Goal: Task Accomplishment & Management: Complete application form

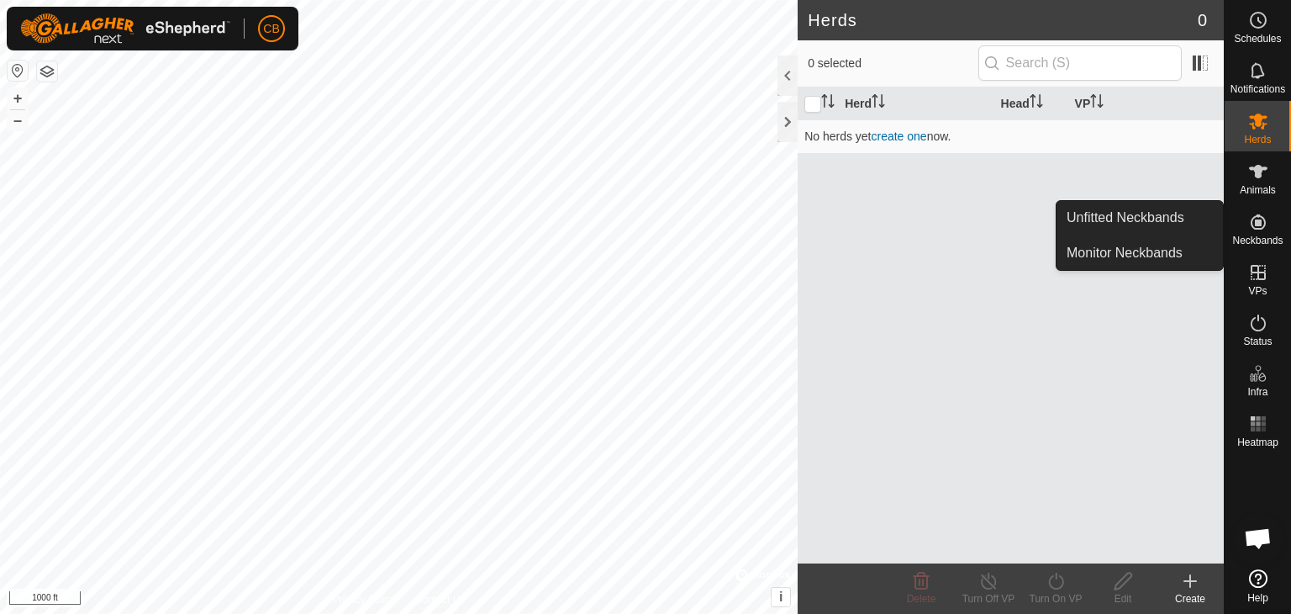
click at [1264, 226] on icon at bounding box center [1258, 221] width 15 height 15
click at [1154, 222] on link "Unfitted Neckbands" at bounding box center [1140, 218] width 166 height 34
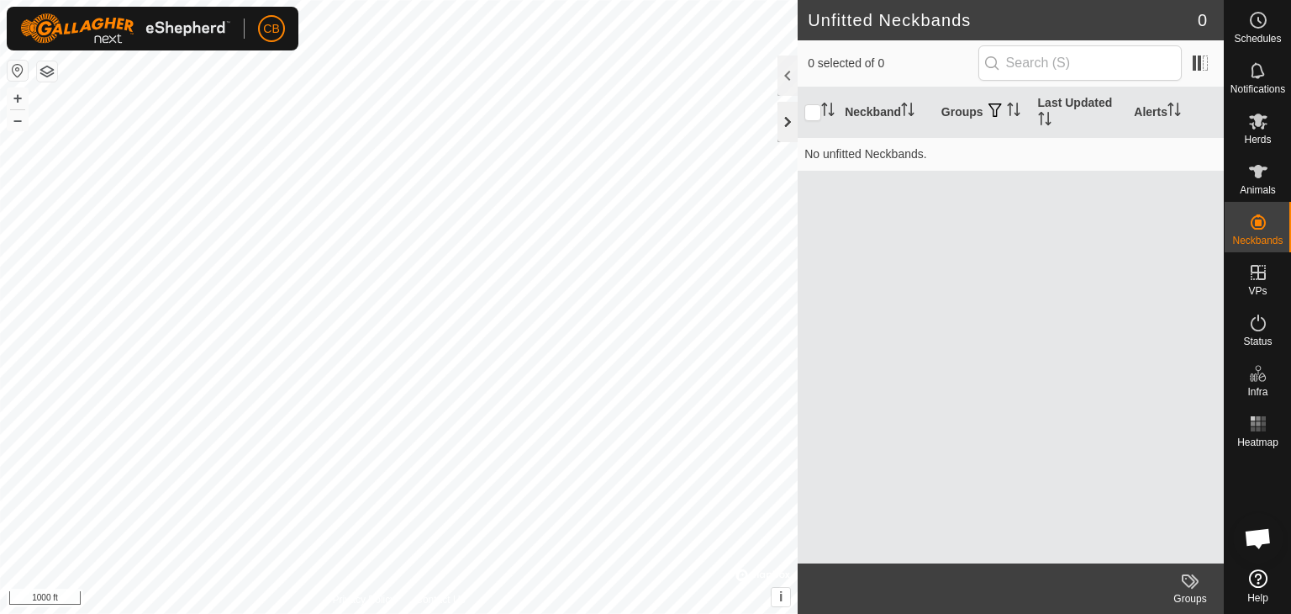
click at [784, 122] on div at bounding box center [788, 122] width 20 height 40
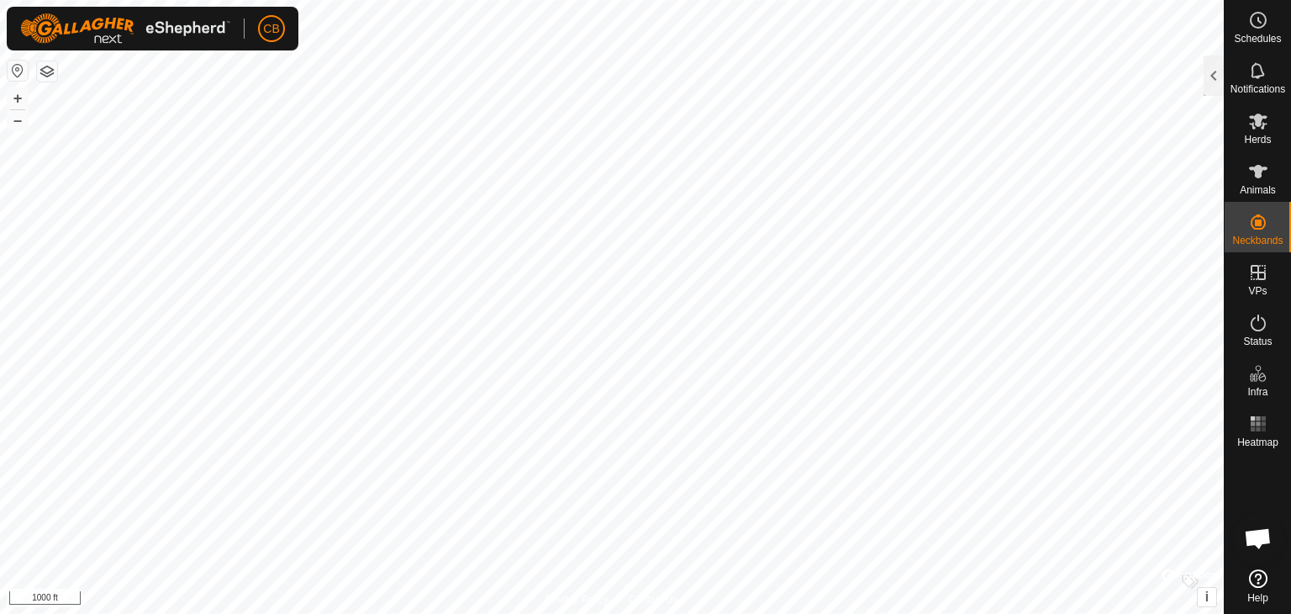
click at [13, 68] on button "button" at bounding box center [18, 71] width 20 height 20
click at [17, 73] on button "button" at bounding box center [18, 71] width 20 height 20
click at [16, 71] on button "button" at bounding box center [18, 71] width 20 height 20
drag, startPoint x: 18, startPoint y: 74, endPoint x: 1267, endPoint y: 476, distance: 1312.3
click at [1267, 472] on div at bounding box center [1258, 508] width 66 height 108
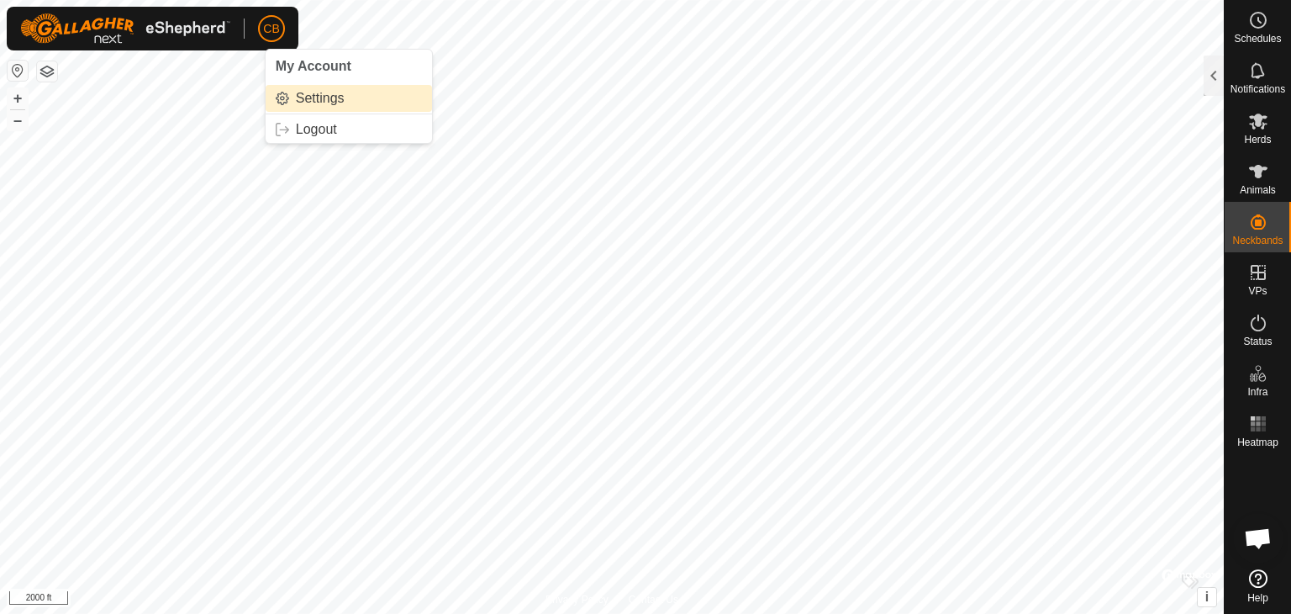
click at [303, 99] on link "Settings" at bounding box center [349, 98] width 166 height 27
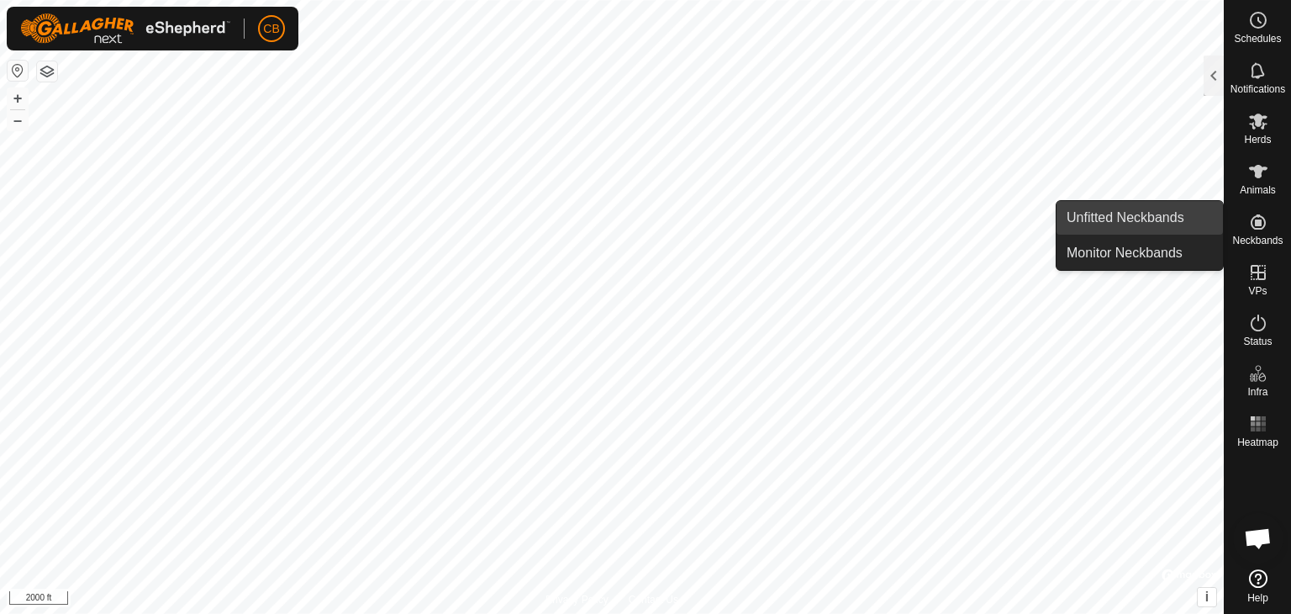
click at [1139, 228] on link "Unfitted Neckbands" at bounding box center [1140, 218] width 166 height 34
click at [1132, 221] on link "Unfitted Neckbands" at bounding box center [1140, 218] width 166 height 34
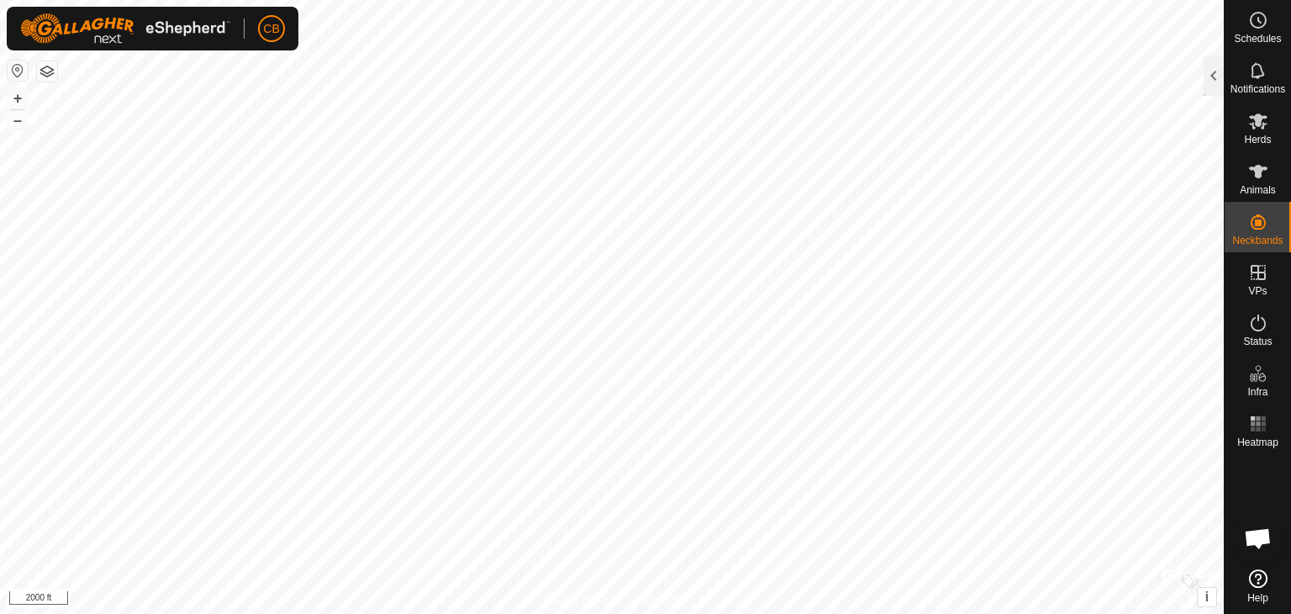
click at [14, 70] on button "button" at bounding box center [18, 71] width 20 height 20
click at [272, 26] on span "CB" at bounding box center [271, 29] width 16 height 18
click at [319, 101] on link "Settings" at bounding box center [349, 98] width 166 height 27
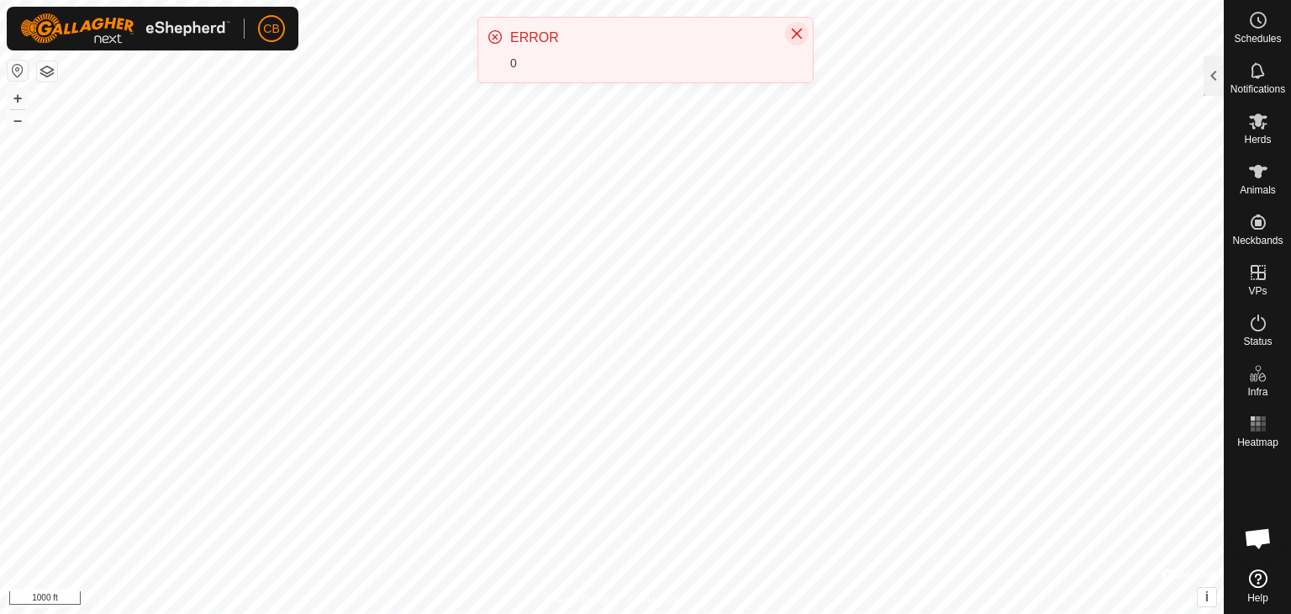
click at [794, 33] on icon "Close" at bounding box center [796, 33] width 13 height 13
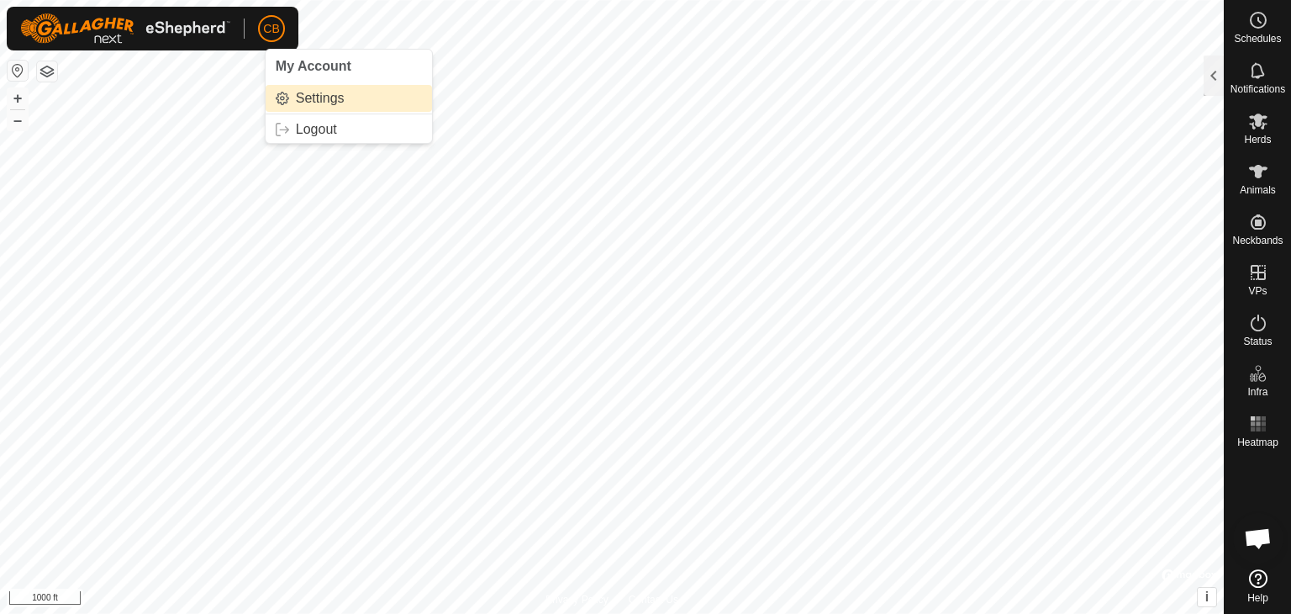
click at [304, 99] on link "Settings" at bounding box center [349, 98] width 166 height 27
click at [15, 70] on button "button" at bounding box center [18, 71] width 20 height 20
click at [46, 67] on button "button" at bounding box center [47, 71] width 20 height 20
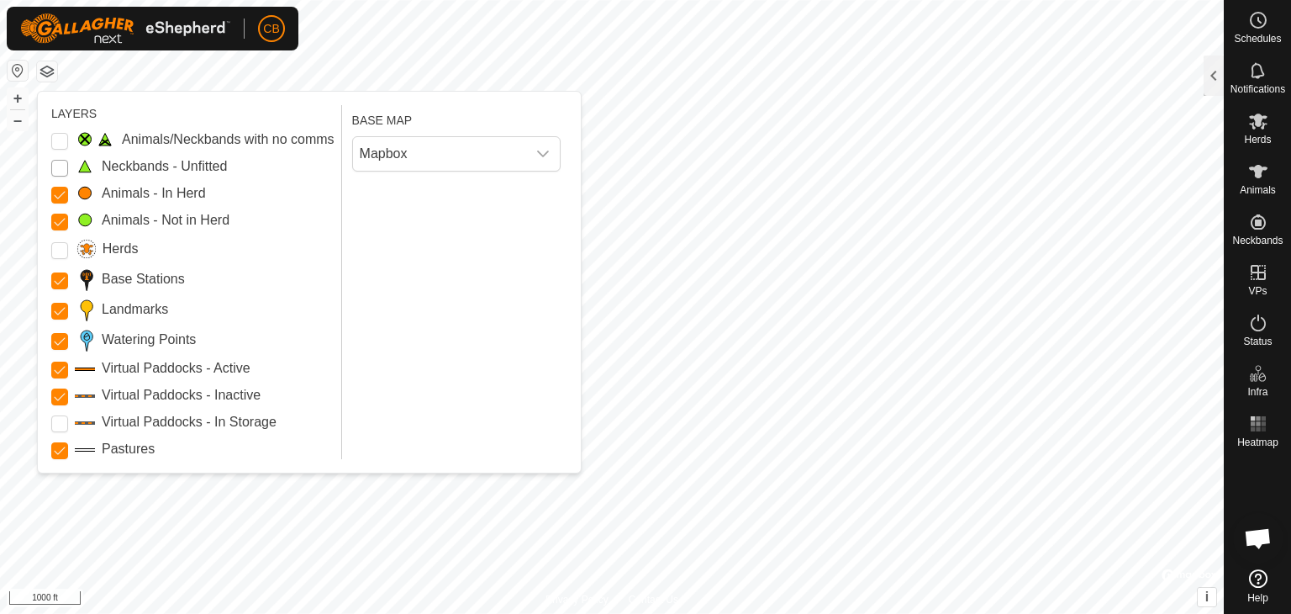
click at [56, 168] on Unfitted "Neckbands - Unfitted" at bounding box center [59, 168] width 17 height 17
click at [56, 254] on input "Herds" at bounding box center [59, 250] width 17 height 17
click at [457, 159] on span "Mapbox" at bounding box center [439, 154] width 173 height 34
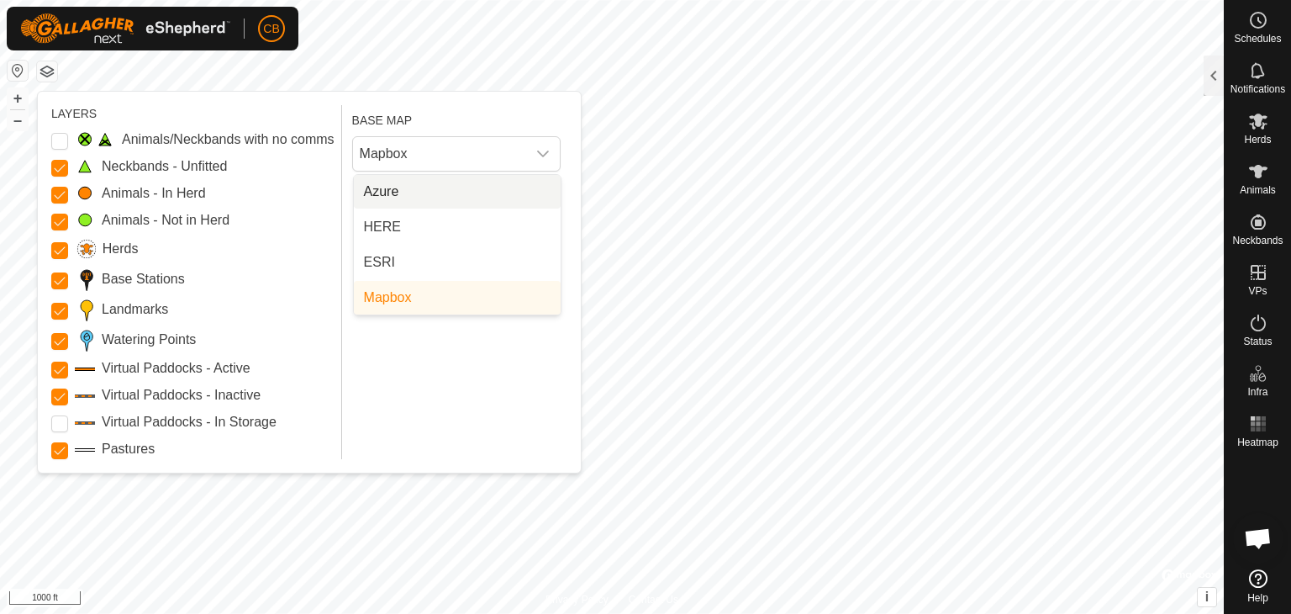
click at [319, 173] on div "Neckbands - Unfitted" at bounding box center [192, 166] width 283 height 20
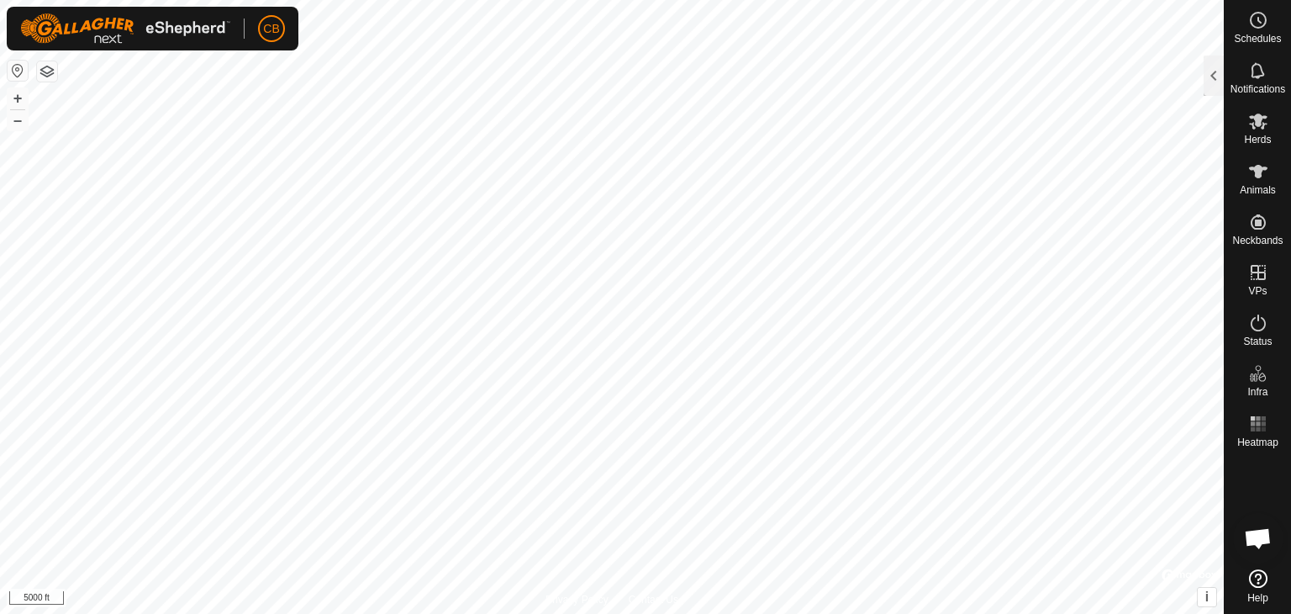
click at [14, 66] on button "button" at bounding box center [18, 71] width 20 height 20
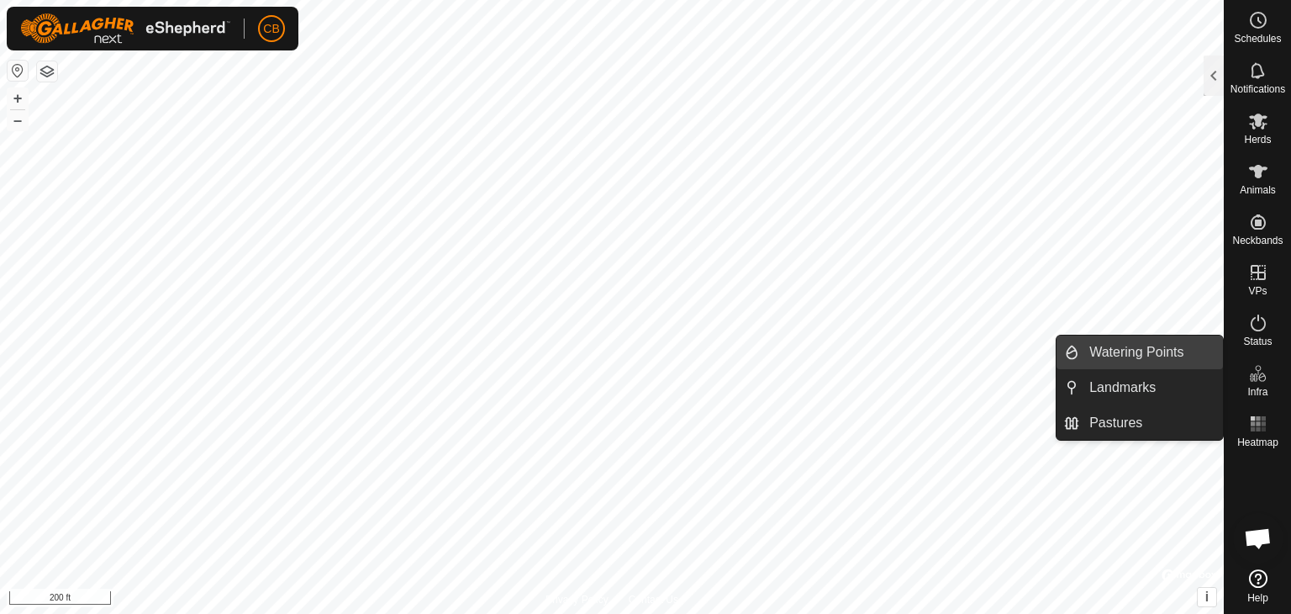
click at [1126, 359] on link "Watering Points" at bounding box center [1151, 352] width 144 height 34
click at [1129, 351] on link "Watering Points" at bounding box center [1151, 352] width 144 height 34
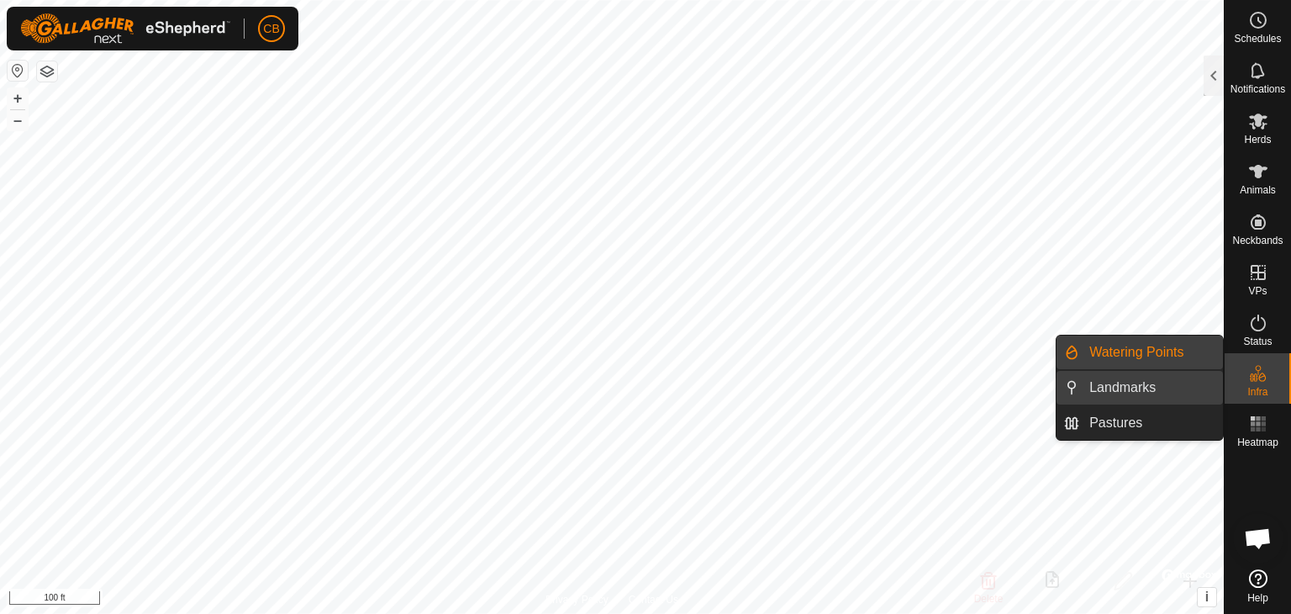
click at [1109, 396] on link "Landmarks" at bounding box center [1151, 388] width 144 height 34
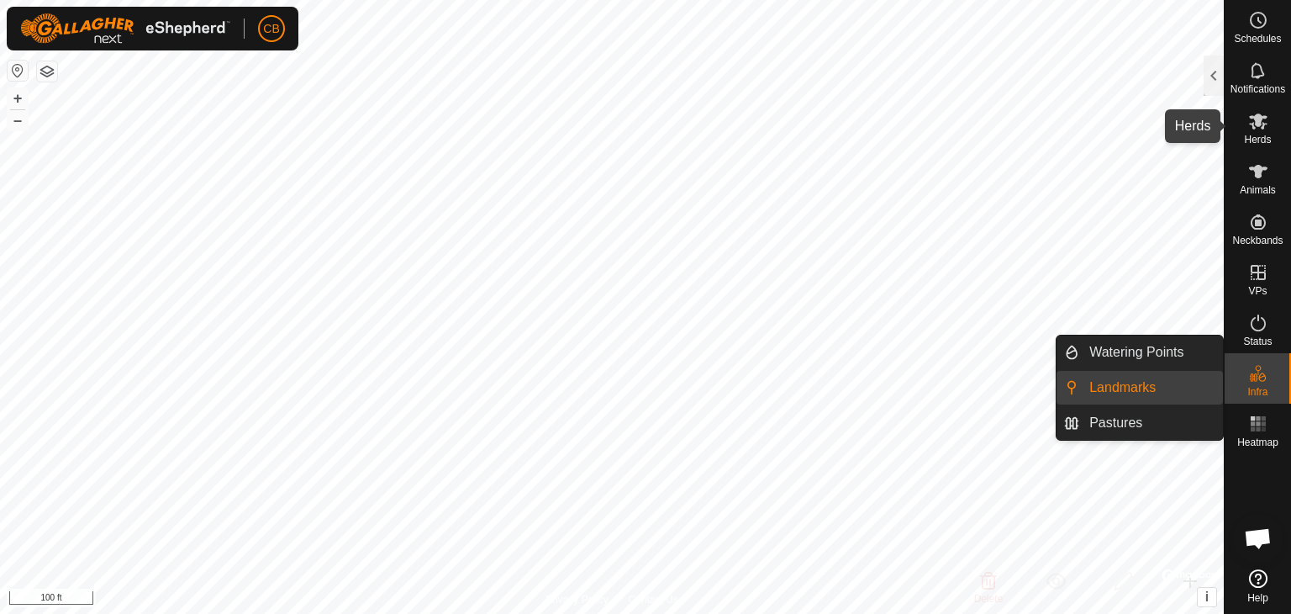
click at [1253, 129] on icon at bounding box center [1258, 121] width 18 height 16
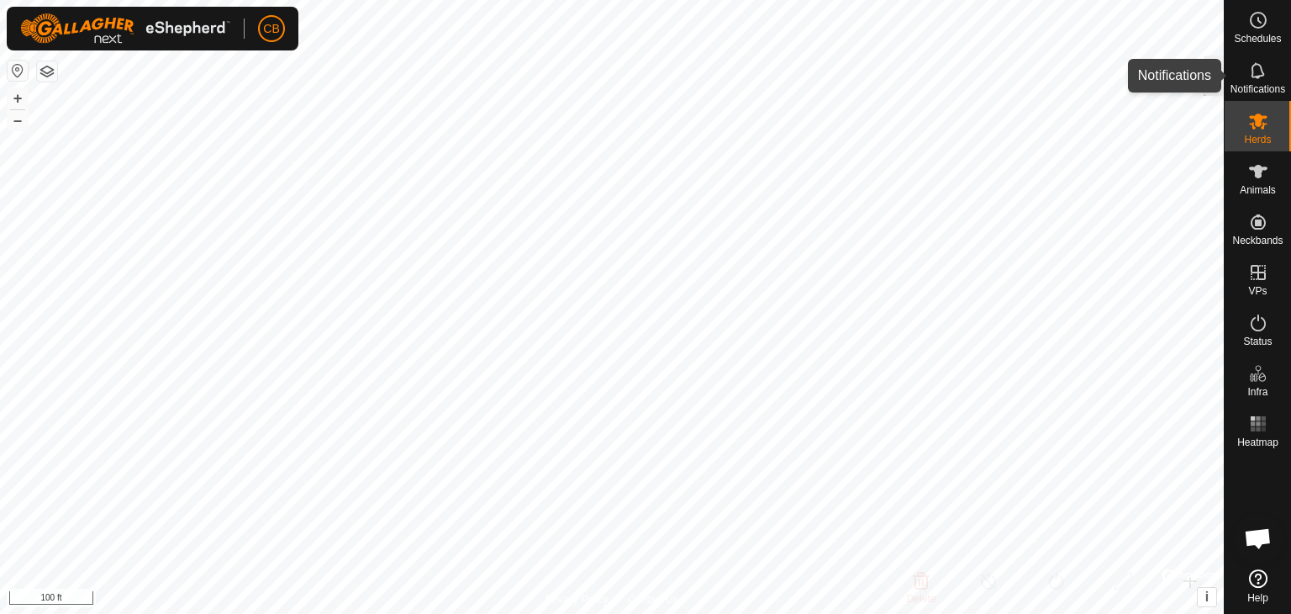
click at [1253, 82] on es-notification-svg-icon at bounding box center [1258, 70] width 30 height 27
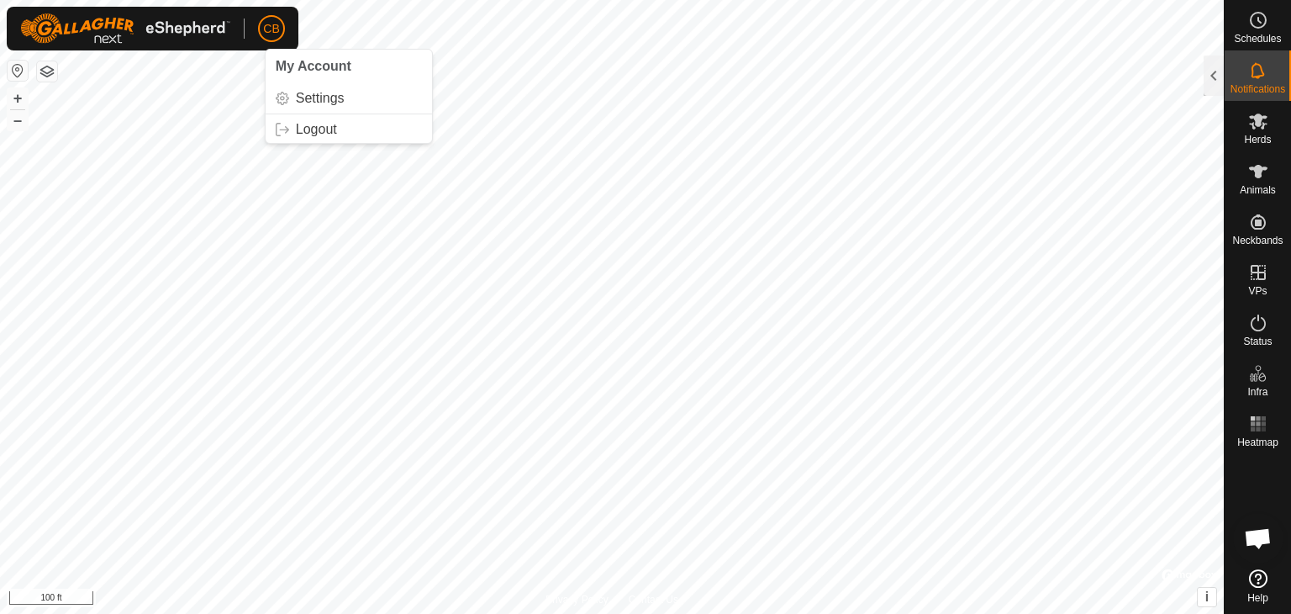
click at [47, 68] on button "button" at bounding box center [47, 71] width 20 height 20
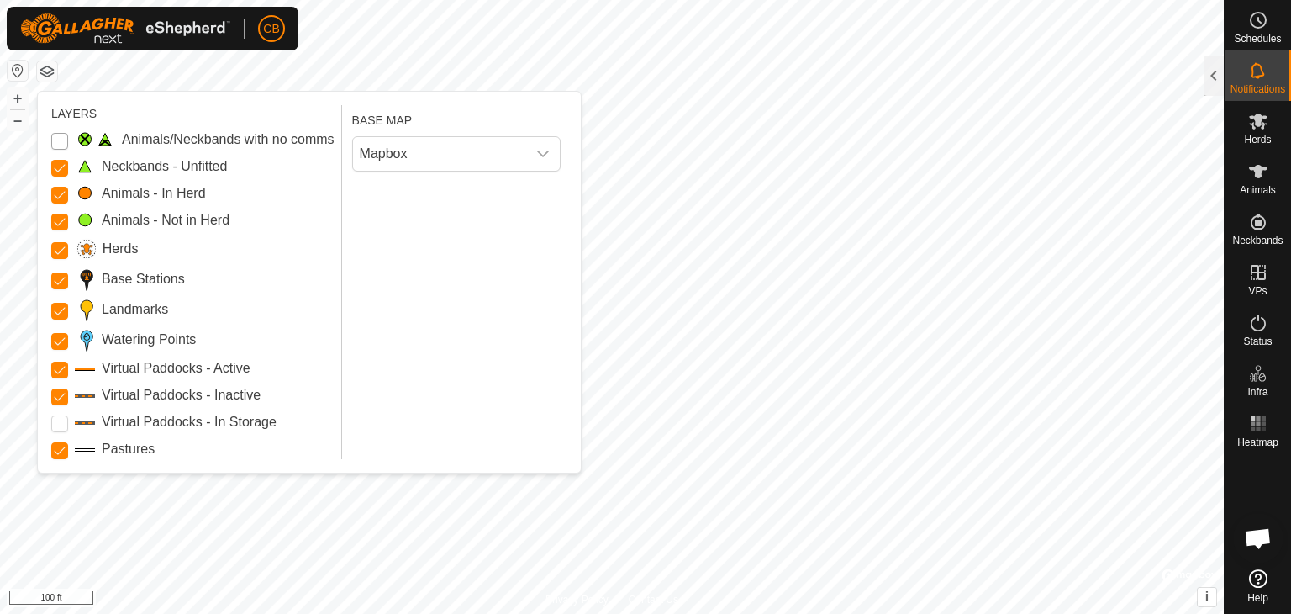
click at [58, 144] on Issue "Animals/Neckbands with no comms" at bounding box center [59, 141] width 17 height 17
click at [63, 425] on Storage "Virtual Paddocks - In Storage" at bounding box center [59, 423] width 17 height 17
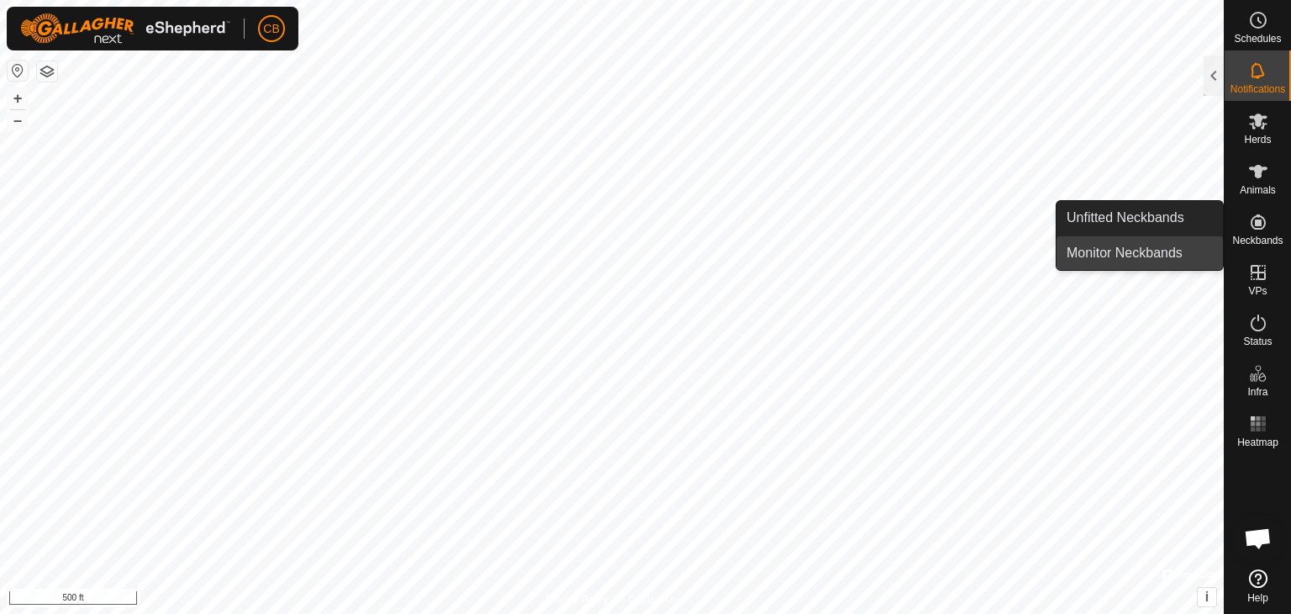
click at [1110, 245] on link "Monitor Neckbands" at bounding box center [1140, 253] width 166 height 34
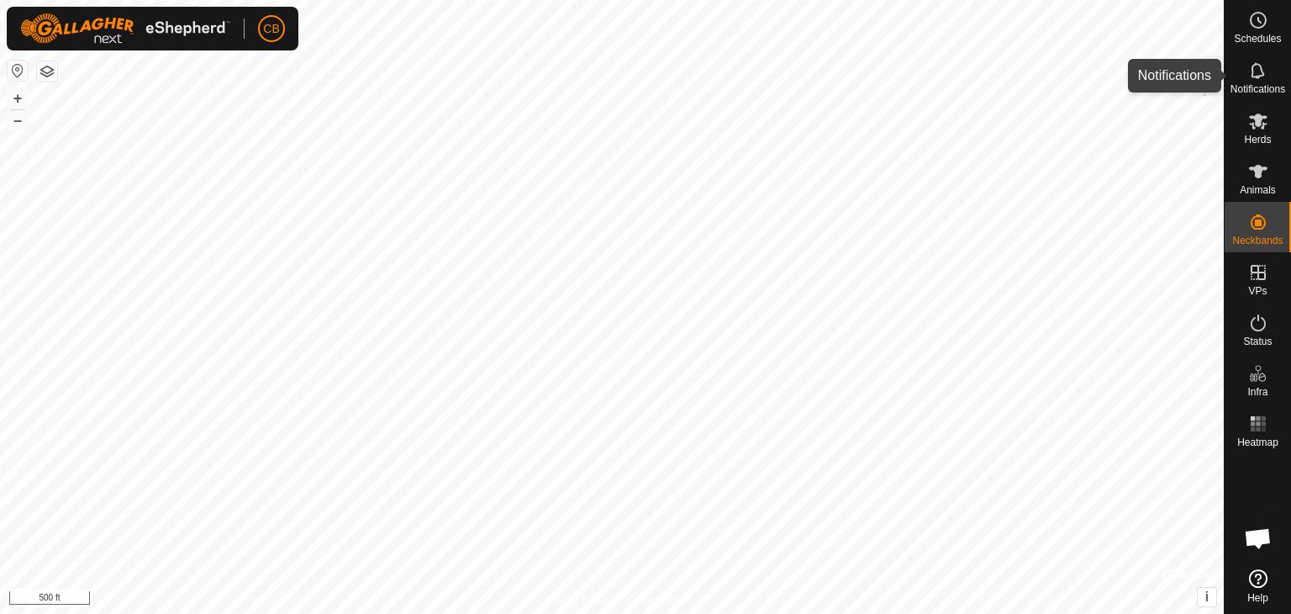
click at [1261, 84] on span "Notifications" at bounding box center [1258, 89] width 55 height 10
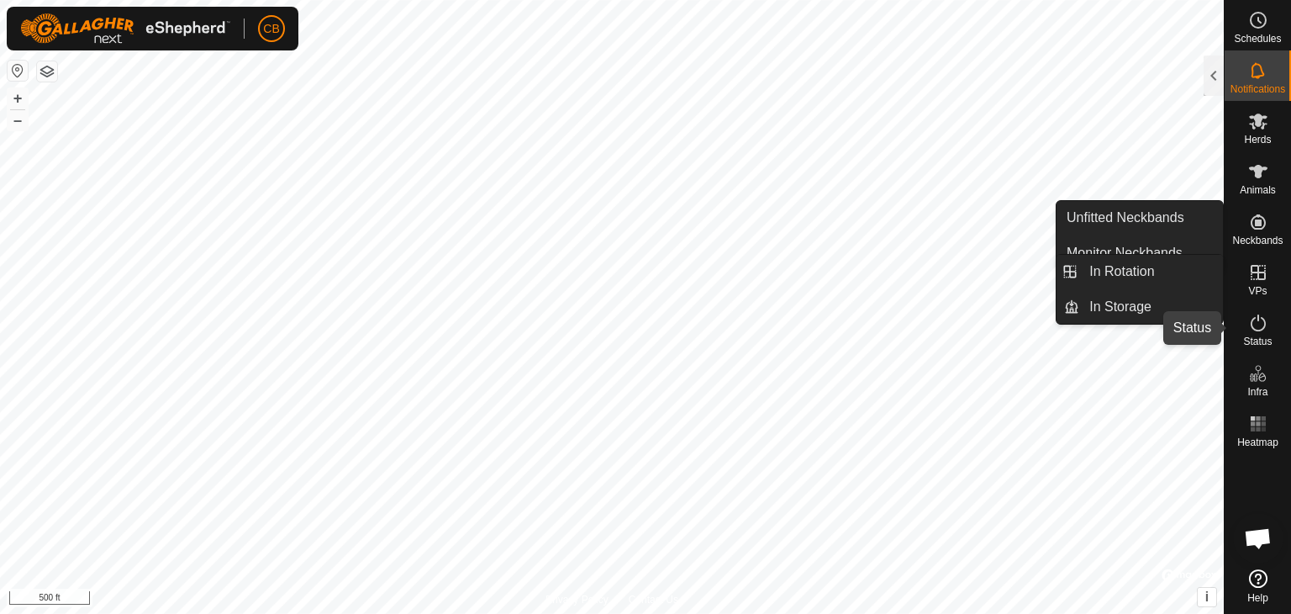
click at [1264, 327] on icon at bounding box center [1258, 322] width 15 height 17
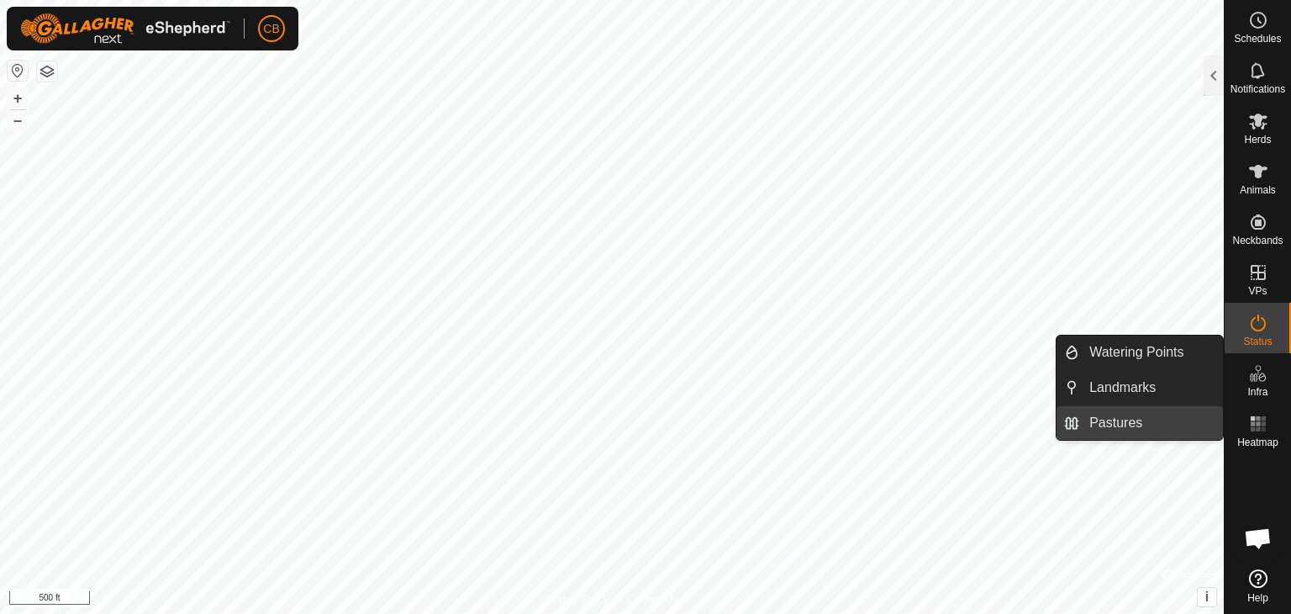
click at [1074, 426] on li "Pastures" at bounding box center [1140, 423] width 166 height 34
click at [1103, 420] on link "Pastures" at bounding box center [1151, 423] width 144 height 34
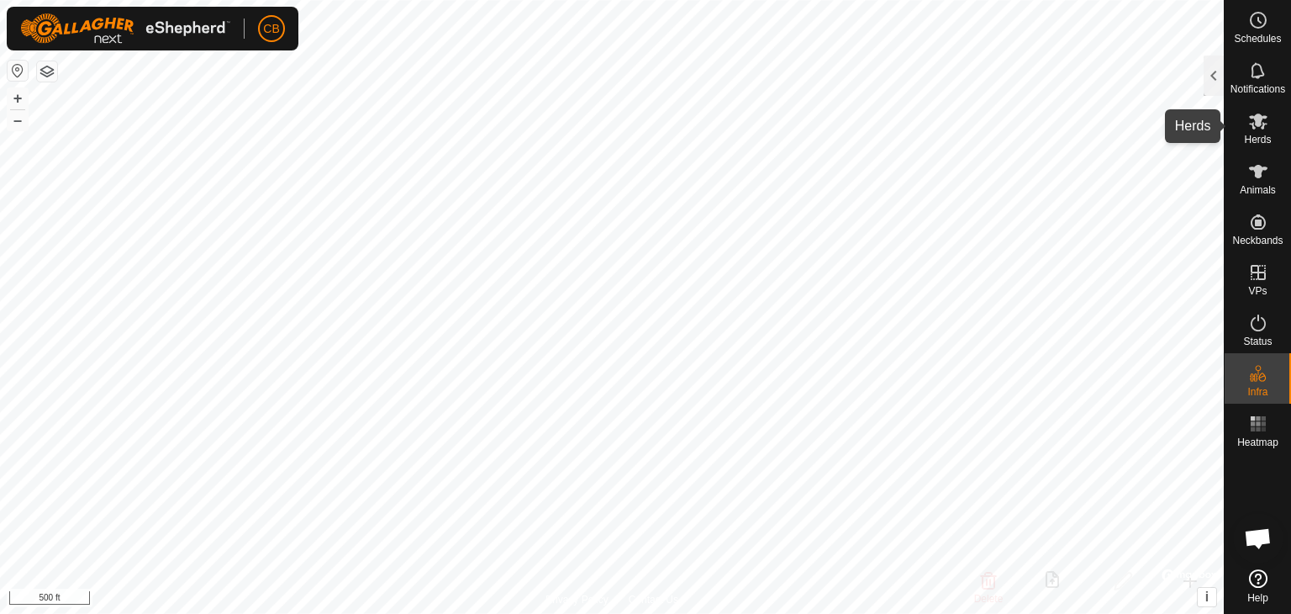
click at [1266, 129] on icon at bounding box center [1258, 121] width 20 height 20
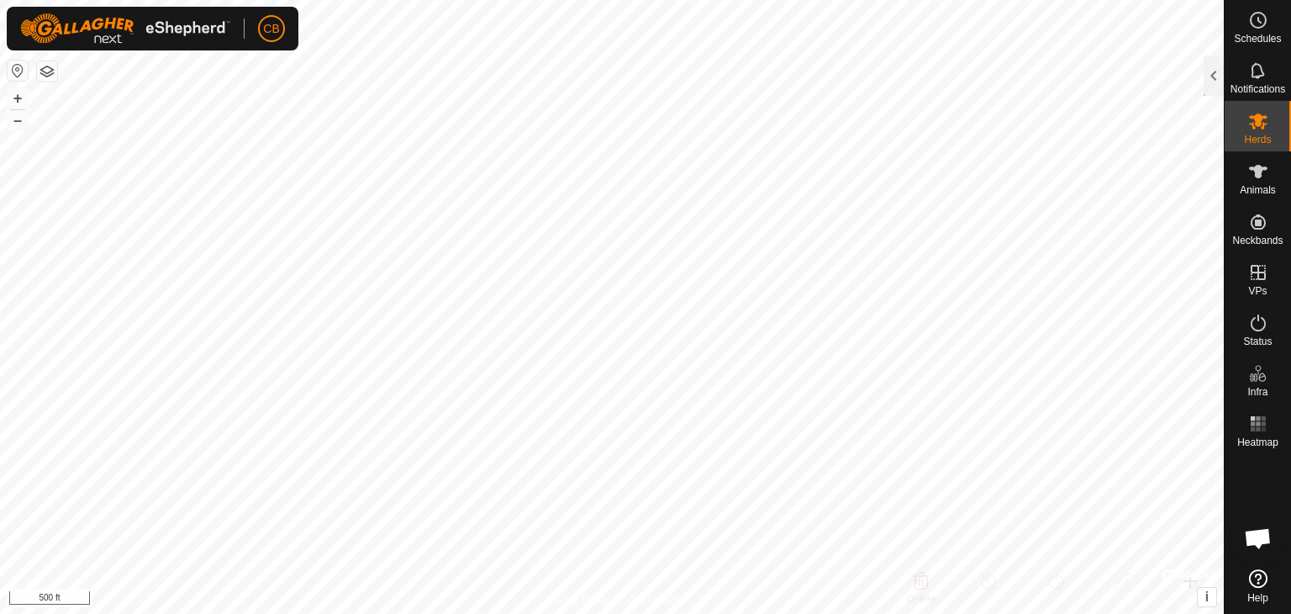
click at [1258, 124] on icon at bounding box center [1258, 121] width 18 height 16
click at [1213, 71] on div at bounding box center [1214, 75] width 20 height 40
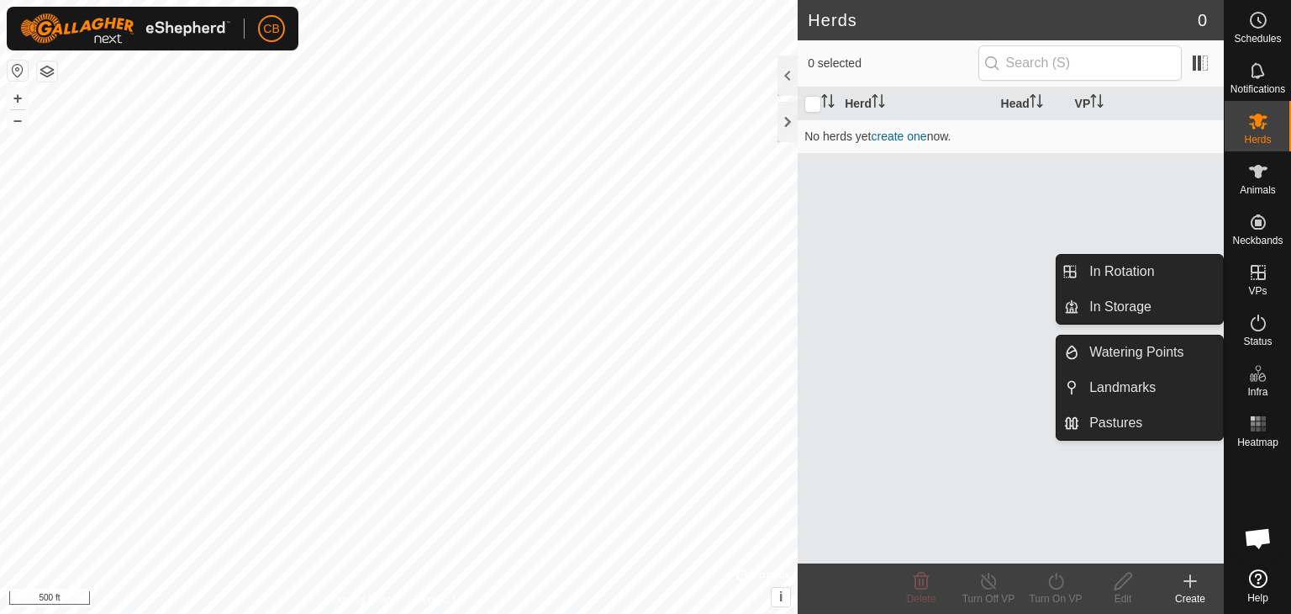
click at [1251, 376] on icon at bounding box center [1253, 377] width 8 height 8
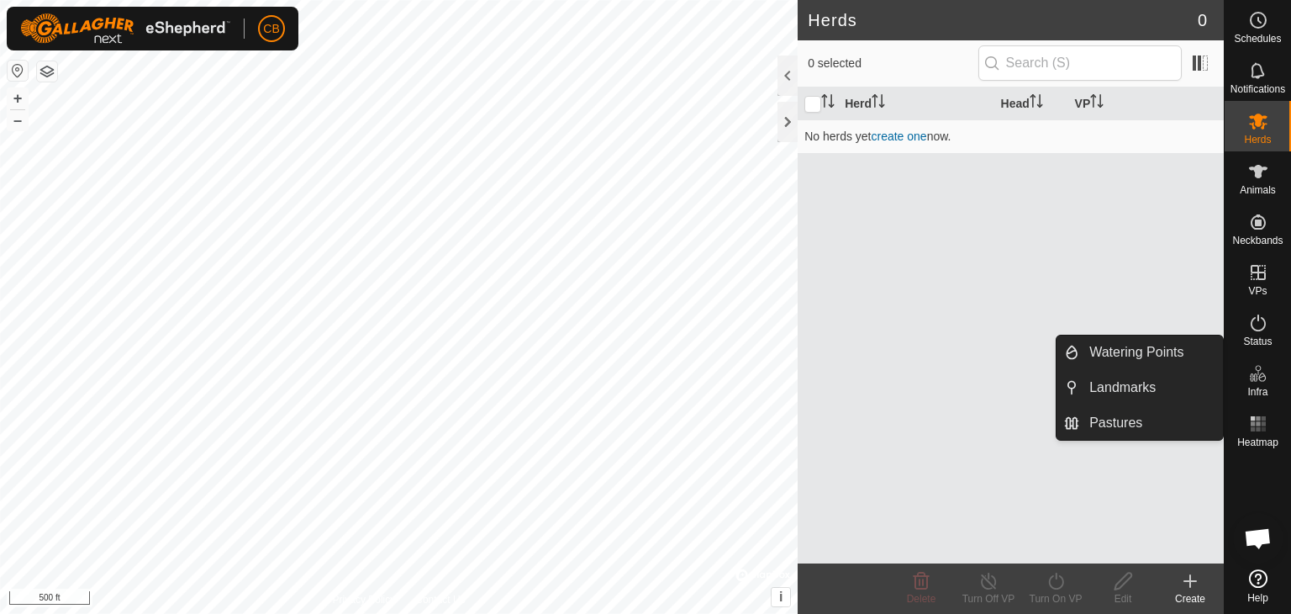
click at [1263, 384] on es-infrastructure-svg-icon at bounding box center [1258, 373] width 30 height 27
click at [1258, 384] on es-infrastructure-svg-icon at bounding box center [1258, 373] width 30 height 27
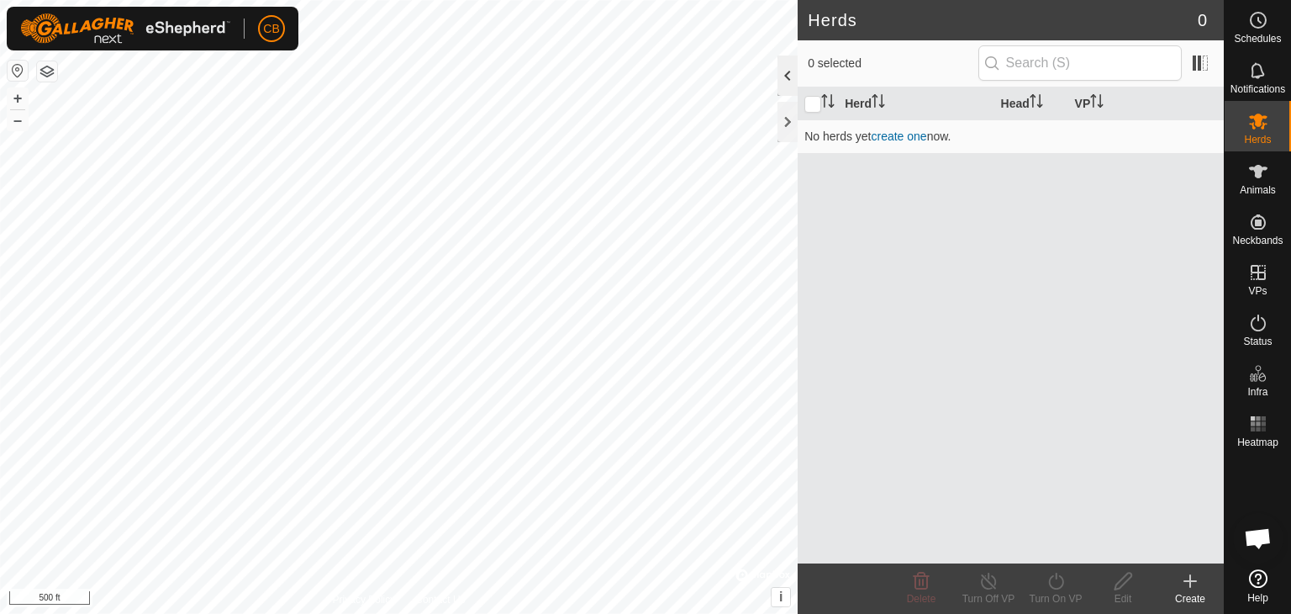
click at [784, 78] on div at bounding box center [788, 75] width 20 height 40
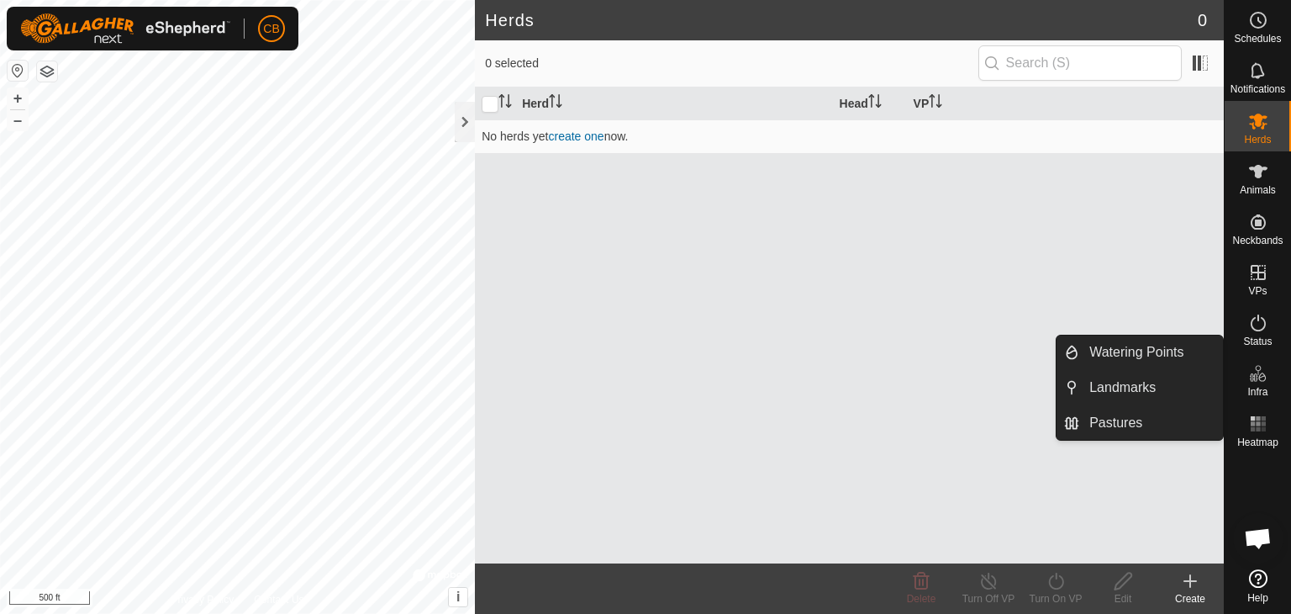
click at [1261, 377] on icon at bounding box center [1258, 373] width 20 height 20
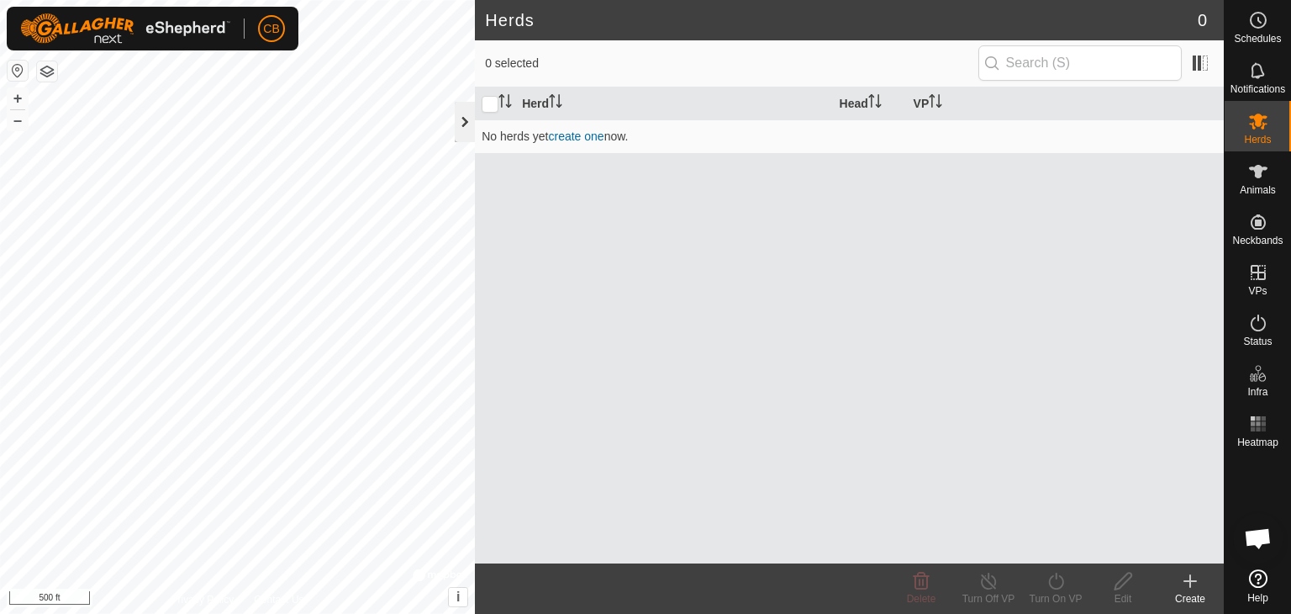
click at [461, 118] on div at bounding box center [465, 122] width 20 height 40
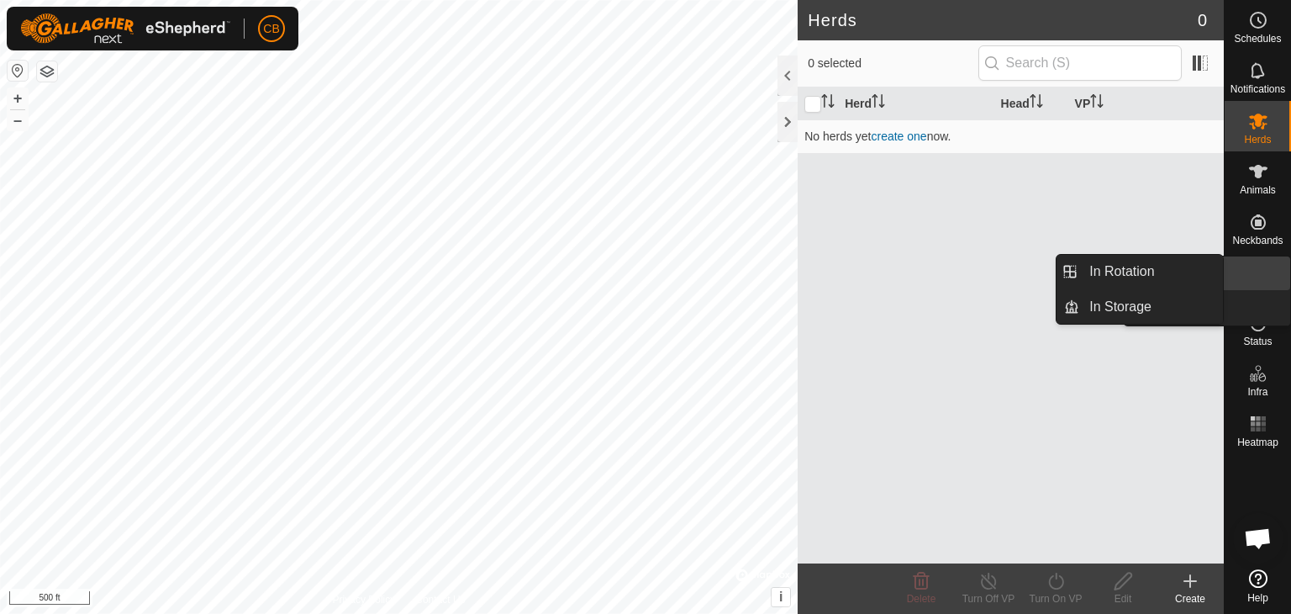
click at [1258, 276] on icon at bounding box center [1258, 272] width 15 height 15
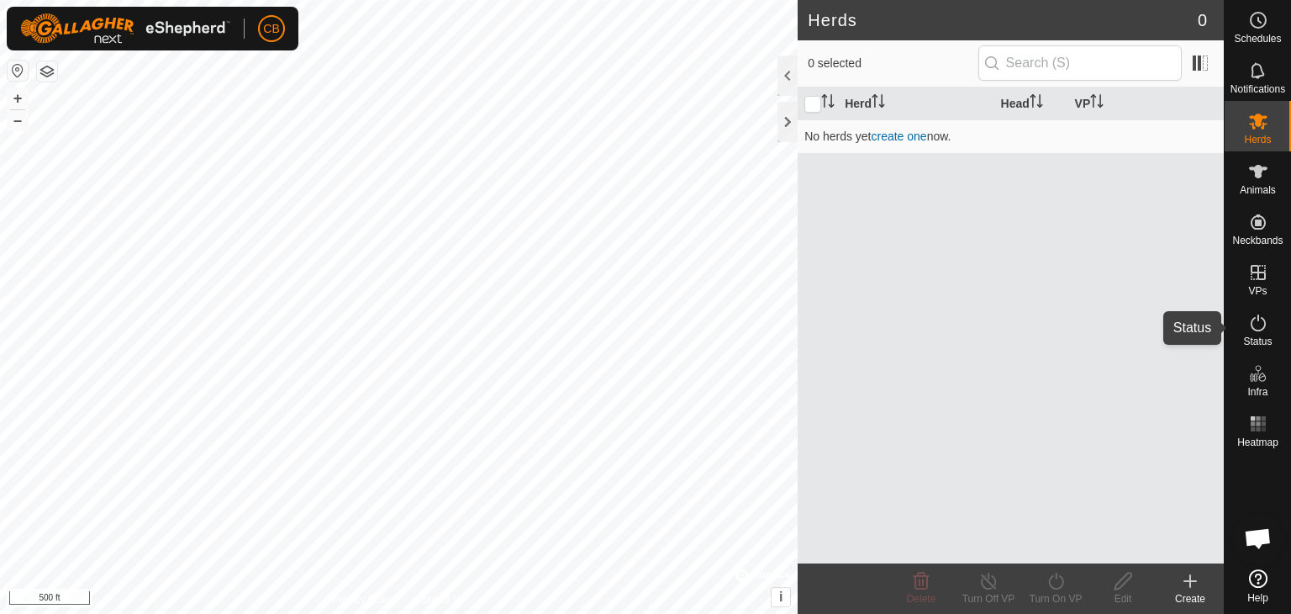
drag, startPoint x: 1259, startPoint y: 327, endPoint x: 1258, endPoint y: 345, distance: 17.7
click at [1258, 334] on es-activation-svg-icon at bounding box center [1258, 322] width 30 height 27
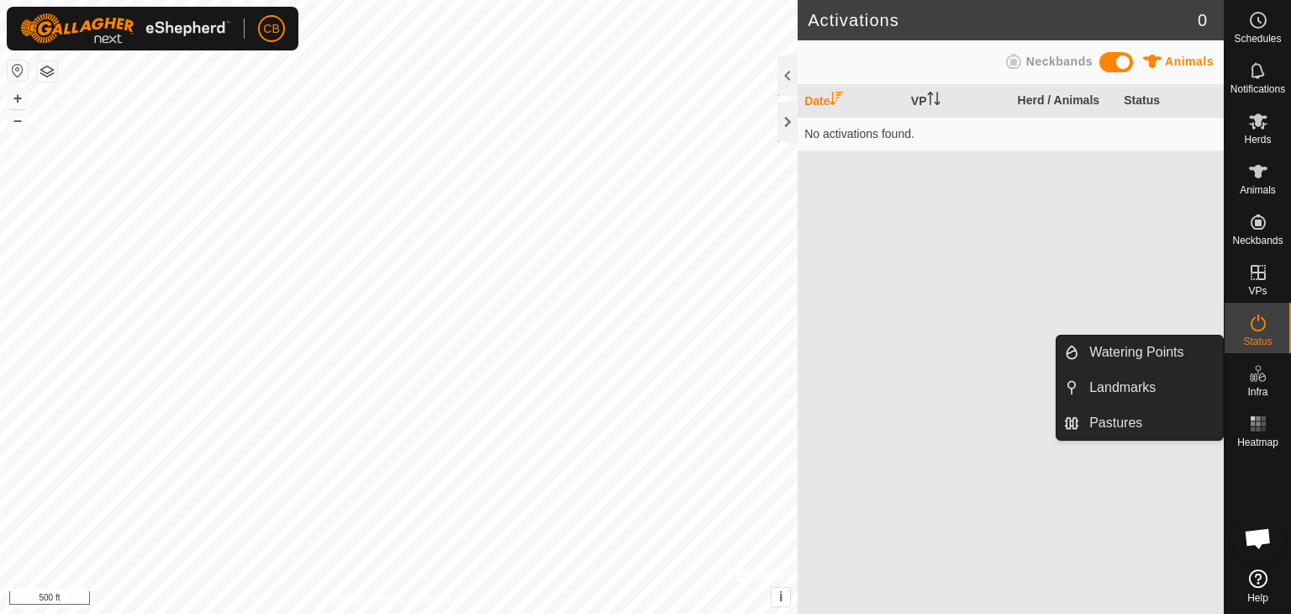
click at [1257, 378] on icon at bounding box center [1253, 377] width 8 height 8
click at [1108, 425] on link "Pastures" at bounding box center [1151, 423] width 144 height 34
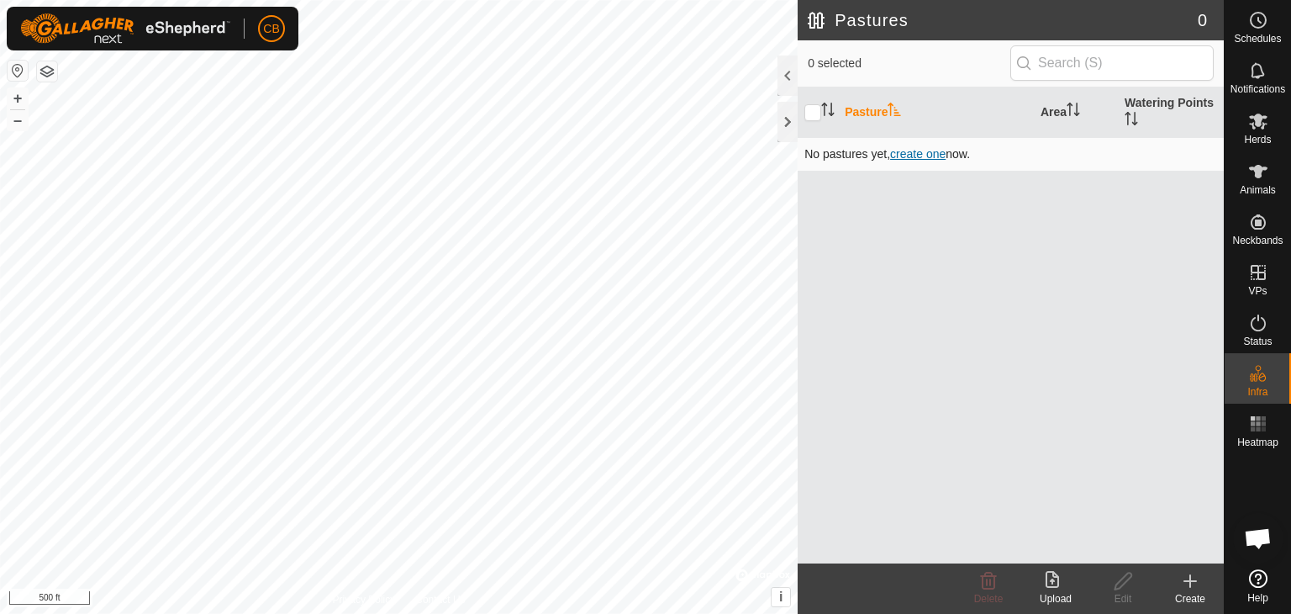
click at [911, 151] on span "create one" at bounding box center [917, 153] width 55 height 13
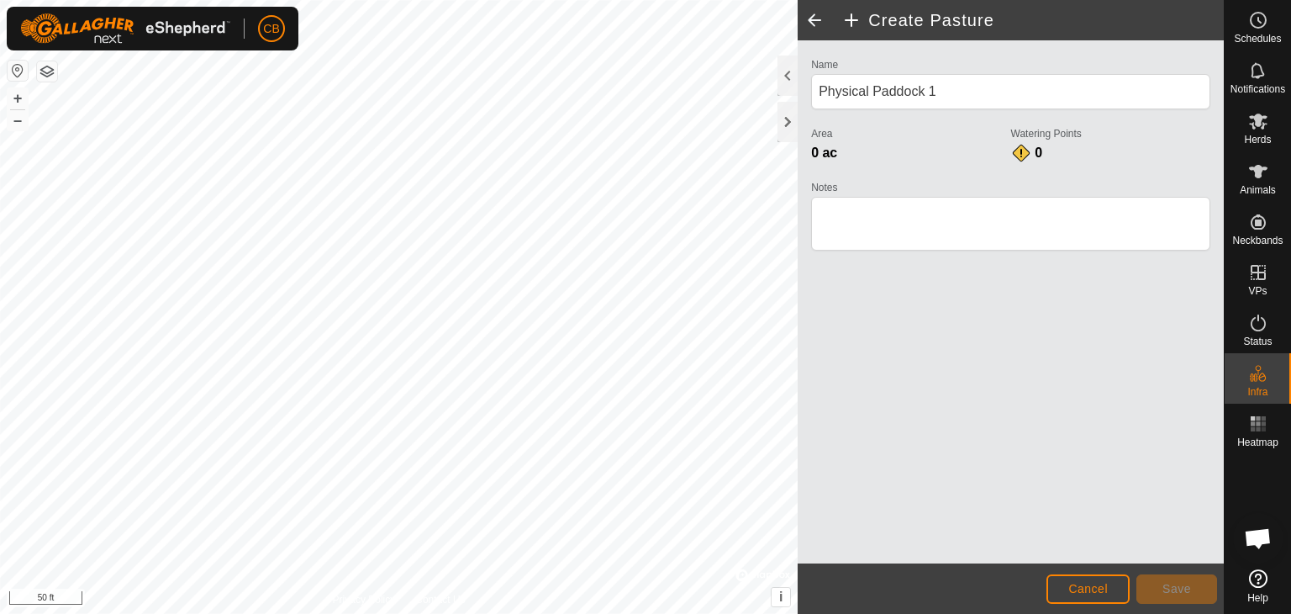
click at [269, 0] on html "CB Schedules Notifications Herds Animals Neckbands VPs Status Infra Heatmap Hel…" at bounding box center [645, 307] width 1291 height 614
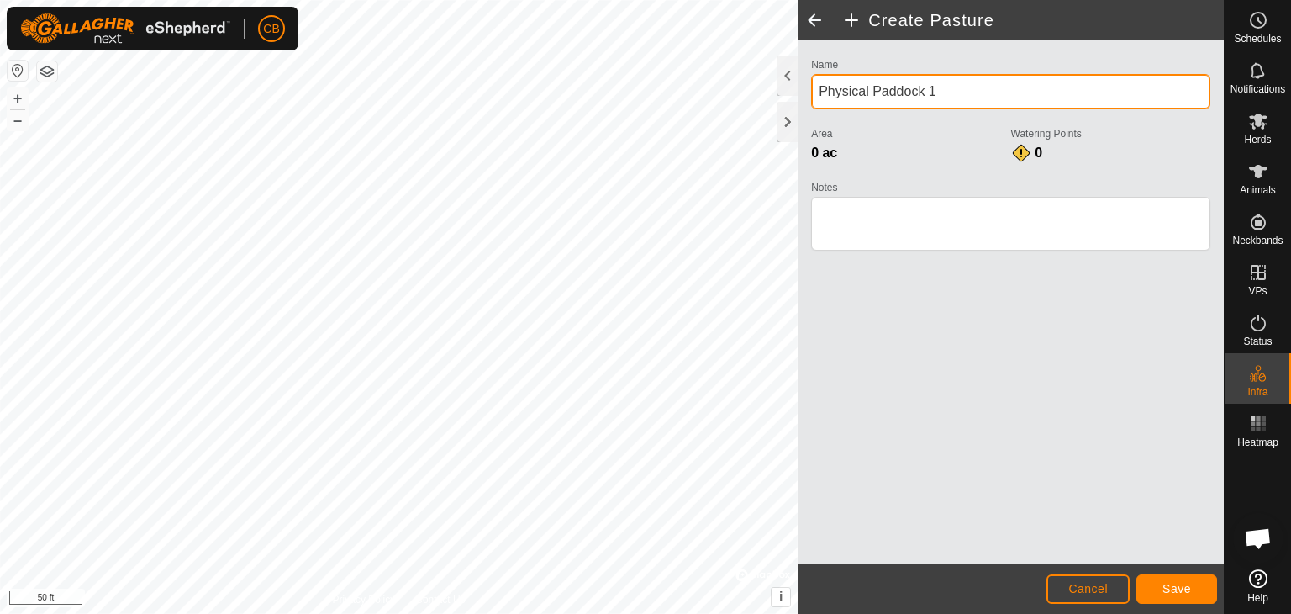
click at [973, 91] on input "Physical Paddock 1" at bounding box center [1010, 91] width 399 height 35
drag, startPoint x: 984, startPoint y: 87, endPoint x: 805, endPoint y: 93, distance: 179.2
click at [805, 93] on div "Name Physical Paddock 1 Area 0 ac Watering Points 0 Notes" at bounding box center [1011, 162] width 413 height 216
type input "F"
type input "Front - Pasture 1"
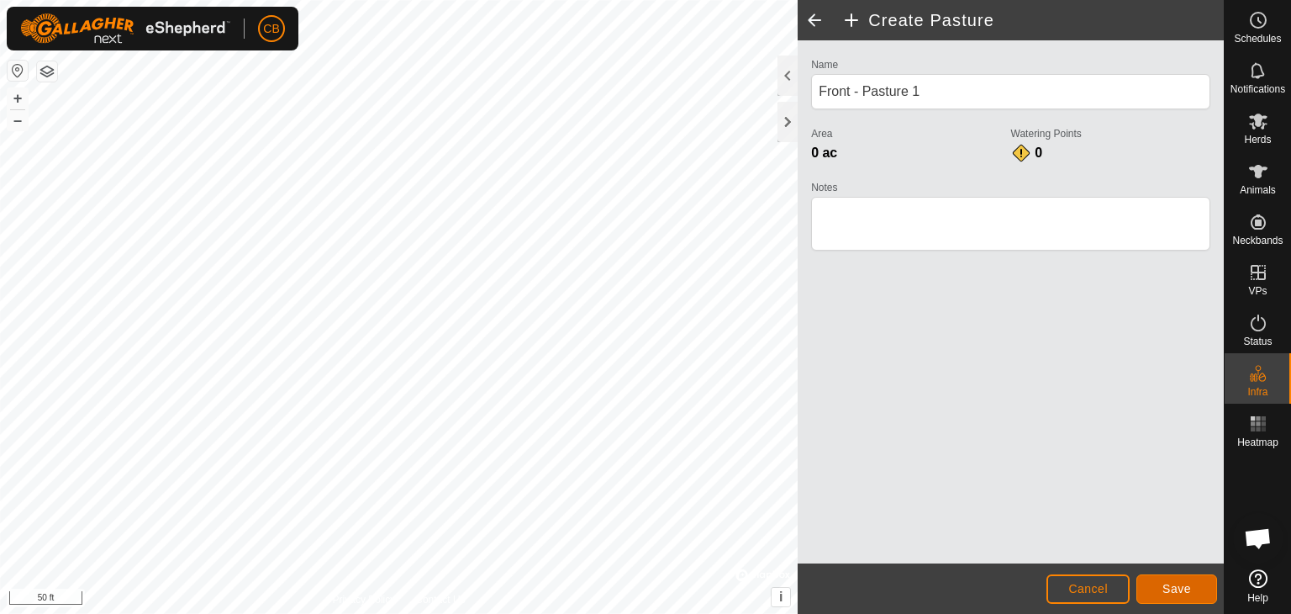
click at [1182, 589] on span "Save" at bounding box center [1177, 588] width 29 height 13
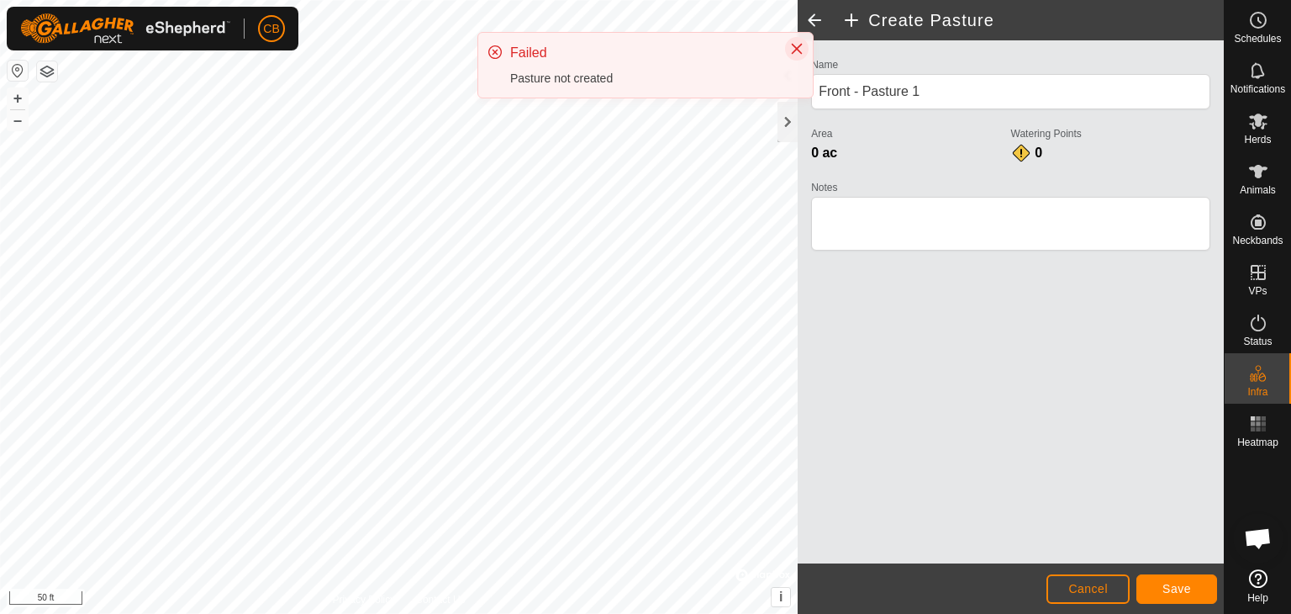
click at [799, 113] on div "CB Schedules Notifications Herds Animals Neckbands VPs Status Infra Heatmap Hel…" at bounding box center [645, 307] width 1291 height 614
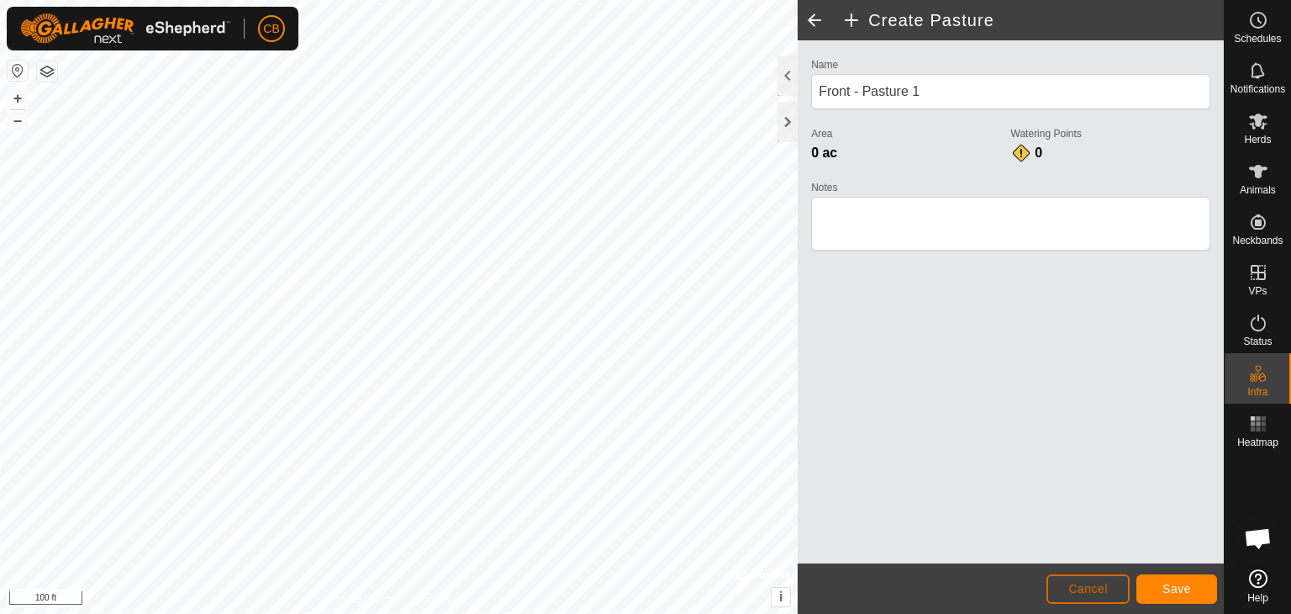
click at [1099, 583] on span "Cancel" at bounding box center [1088, 588] width 40 height 13
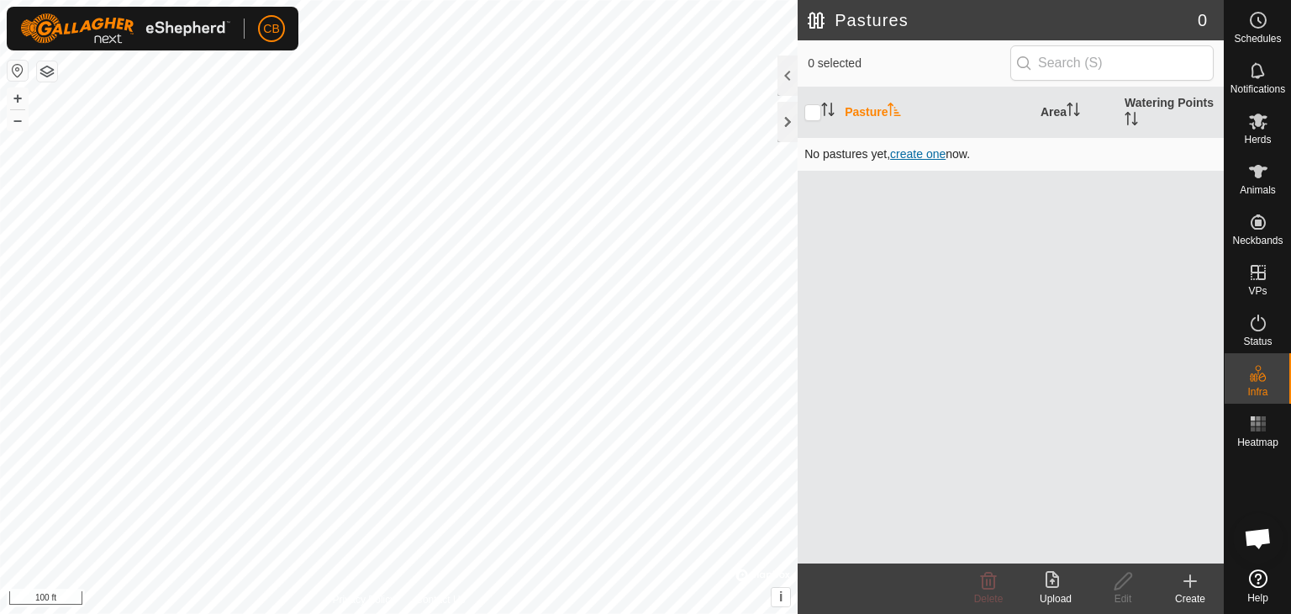
click at [910, 150] on span "create one" at bounding box center [917, 153] width 55 height 13
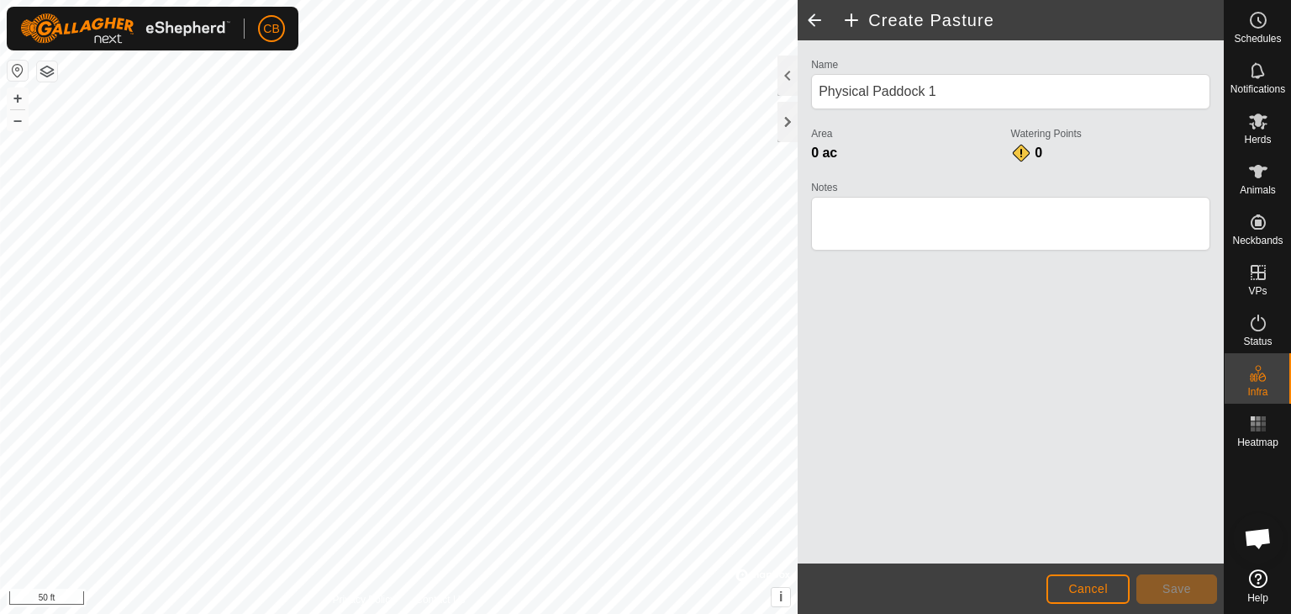
click at [193, 27] on div "CB Schedules Notifications Herds Animals Neckbands VPs Status Infra Heatmap Hel…" at bounding box center [645, 307] width 1291 height 614
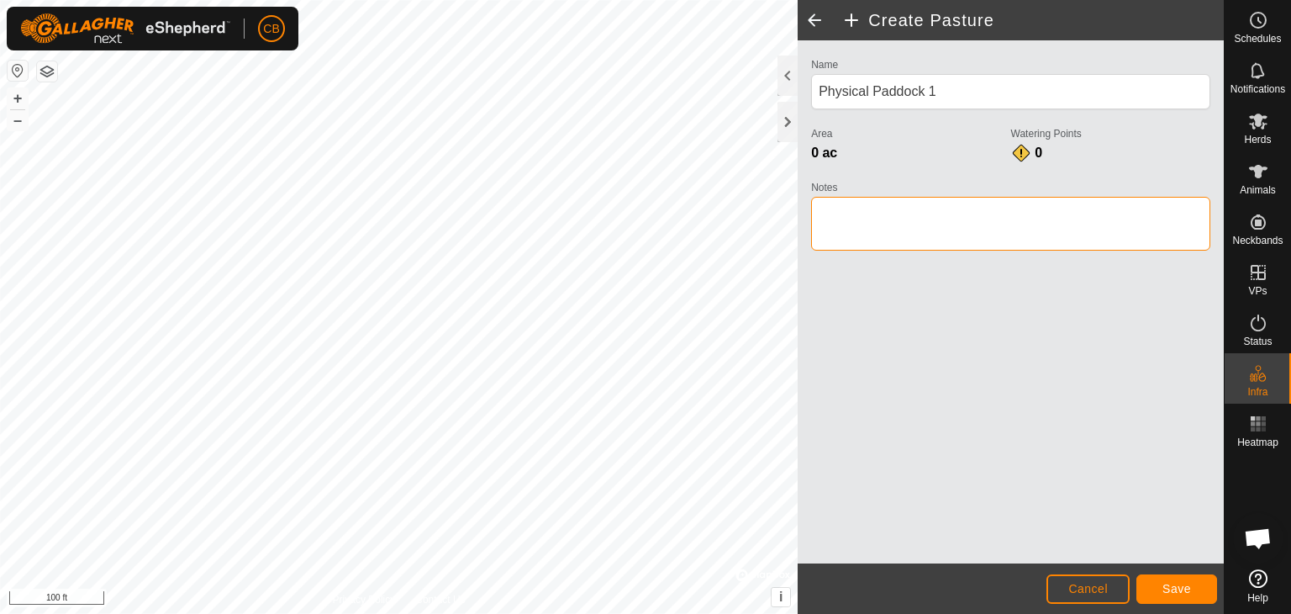
click at [912, 214] on textarea "Notes" at bounding box center [1010, 224] width 399 height 54
type textarea "Front Pasture"
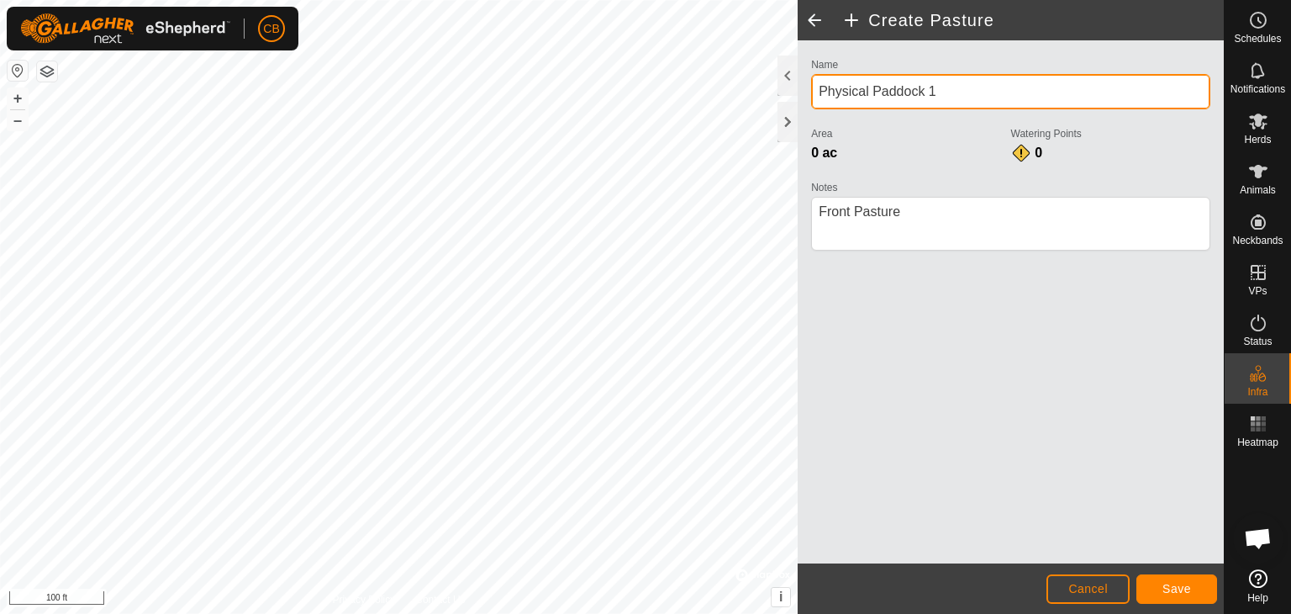
drag, startPoint x: 975, startPoint y: 76, endPoint x: 785, endPoint y: 98, distance: 191.3
click at [798, 98] on div "Create Pasture Name Physical Paddock 1 Area 0 ac Watering Points 0 Notes Cancel…" at bounding box center [1011, 307] width 426 height 614
type input "Front - Pasture 1"
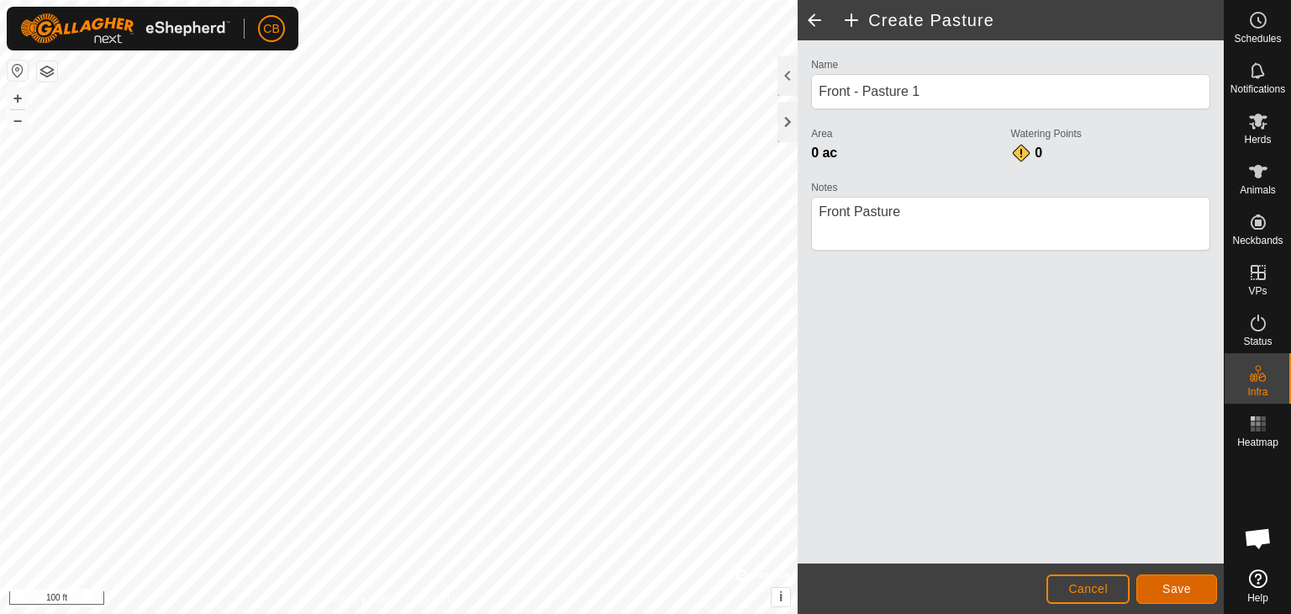
click at [1165, 588] on span "Save" at bounding box center [1177, 588] width 29 height 13
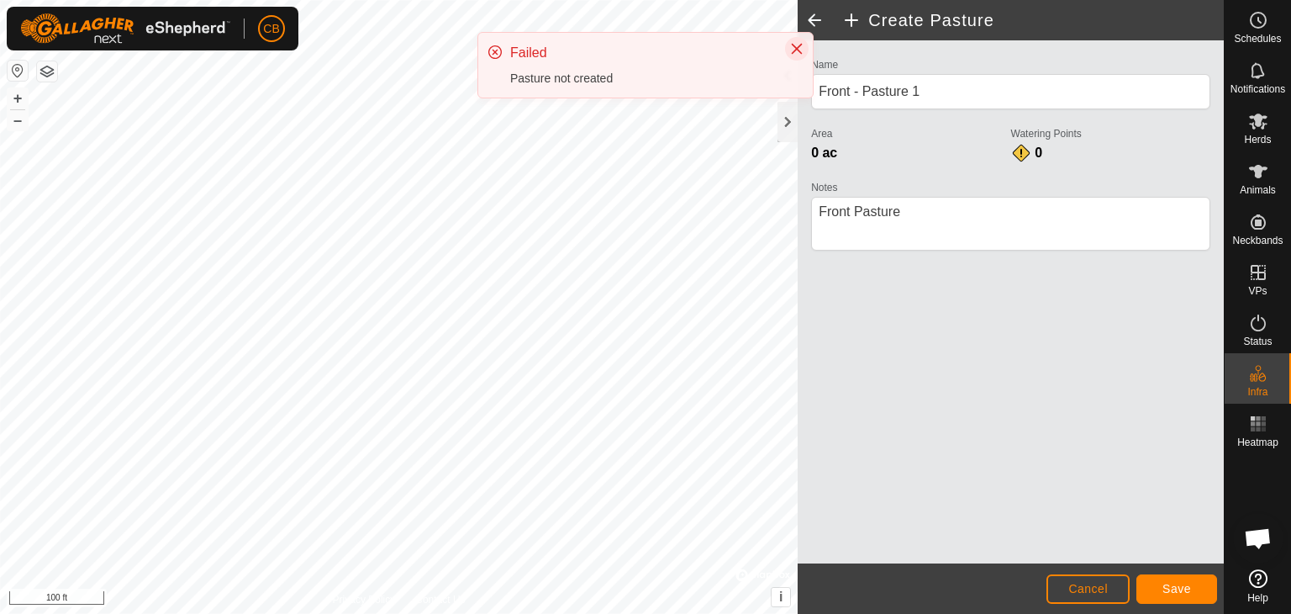
click at [796, 110] on div "CB Schedules Notifications Herds Animals Neckbands VPs Status Infra Heatmap Hel…" at bounding box center [645, 307] width 1291 height 614
click at [798, 33] on icon "Close" at bounding box center [797, 34] width 11 height 11
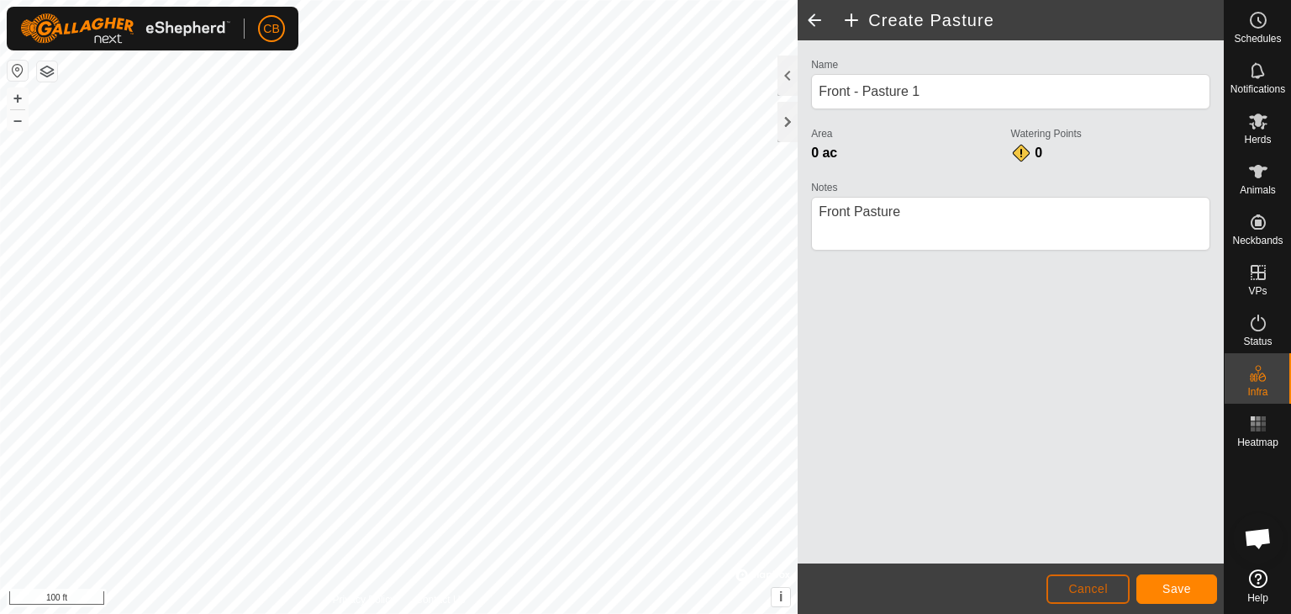
click at [1096, 584] on span "Cancel" at bounding box center [1088, 588] width 40 height 13
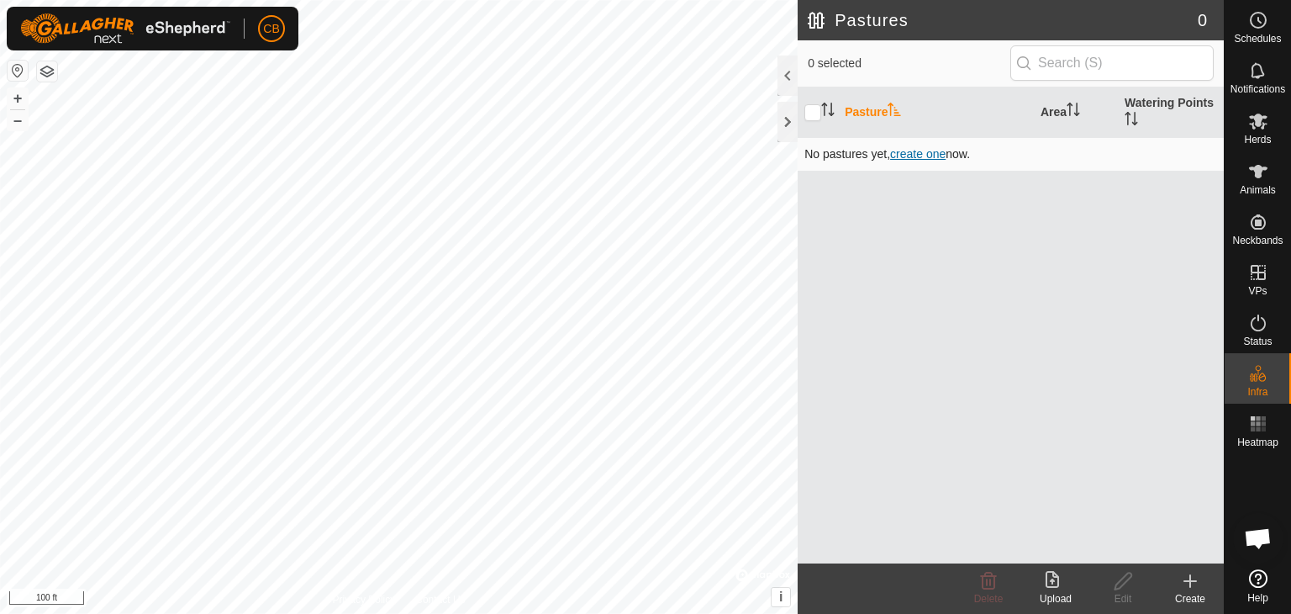
click at [914, 152] on span "create one" at bounding box center [917, 153] width 55 height 13
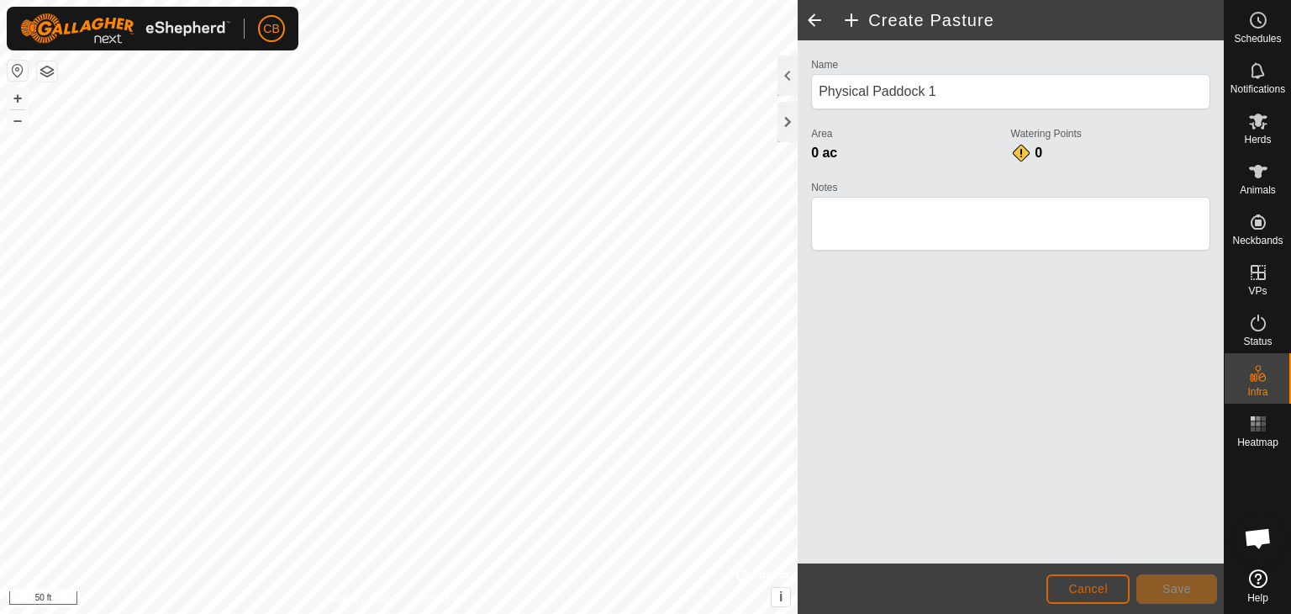
click at [1079, 583] on span "Cancel" at bounding box center [1088, 588] width 40 height 13
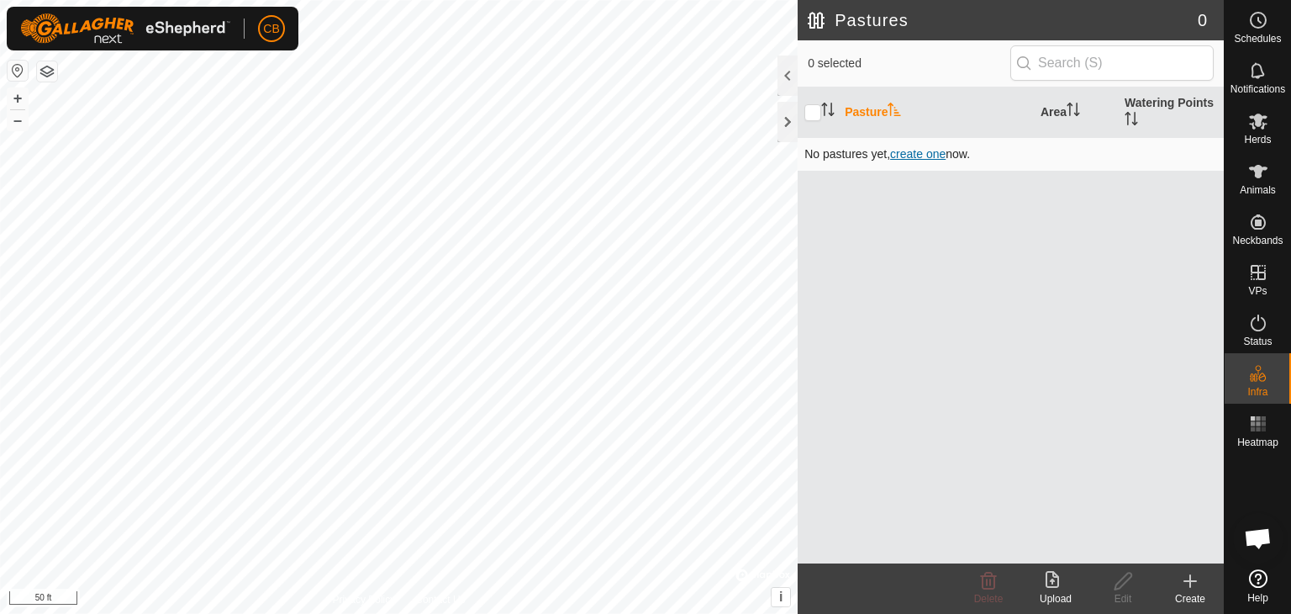
click at [926, 151] on span "create one" at bounding box center [917, 153] width 55 height 13
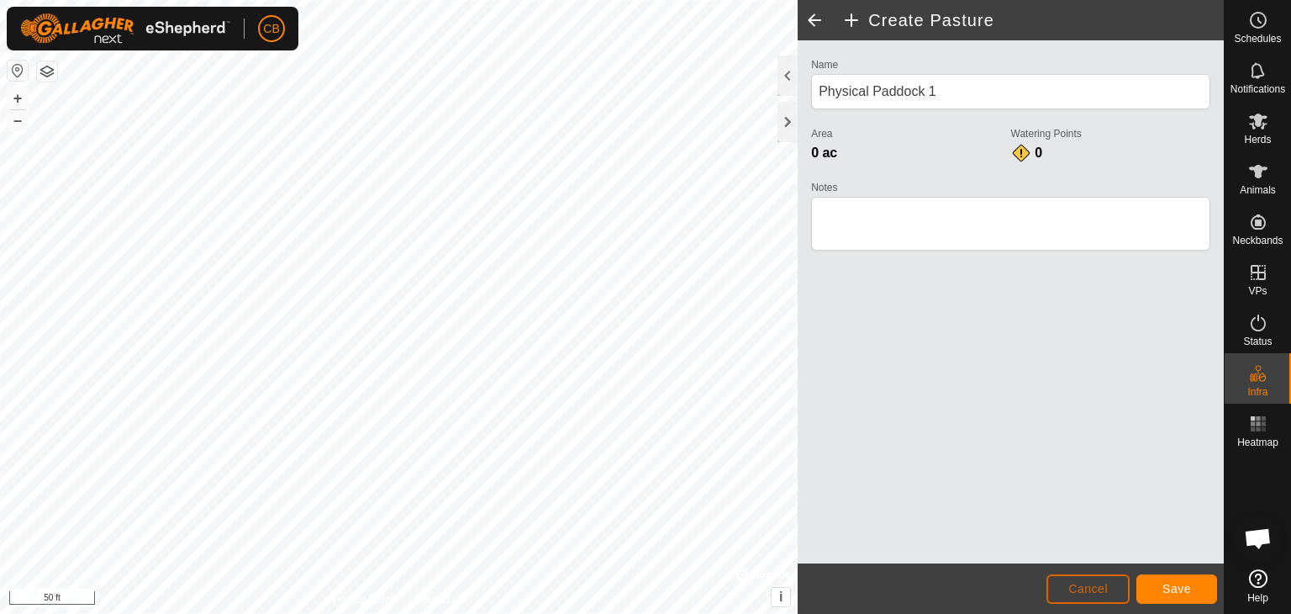
click at [1095, 588] on span "Cancel" at bounding box center [1088, 588] width 40 height 13
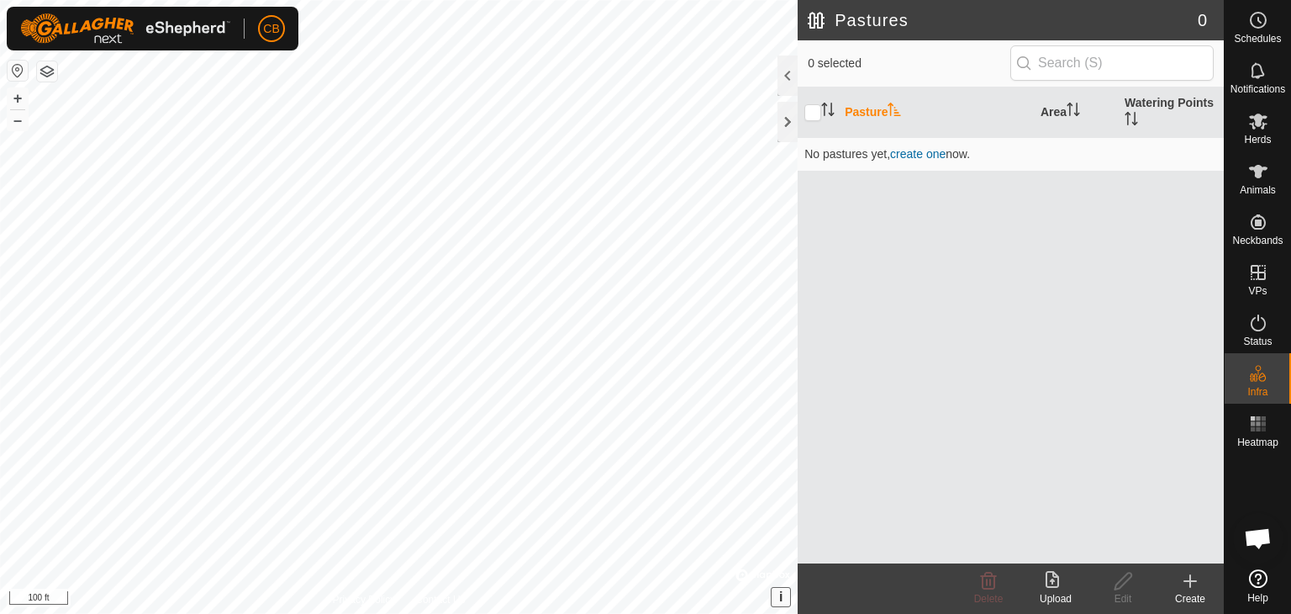
click at [781, 598] on span "i" at bounding box center [780, 596] width 3 height 14
click at [922, 154] on span "create one" at bounding box center [917, 153] width 55 height 13
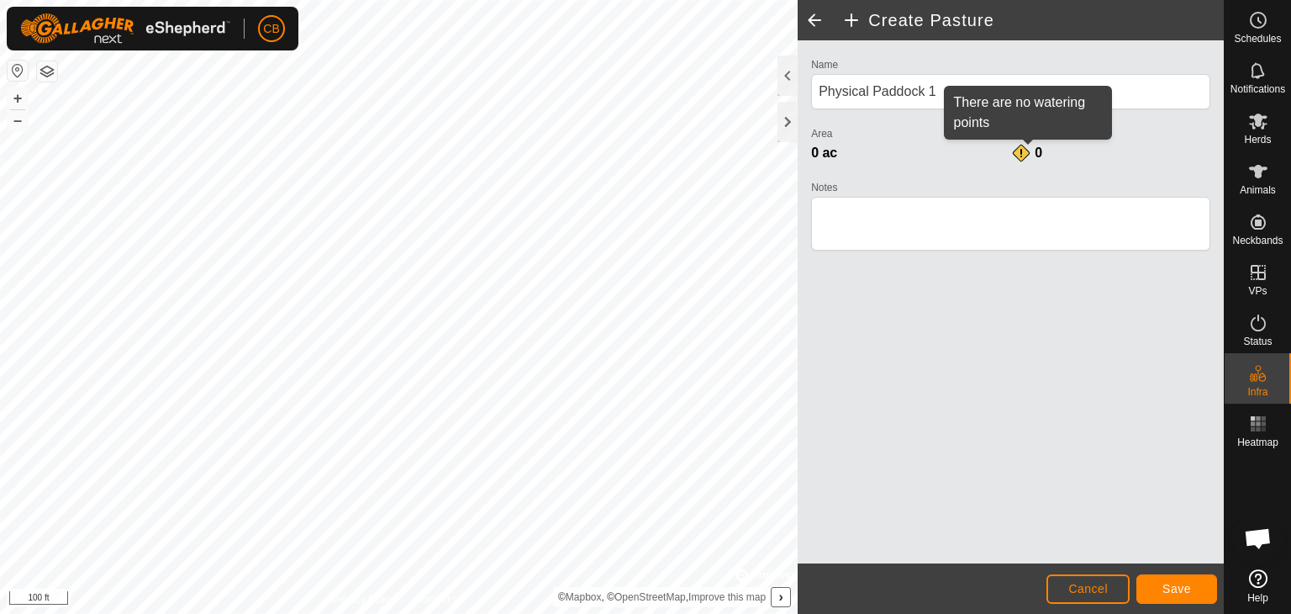
click at [1019, 146] on div "0" at bounding box center [1028, 153] width 34 height 20
click at [1042, 152] on div "0" at bounding box center [1028, 153] width 34 height 20
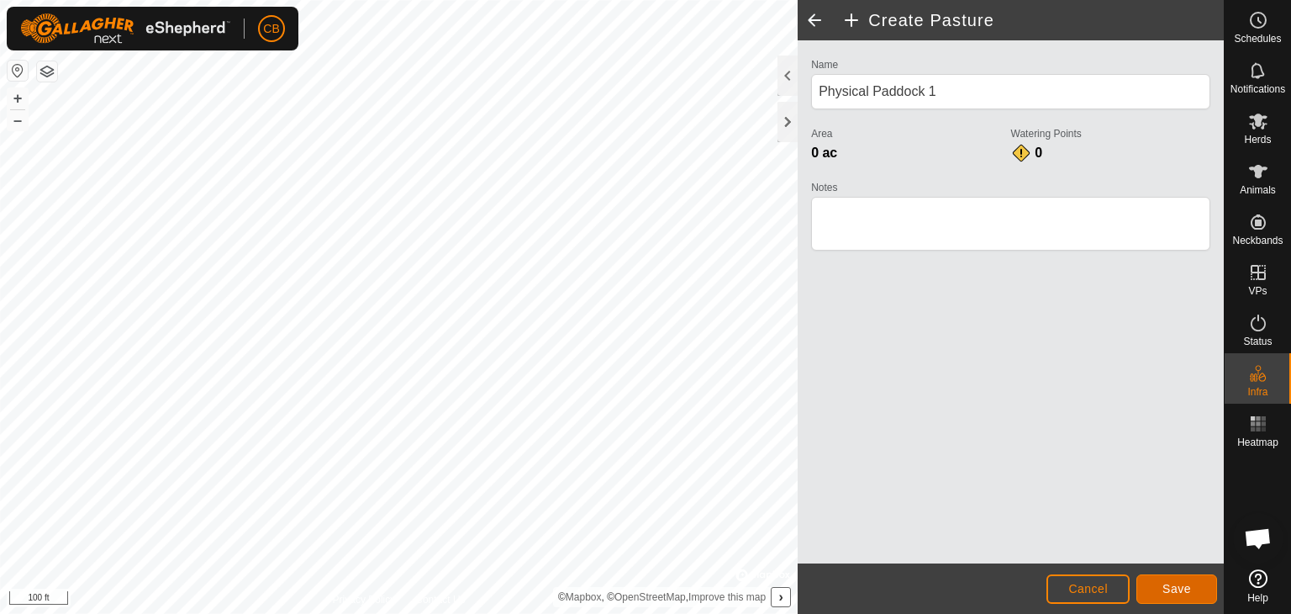
click at [1157, 581] on button "Save" at bounding box center [1177, 588] width 81 height 29
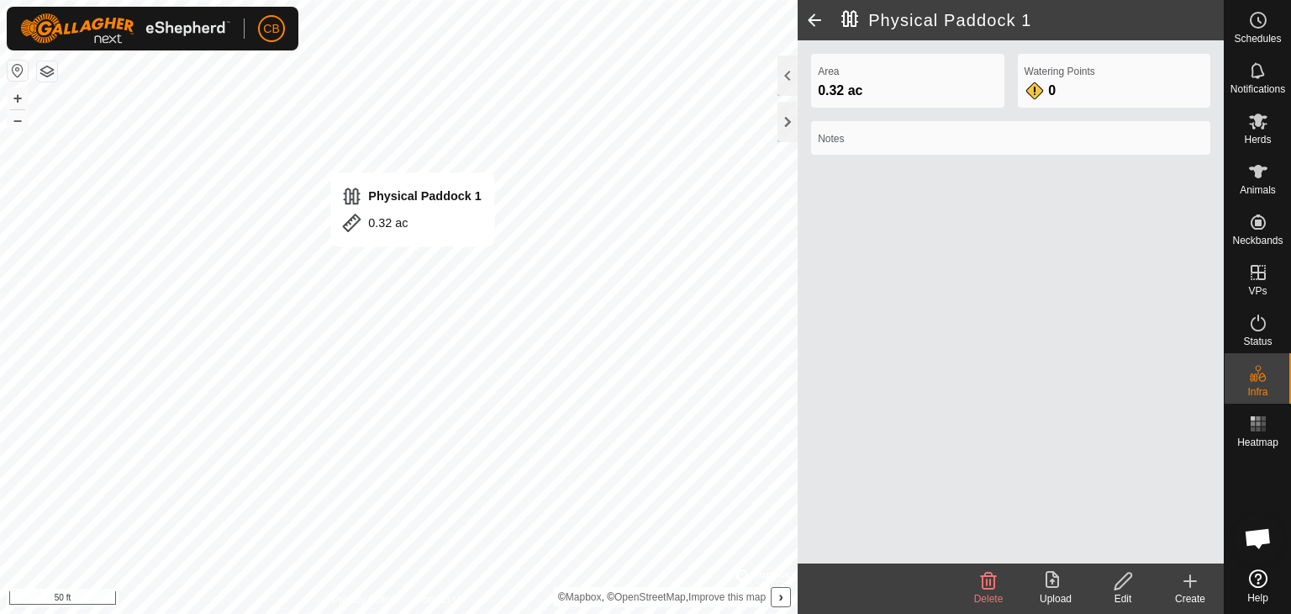
click at [348, 223] on div "Physical Paddock 1 0.32 ac + – ⇧ › © Mapbox , © OpenStreetMap , Improve this ma…" at bounding box center [399, 307] width 798 height 614
click at [837, 85] on span "0.32 ac" at bounding box center [840, 90] width 45 height 14
click at [854, 13] on h2 "Physical Paddock 1" at bounding box center [1033, 20] width 383 height 20
click at [786, 128] on div at bounding box center [788, 122] width 20 height 40
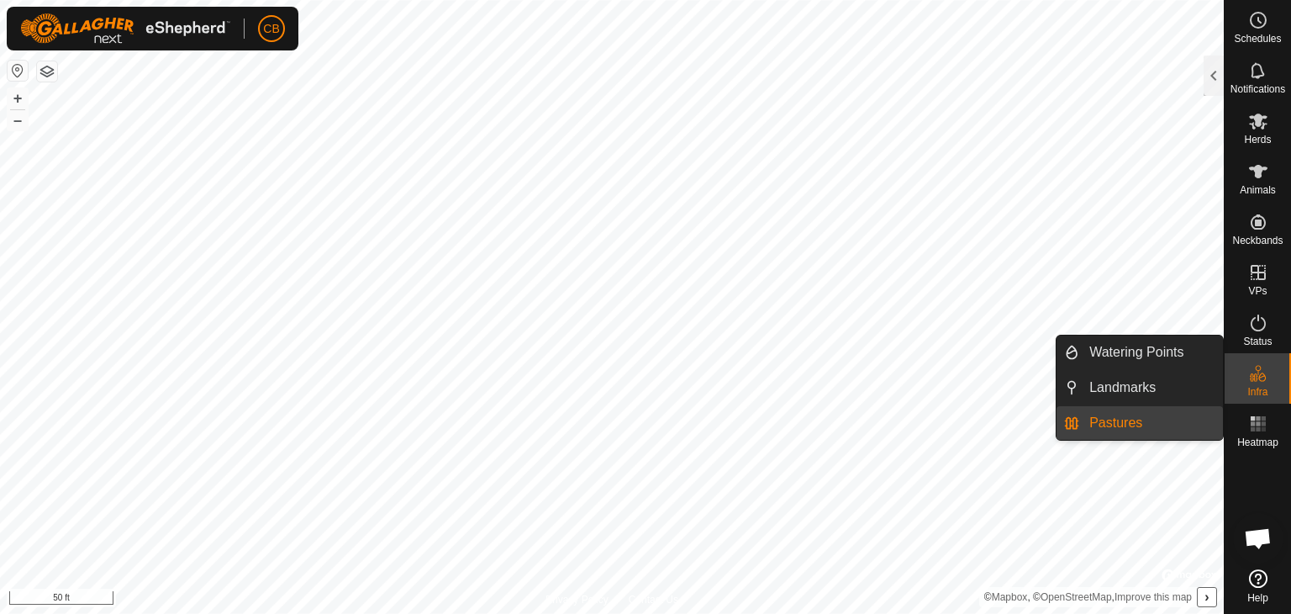
click at [1264, 379] on icon at bounding box center [1262, 376] width 8 height 9
click at [1128, 357] on link "Watering Points" at bounding box center [1151, 352] width 144 height 34
click at [1098, 421] on link "Pastures" at bounding box center [1151, 423] width 144 height 34
click at [1257, 373] on icon at bounding box center [1258, 373] width 20 height 20
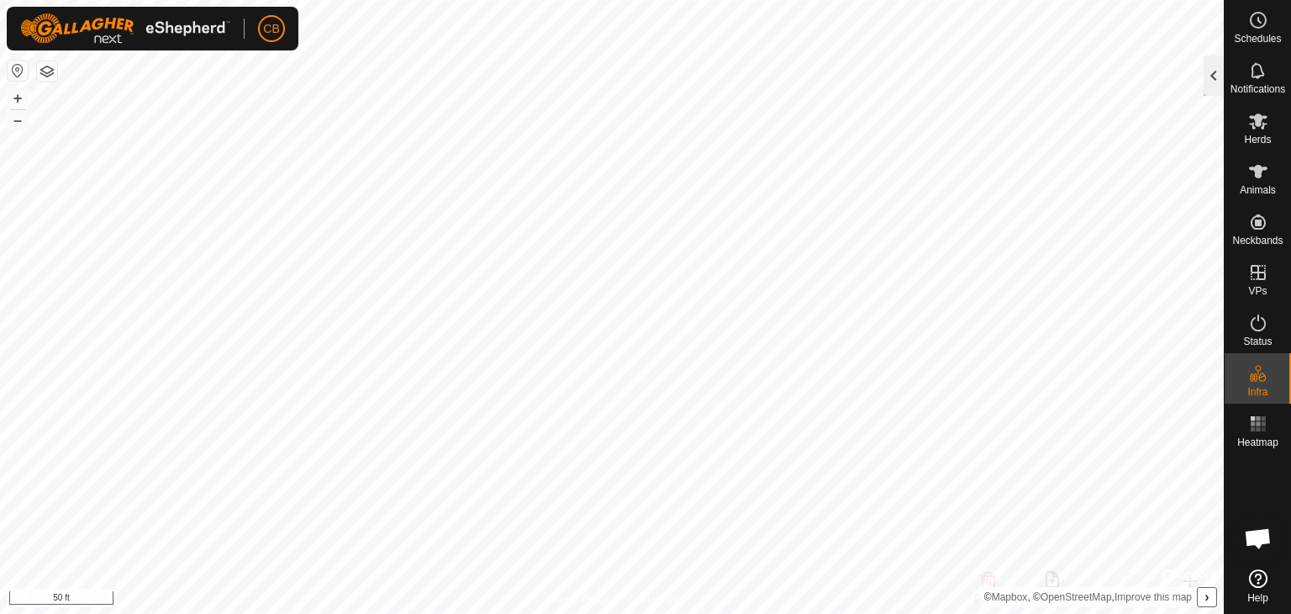
click at [1211, 71] on div at bounding box center [1214, 75] width 20 height 40
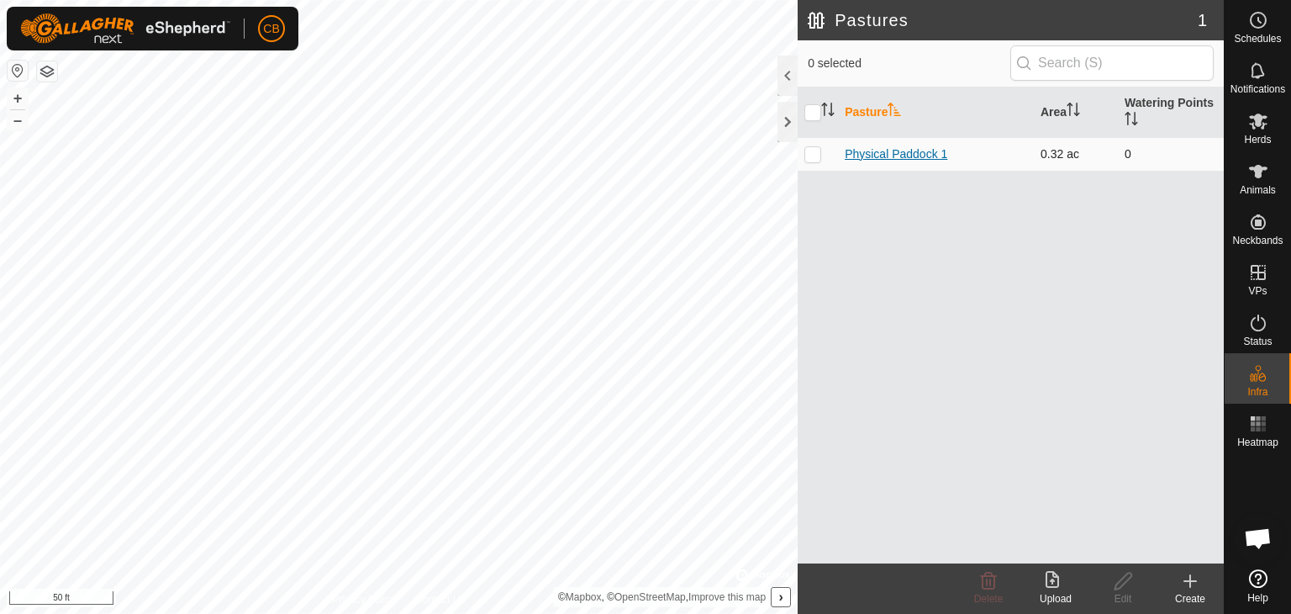
click at [891, 150] on link "Physical Paddock 1" at bounding box center [896, 153] width 103 height 13
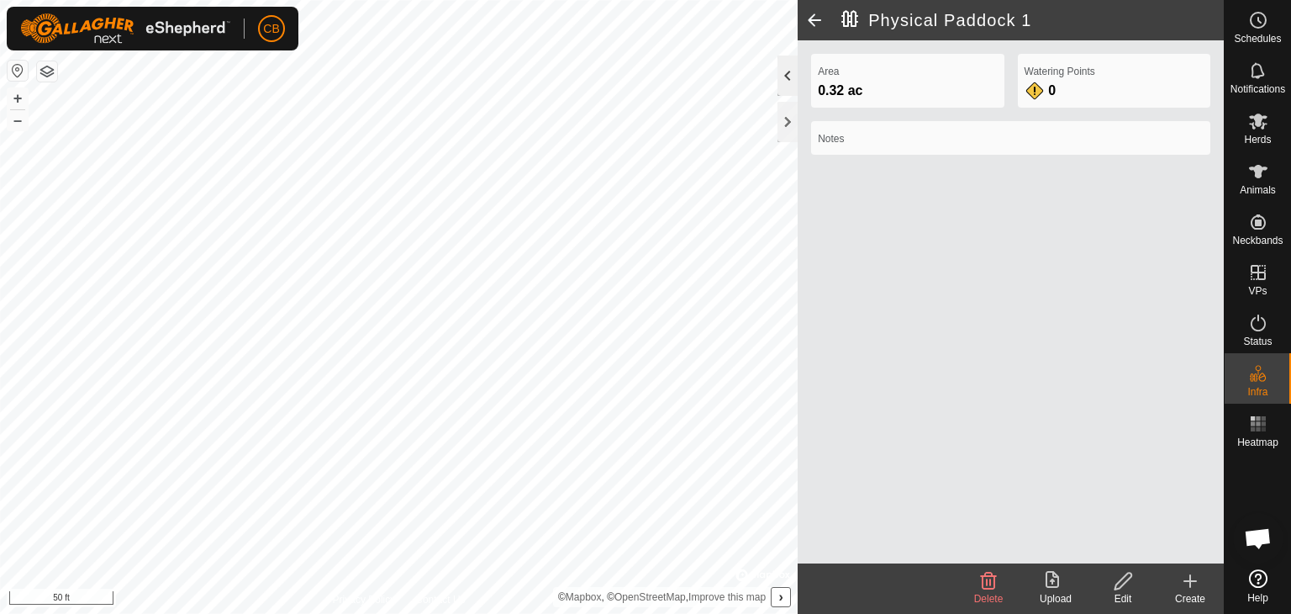
click at [785, 71] on div at bounding box center [788, 75] width 20 height 40
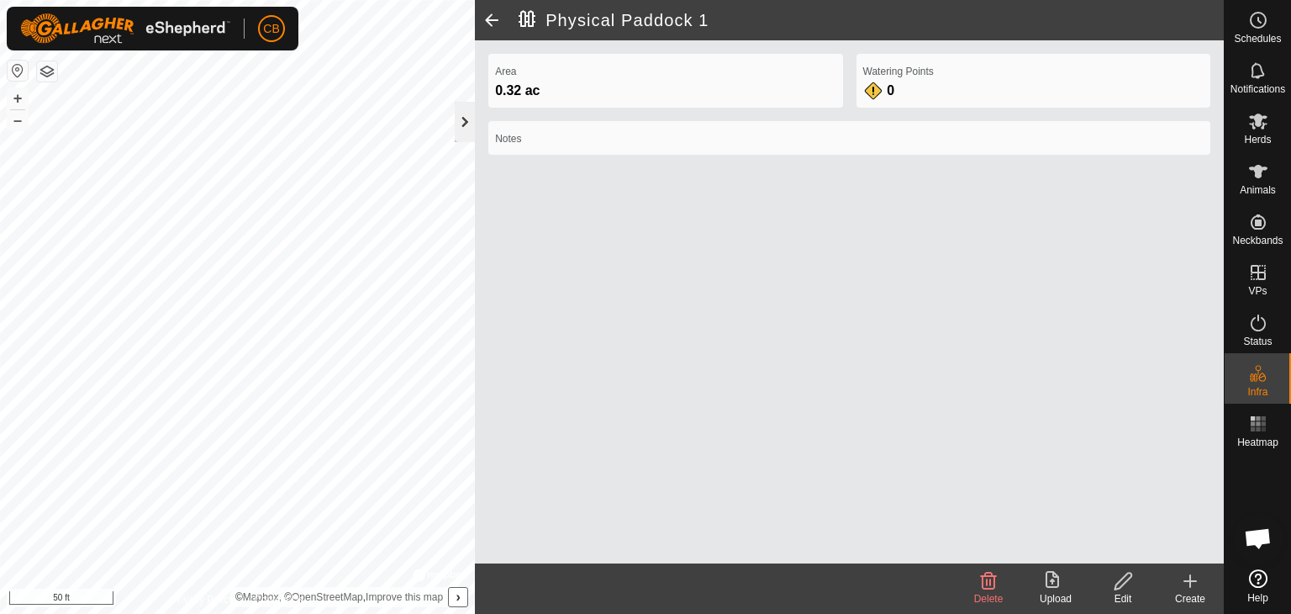
click at [466, 124] on div at bounding box center [465, 122] width 20 height 40
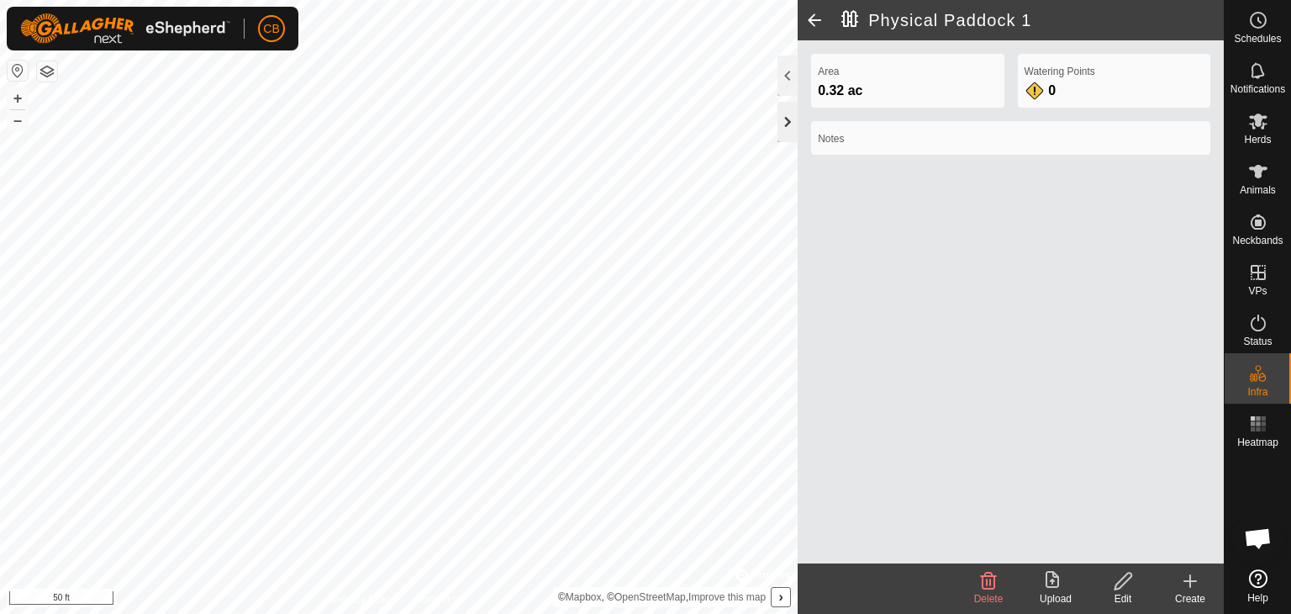
drag, startPoint x: 878, startPoint y: 77, endPoint x: 797, endPoint y: 101, distance: 84.3
click at [870, 78] on label "Area" at bounding box center [907, 71] width 179 height 15
click at [788, 124] on div at bounding box center [788, 122] width 20 height 40
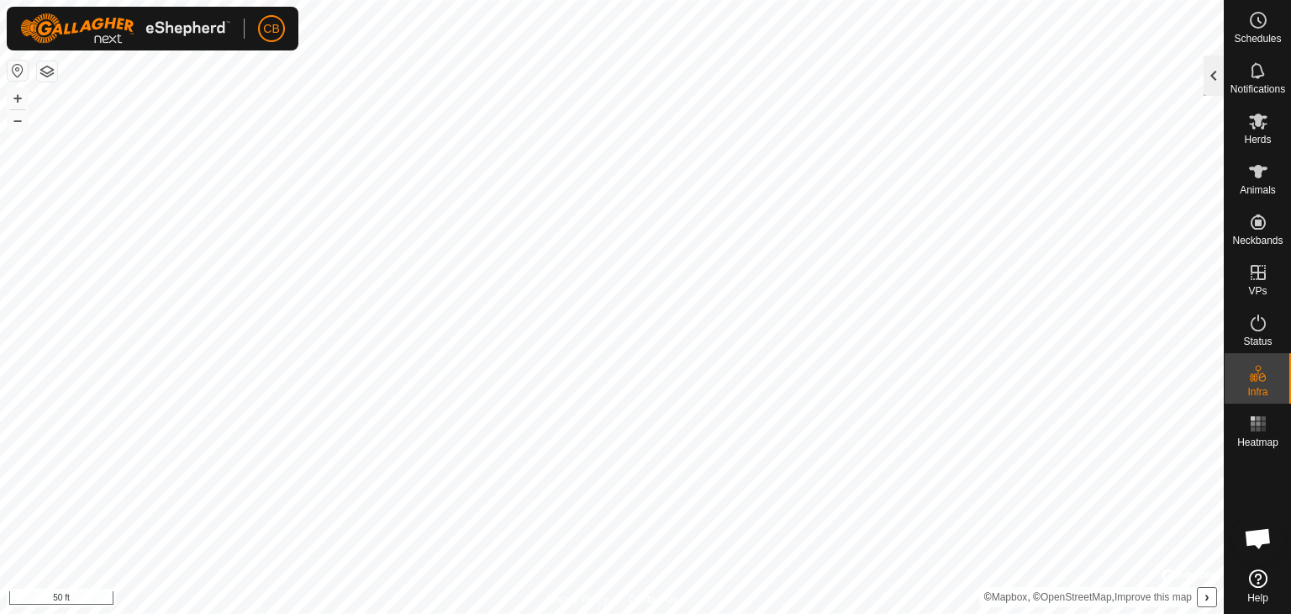
click at [1214, 75] on div at bounding box center [1214, 75] width 20 height 40
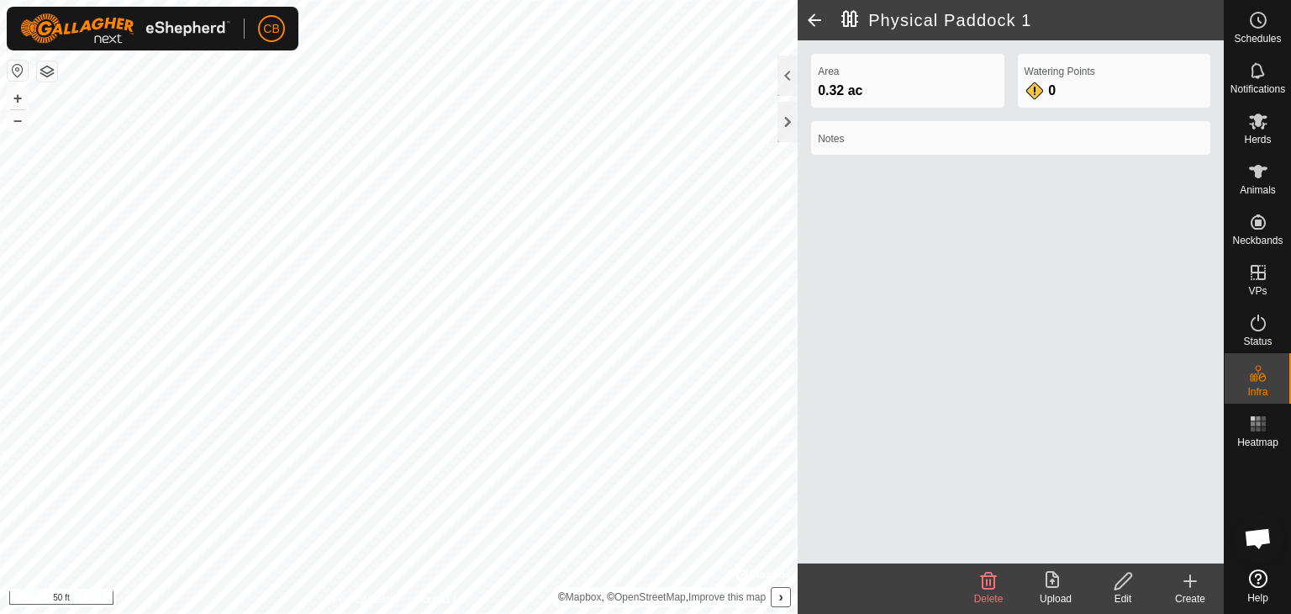
drag, startPoint x: 859, startPoint y: 21, endPoint x: 840, endPoint y: 27, distance: 20.2
click at [858, 21] on h2 "Physical Paddock 1" at bounding box center [1033, 20] width 383 height 20
click at [791, 74] on div at bounding box center [788, 75] width 20 height 40
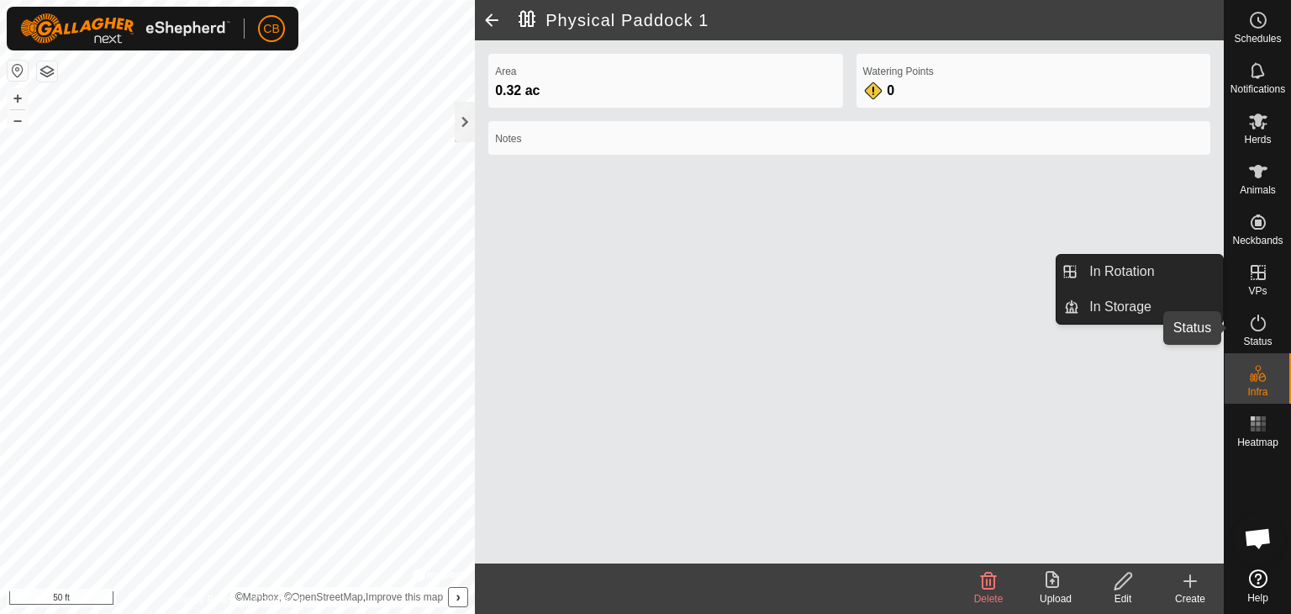
click at [1261, 332] on icon at bounding box center [1258, 323] width 20 height 20
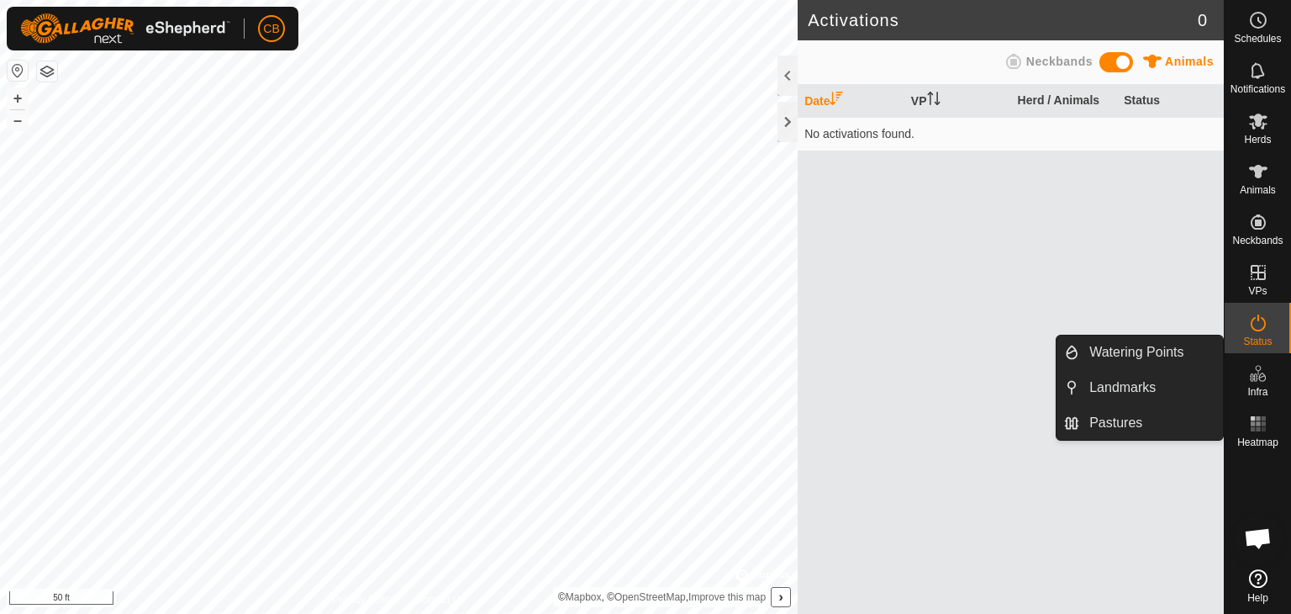
click at [1265, 377] on icon at bounding box center [1258, 373] width 20 height 20
click at [1257, 381] on icon at bounding box center [1258, 373] width 20 height 20
click at [1120, 425] on link "Pastures" at bounding box center [1151, 423] width 144 height 34
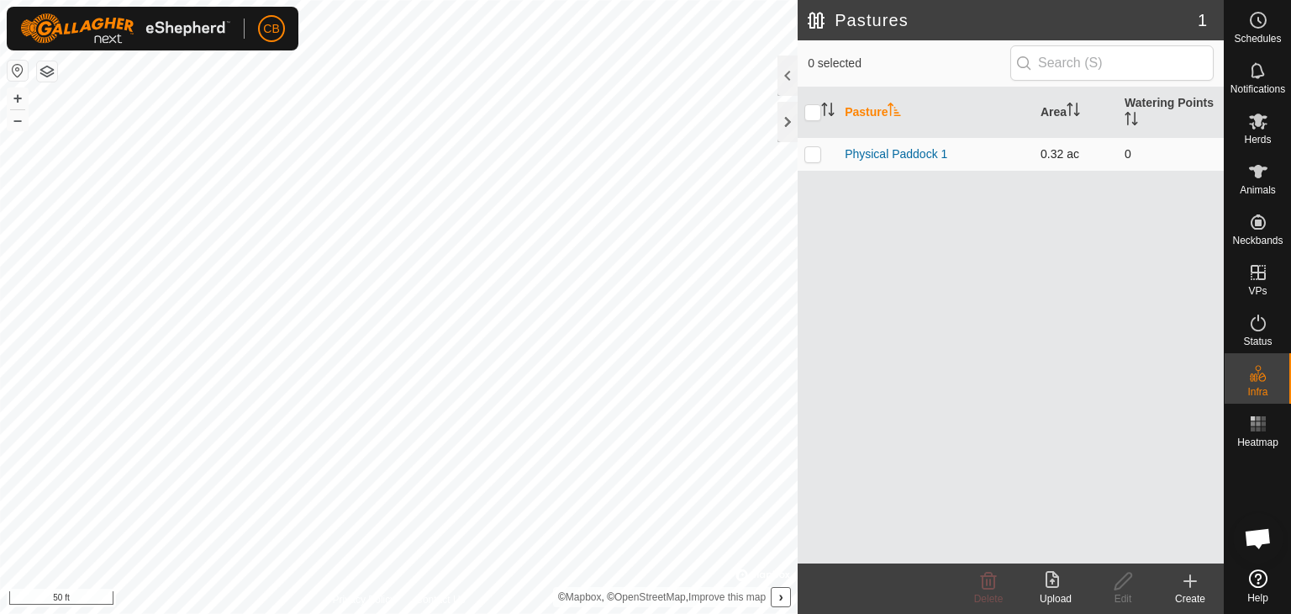
click at [810, 154] on p-checkbox at bounding box center [813, 153] width 17 height 13
checkbox input "true"
click at [891, 152] on link "Physical Paddock 1" at bounding box center [896, 153] width 103 height 13
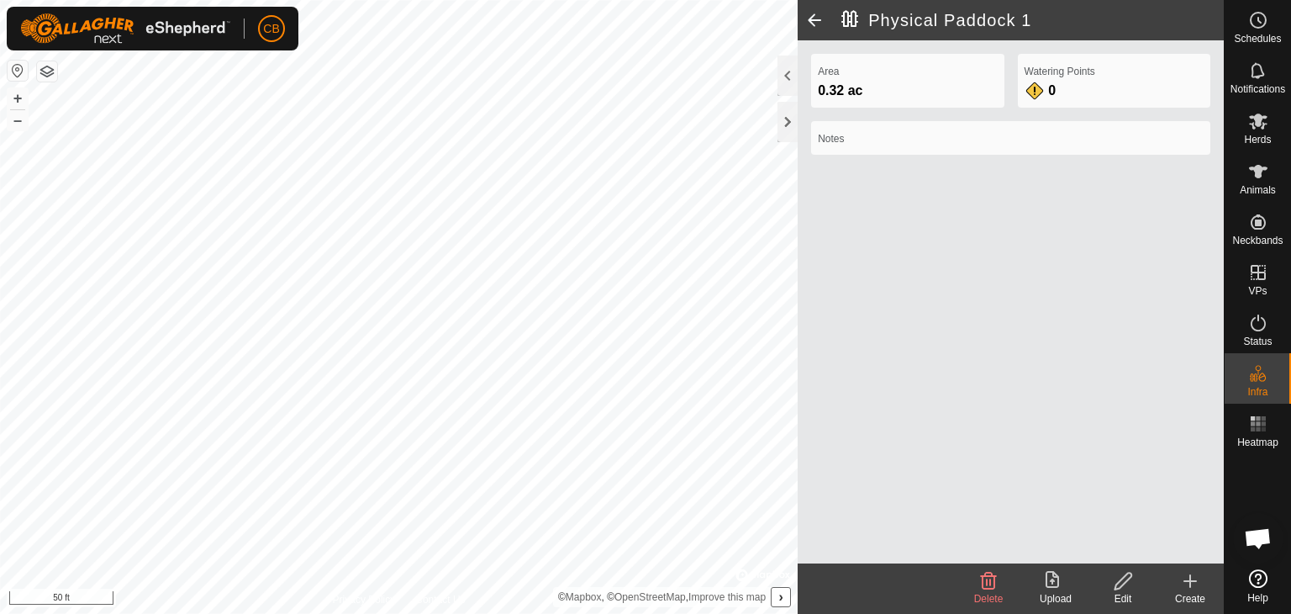
click at [859, 90] on span "0.32 ac" at bounding box center [840, 90] width 45 height 14
drag, startPoint x: 780, startPoint y: 101, endPoint x: 814, endPoint y: 24, distance: 83.6
click at [814, 24] on span at bounding box center [815, 20] width 34 height 40
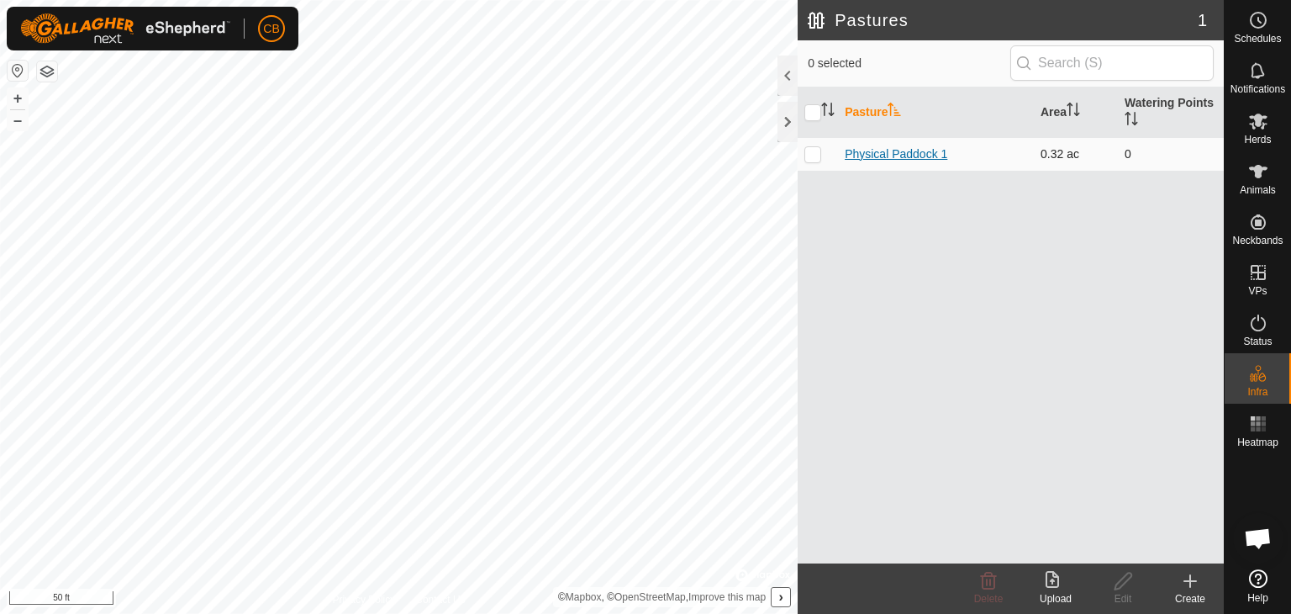
drag, startPoint x: 799, startPoint y: 320, endPoint x: 894, endPoint y: 156, distance: 190.6
click at [894, 156] on link "Physical Paddock 1" at bounding box center [896, 153] width 103 height 13
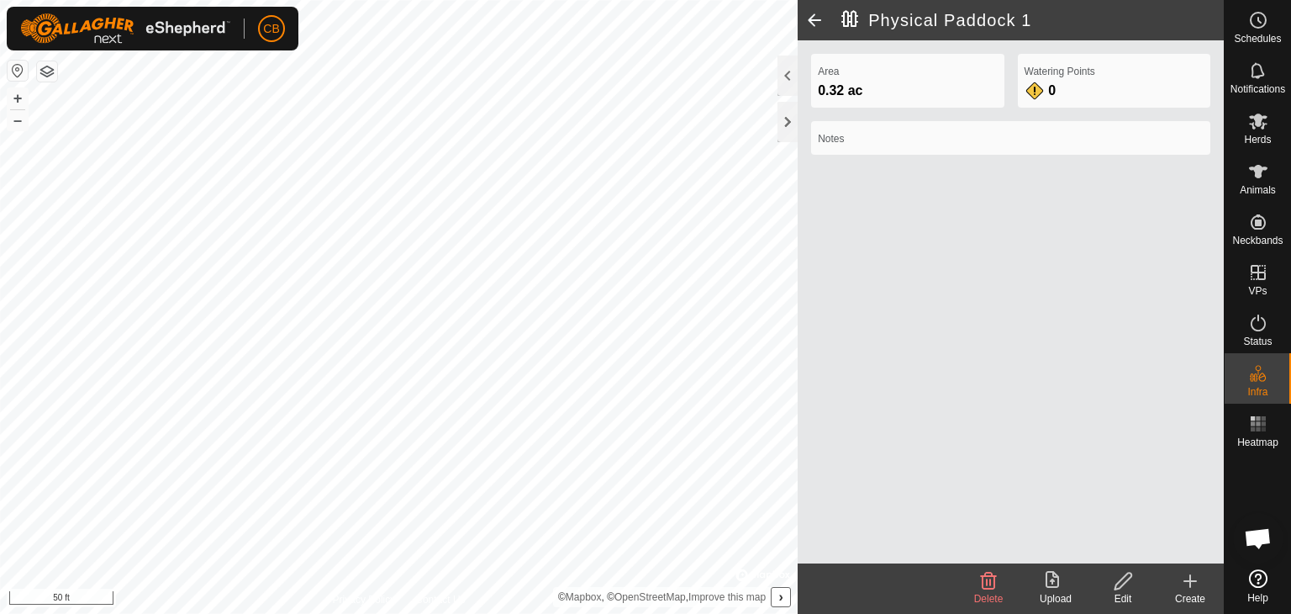
click at [894, 156] on div "Notes" at bounding box center [1011, 144] width 413 height 47
click at [783, 80] on div at bounding box center [788, 75] width 20 height 40
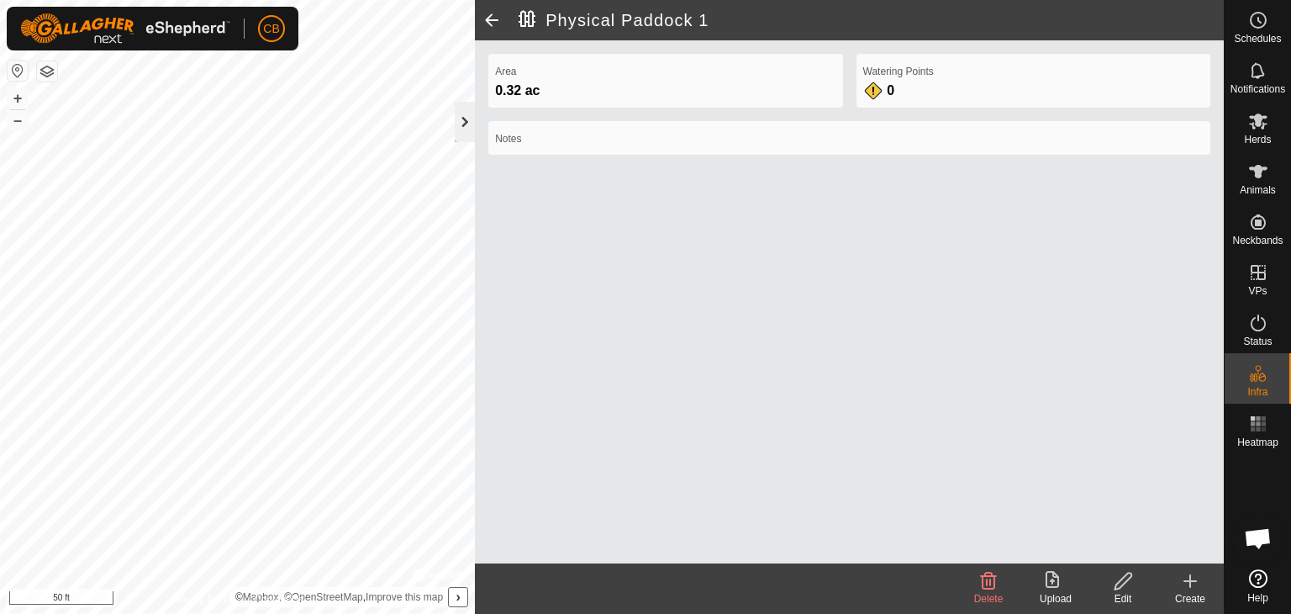
click at [460, 126] on div at bounding box center [465, 122] width 20 height 40
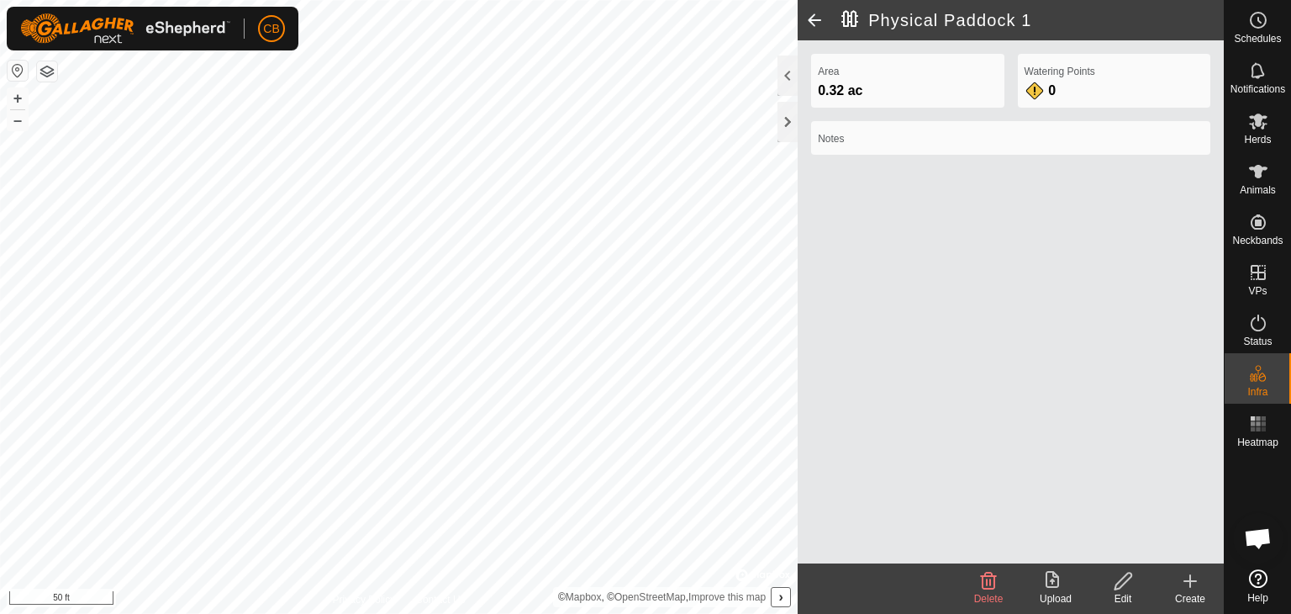
click at [846, 86] on span "0.32 ac" at bounding box center [840, 90] width 45 height 14
click at [848, 15] on h2 "Physical Paddock 1" at bounding box center [1033, 20] width 383 height 20
click at [820, 21] on span at bounding box center [815, 20] width 34 height 40
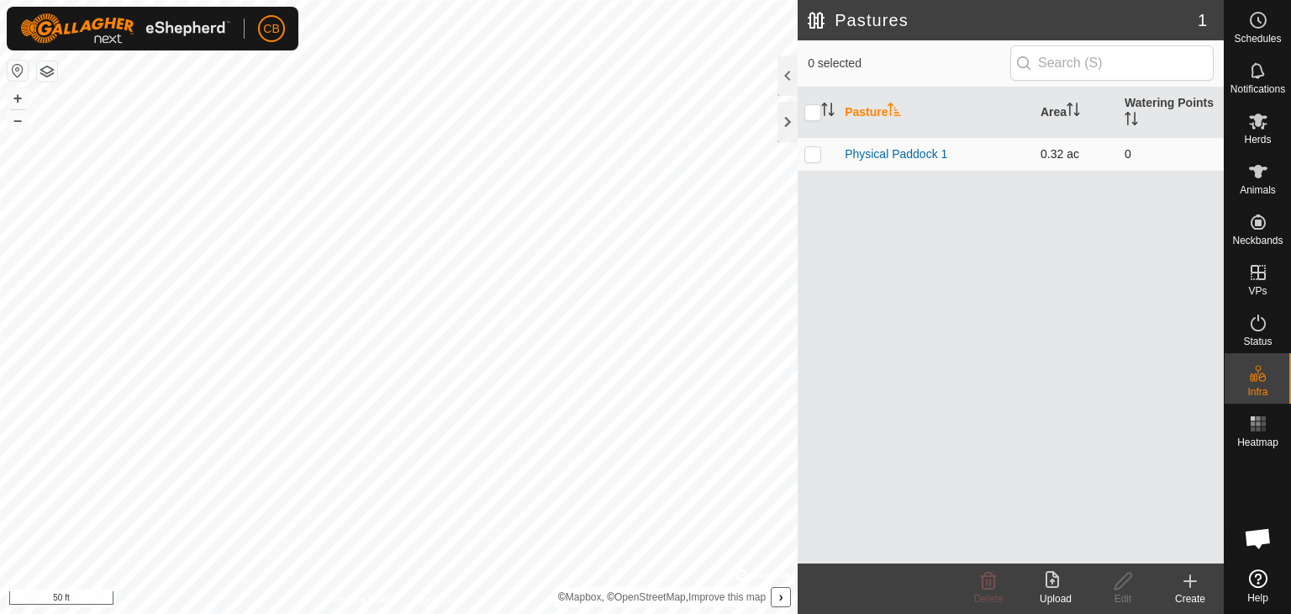
click at [816, 156] on p-checkbox at bounding box center [813, 153] width 17 height 13
checkbox input "true"
click at [1126, 583] on icon at bounding box center [1123, 581] width 21 height 20
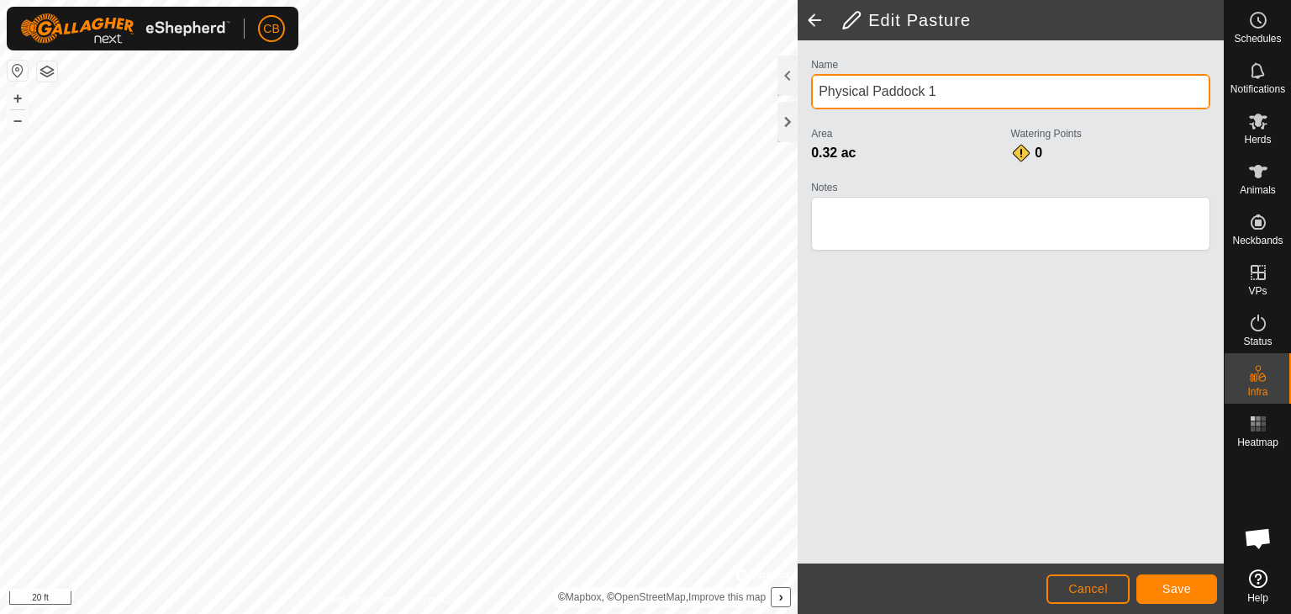
click at [884, 91] on input "Physical Paddock 1" at bounding box center [1010, 91] width 399 height 35
drag, startPoint x: 936, startPoint y: 88, endPoint x: 811, endPoint y: 103, distance: 126.1
click at [811, 103] on input "Physical Paddock 1" at bounding box center [1010, 91] width 399 height 35
type input "F"
type input "S"
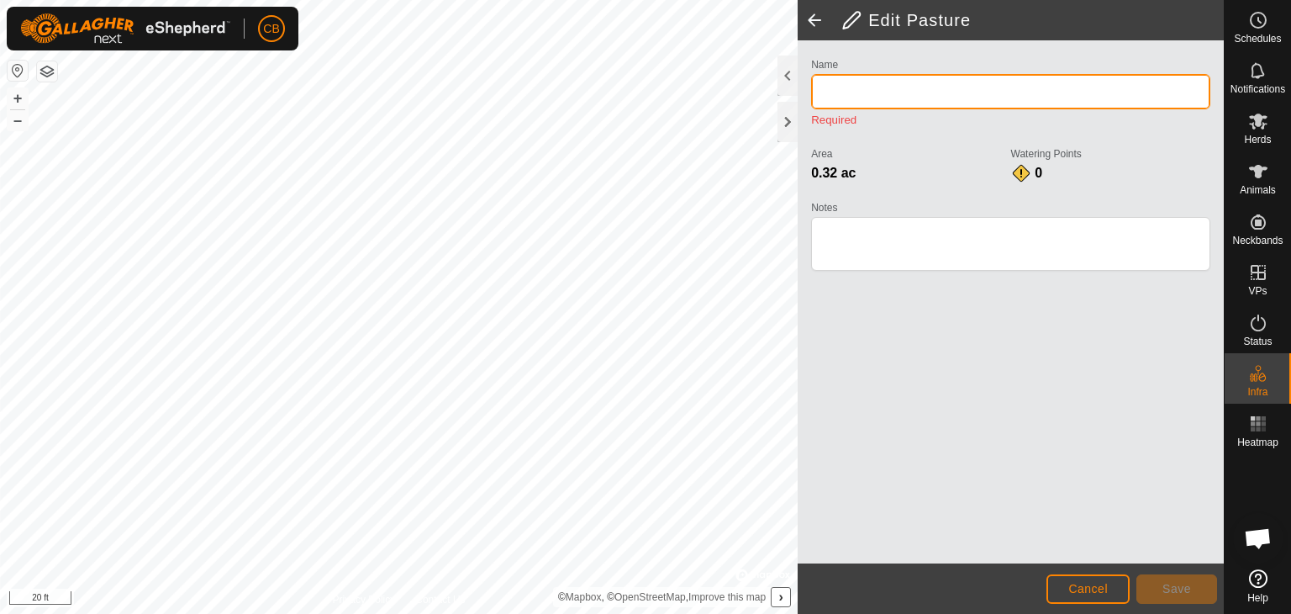
type input "Y"
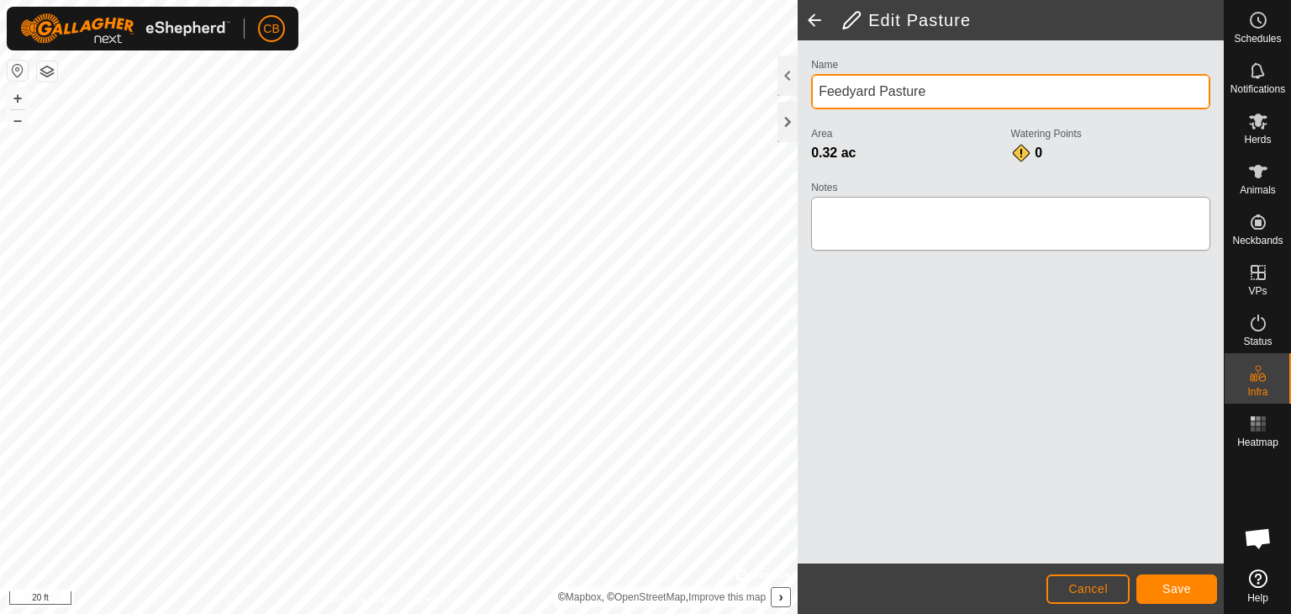
type input "Feedyard Pasture"
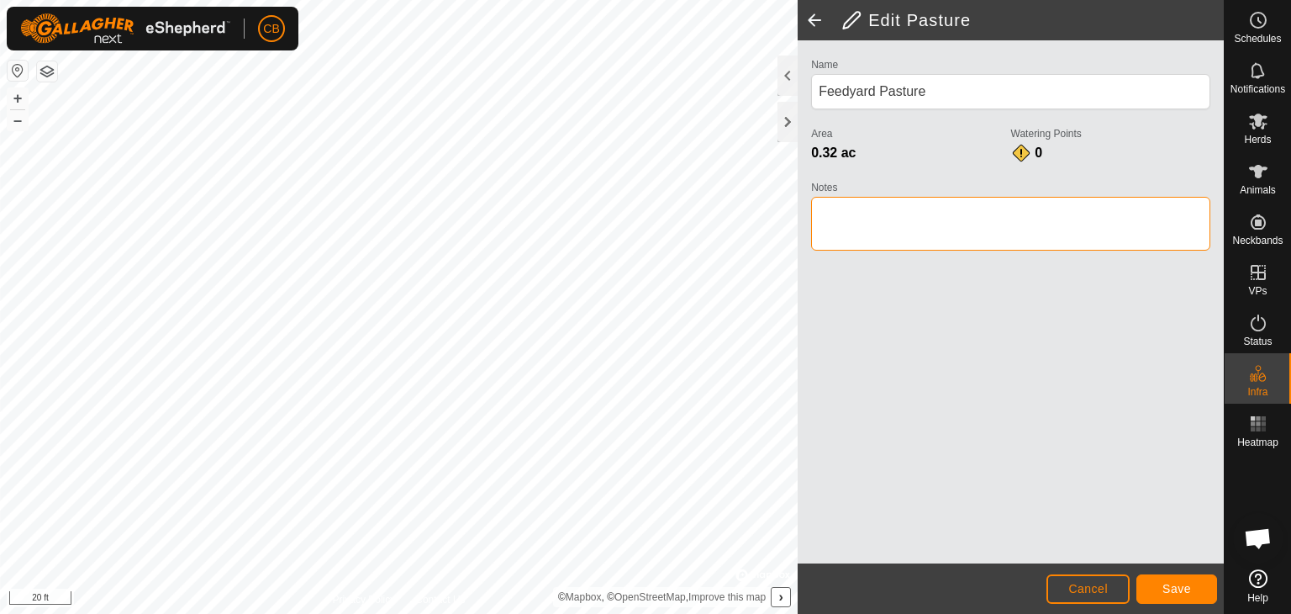
click at [931, 209] on textarea "Notes" at bounding box center [1010, 224] width 399 height 54
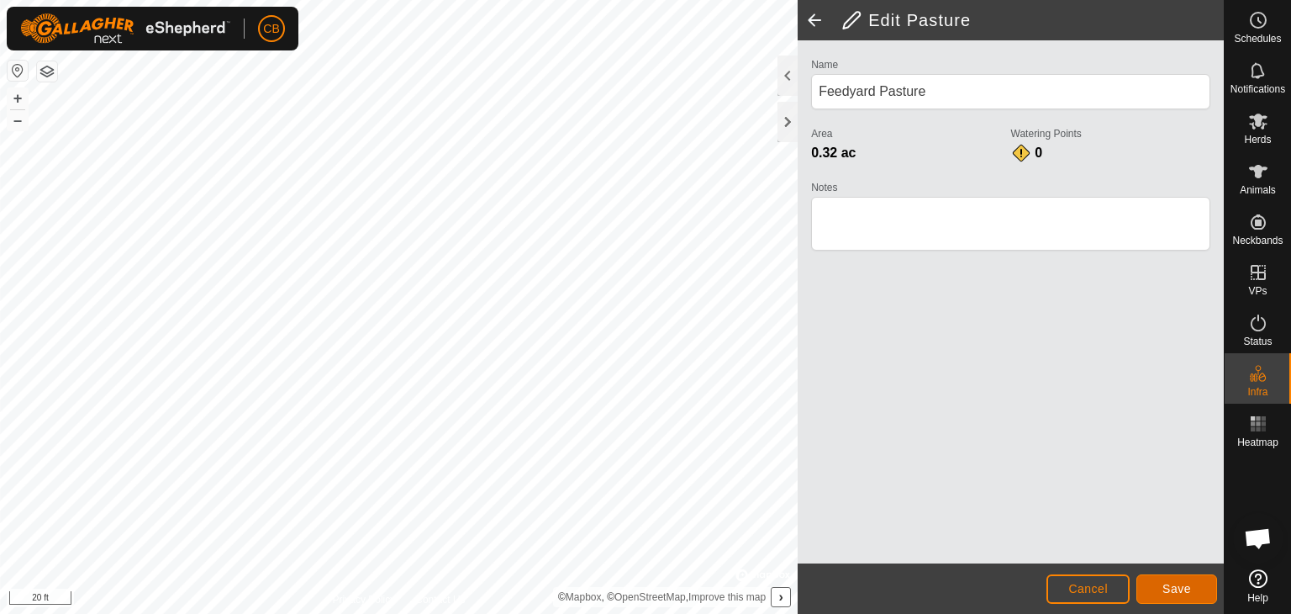
click at [1172, 585] on span "Save" at bounding box center [1177, 588] width 29 height 13
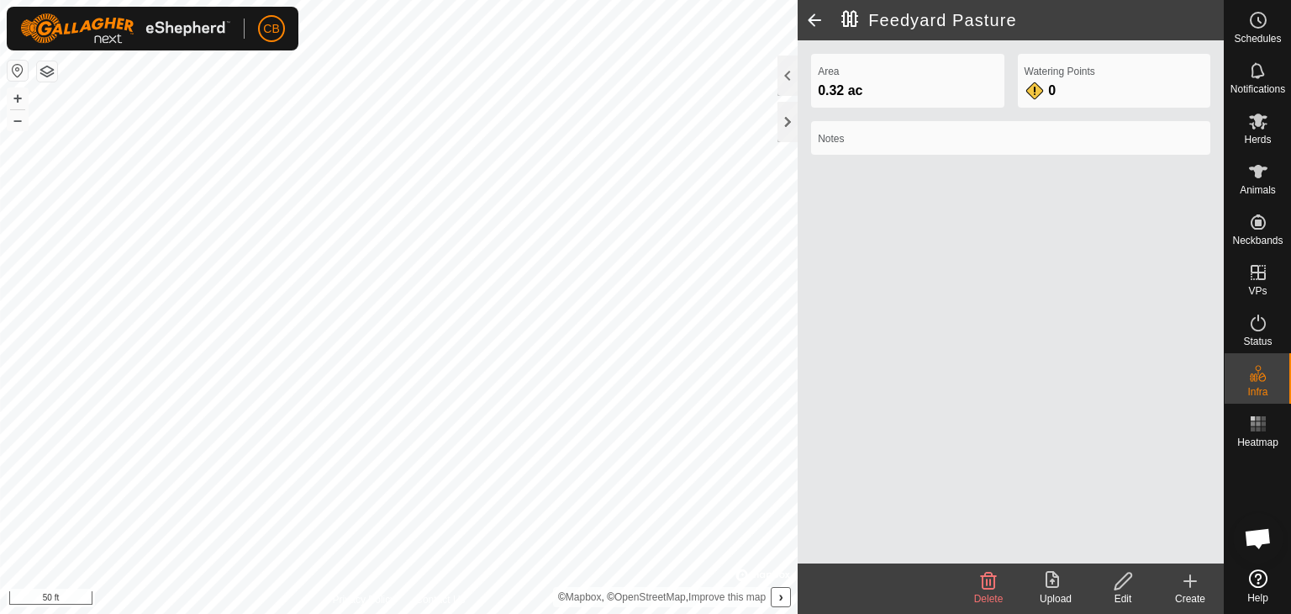
click at [813, 333] on div "Feedyard Pasture Area 0.32 ac Watering Points 0 Notes Delete Upload Edit Create…" at bounding box center [612, 307] width 1224 height 614
click at [1187, 581] on icon at bounding box center [1190, 581] width 12 height 0
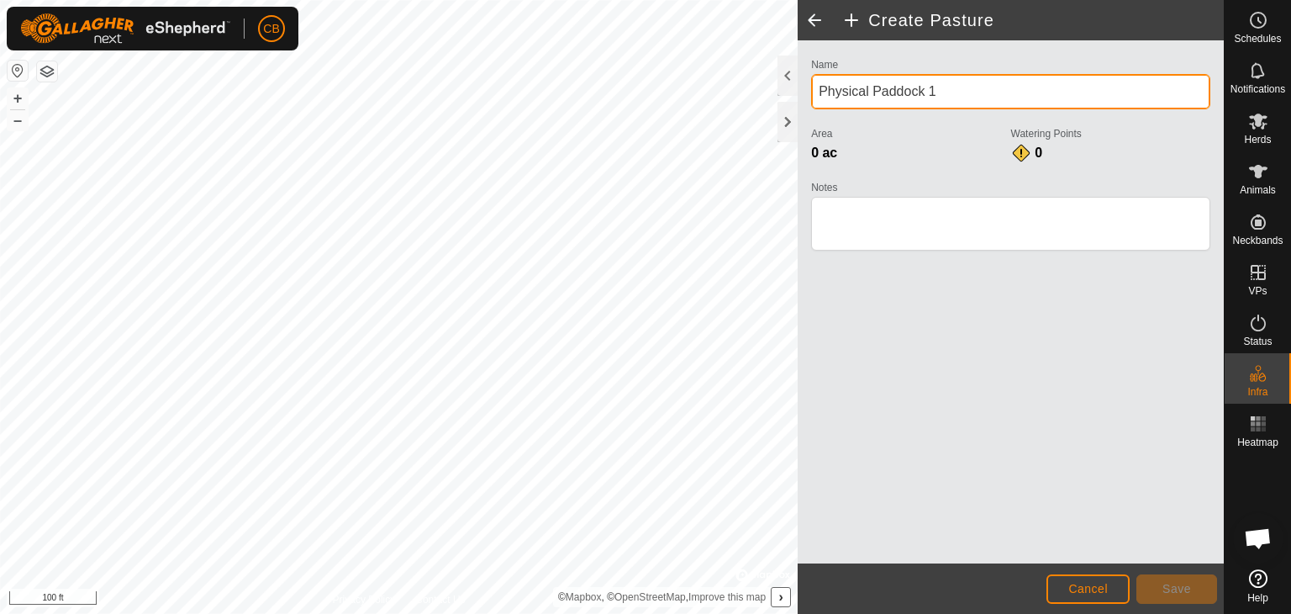
drag, startPoint x: 961, startPoint y: 90, endPoint x: 792, endPoint y: 100, distance: 169.3
click at [798, 100] on div "Create Pasture Name Physical Paddock 1 Area 0 ac Watering Points 0 Notes Cancel…" at bounding box center [1011, 307] width 426 height 614
type input "Front Pasture - 1"
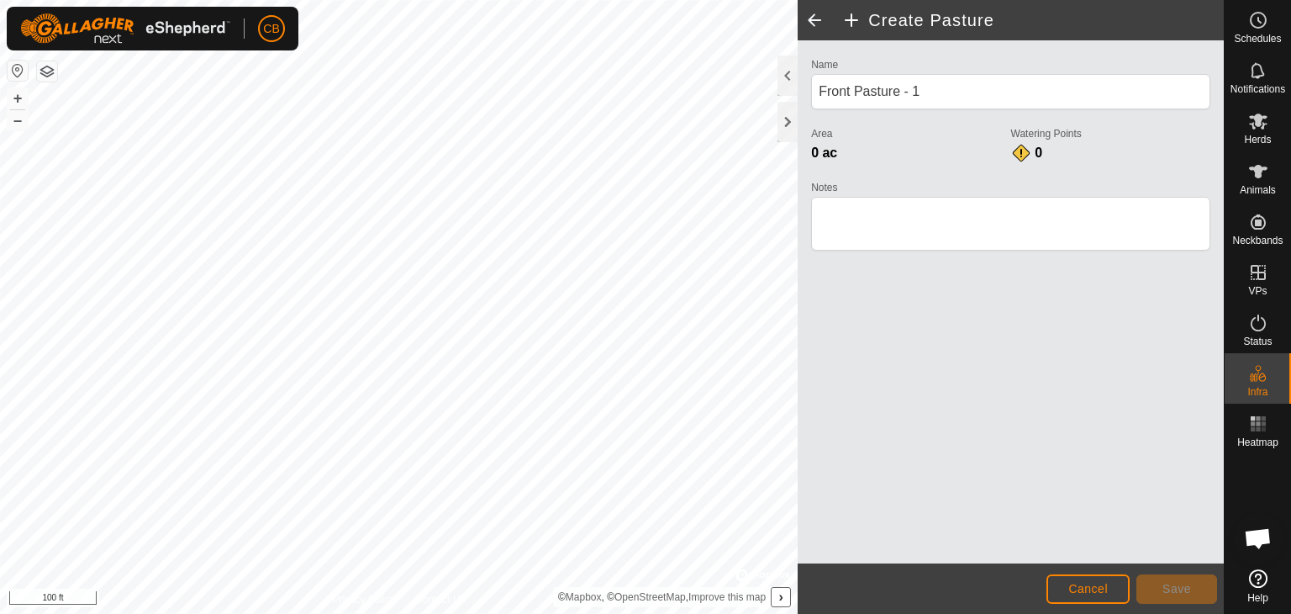
click at [256, 38] on div "CB Schedules Notifications Herds Animals Neckbands VPs Status Infra Heatmap Hel…" at bounding box center [645, 307] width 1291 height 614
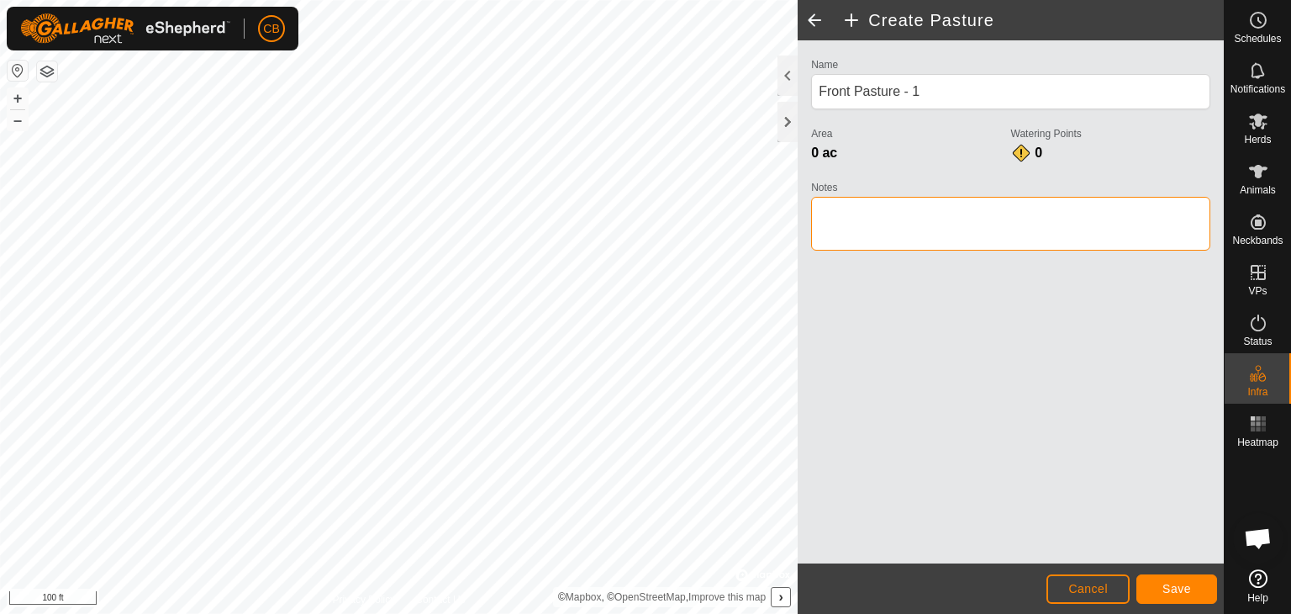
click at [874, 225] on textarea "Notes" at bounding box center [1010, 224] width 399 height 54
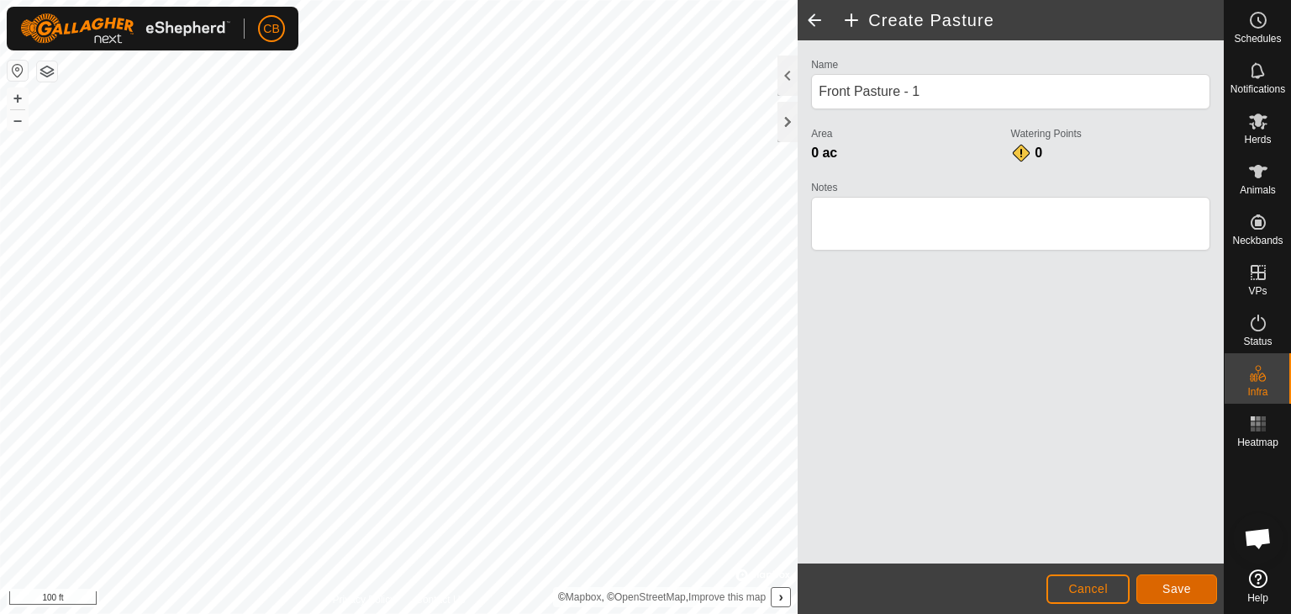
click at [1183, 584] on span "Save" at bounding box center [1177, 588] width 29 height 13
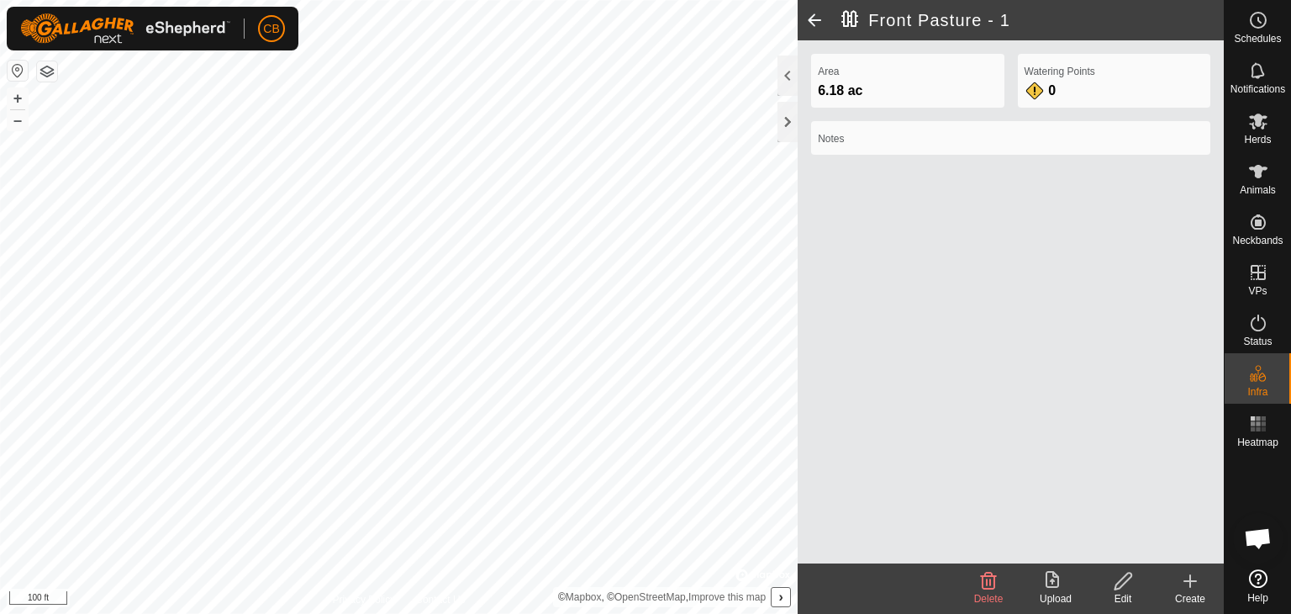
click at [1192, 584] on icon at bounding box center [1190, 581] width 20 height 20
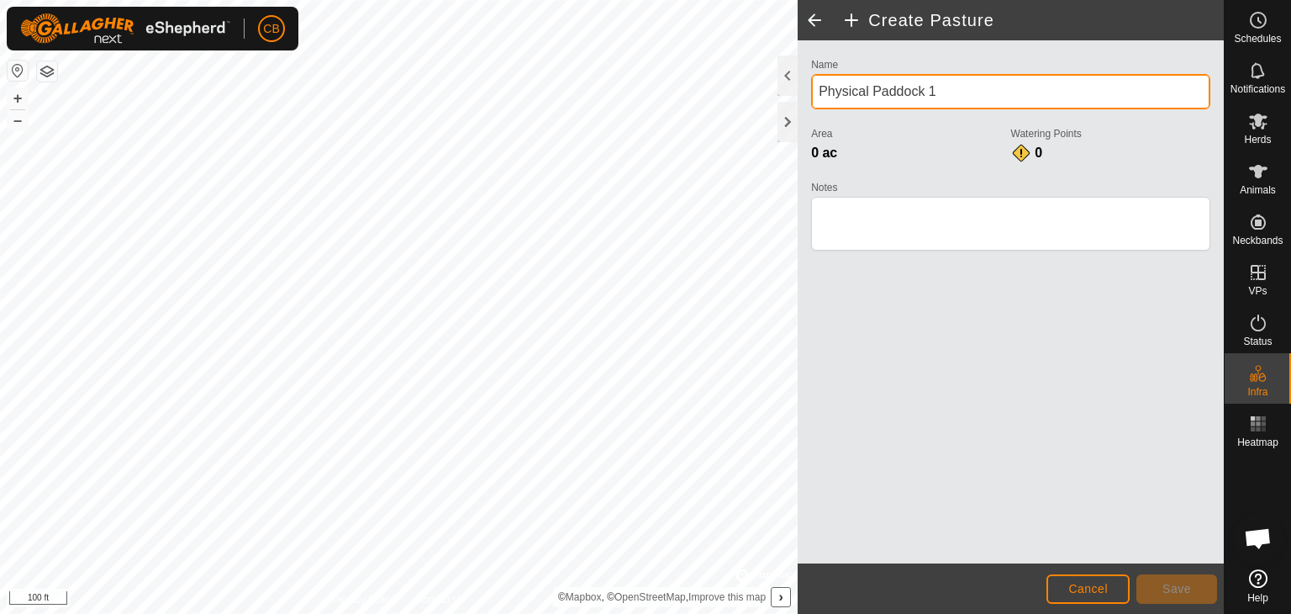
drag, startPoint x: 950, startPoint y: 90, endPoint x: 808, endPoint y: 92, distance: 142.1
click at [808, 92] on div "Name Physical Paddock 1 Area 0 ac Watering Points 0 Notes" at bounding box center [1011, 162] width 413 height 216
click at [980, 85] on input "Creek Flash [GEOGRAPHIC_DATA] Pasture - 2" at bounding box center [1010, 91] width 399 height 35
drag, startPoint x: 986, startPoint y: 91, endPoint x: 805, endPoint y: 98, distance: 181.7
click at [805, 98] on div "Name Creek Flash [GEOGRAPHIC_DATA] Pasture - 2 Area 0 ac Watering Points 0 Notes" at bounding box center [1011, 162] width 413 height 216
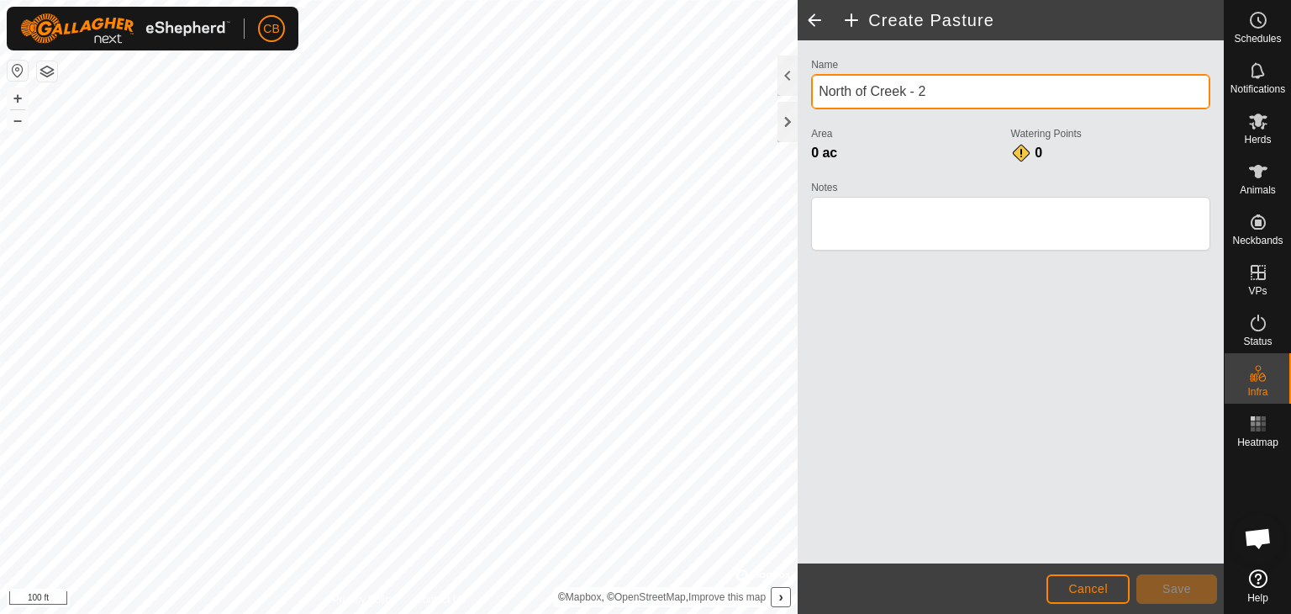
click at [918, 92] on input "North of Creek - 2" at bounding box center [1010, 91] width 399 height 35
type input "North of Creek - [GEOGRAPHIC_DATA] 2"
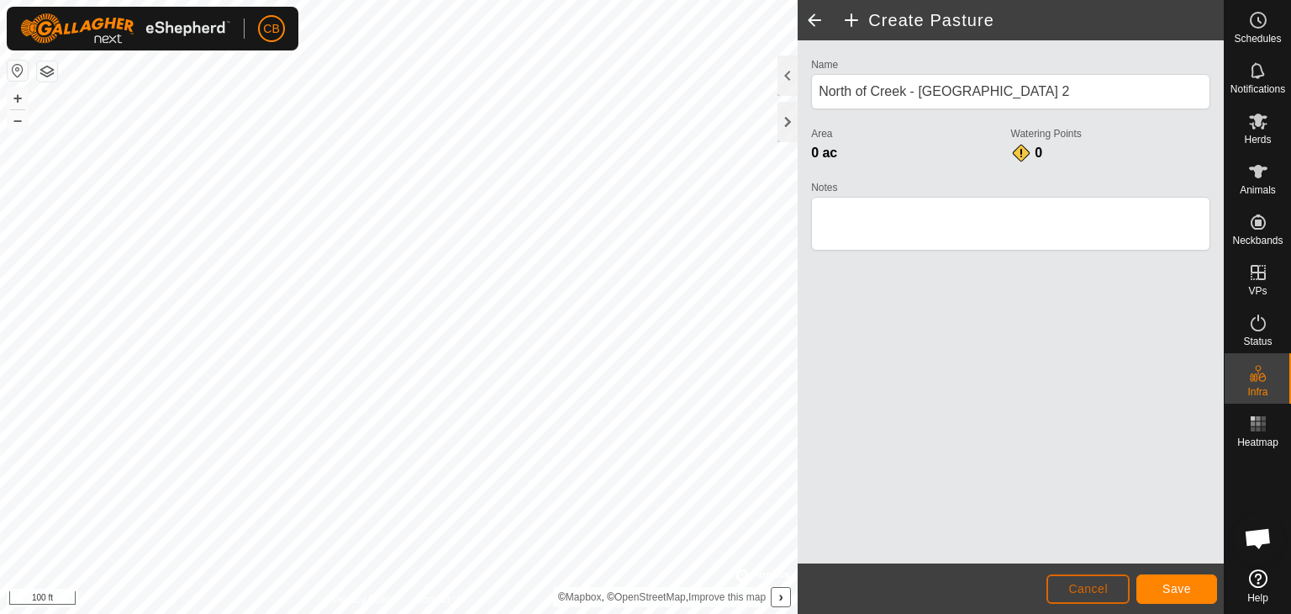
click at [1079, 592] on span "Cancel" at bounding box center [1088, 588] width 40 height 13
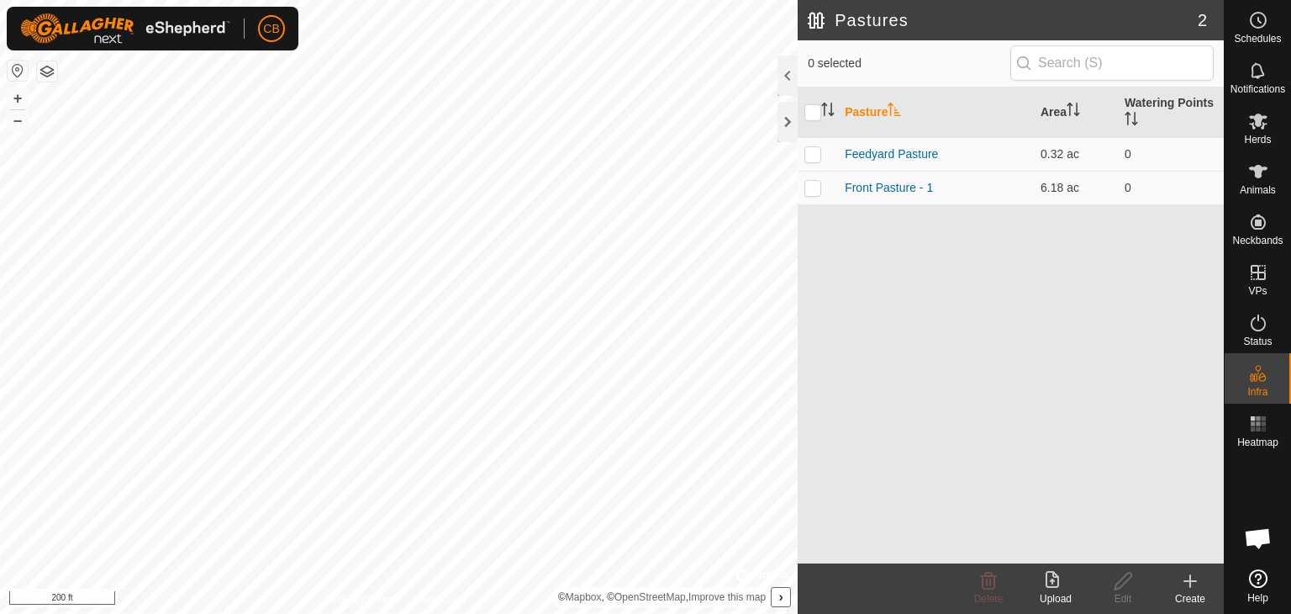
click at [1191, 587] on icon at bounding box center [1190, 581] width 20 height 20
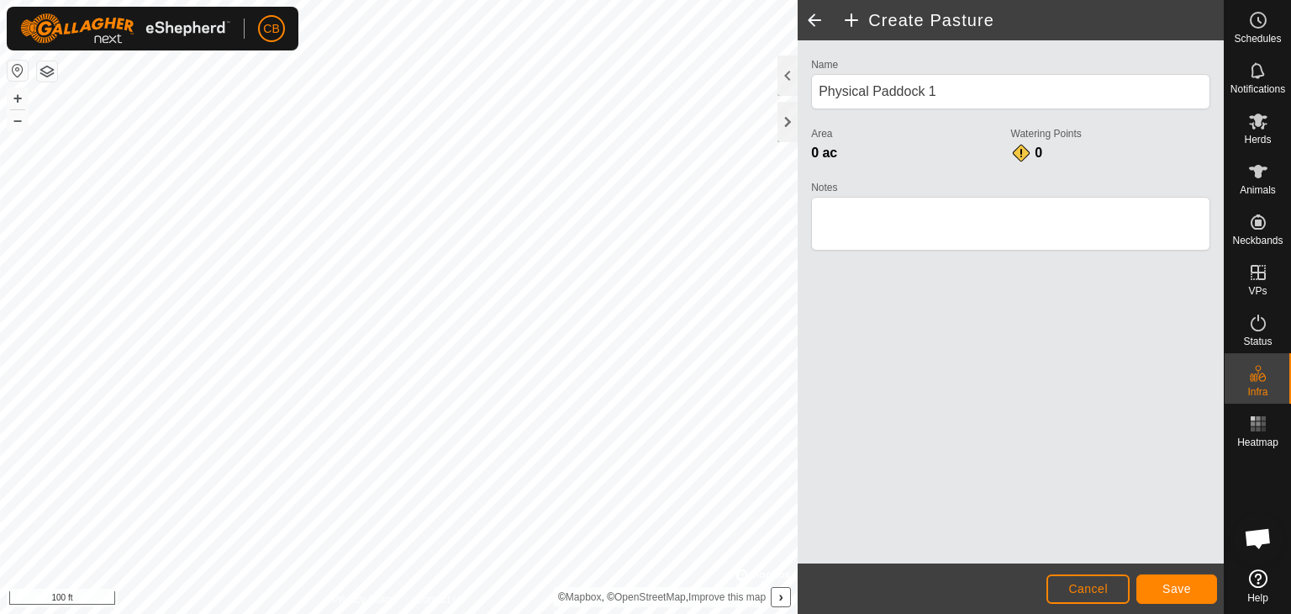
click at [580, 0] on html "CB Schedules Notifications Herds Animals Neckbands VPs Status Infra Heatmap Hel…" at bounding box center [645, 307] width 1291 height 614
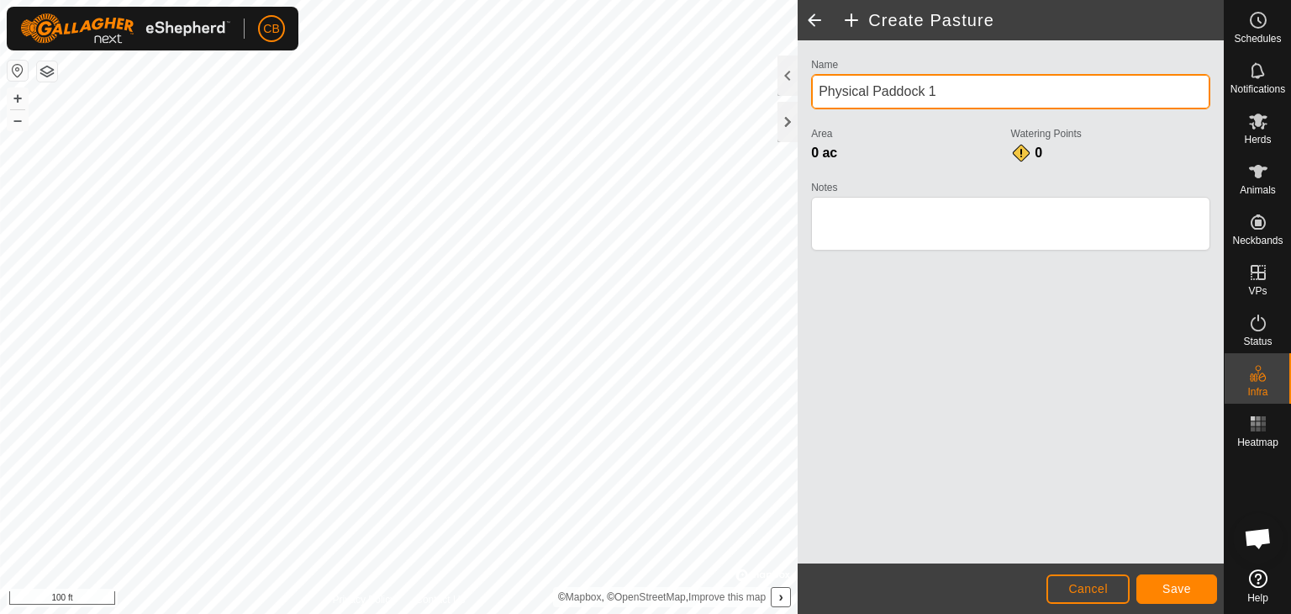
click at [731, 95] on div "Create Pasture Name Physical Paddock 1 Area 0 ac Watering Points 0 Notes Cancel…" at bounding box center [612, 307] width 1224 height 614
type input "P"
type input "North of Creek - [GEOGRAPHIC_DATA] 2"
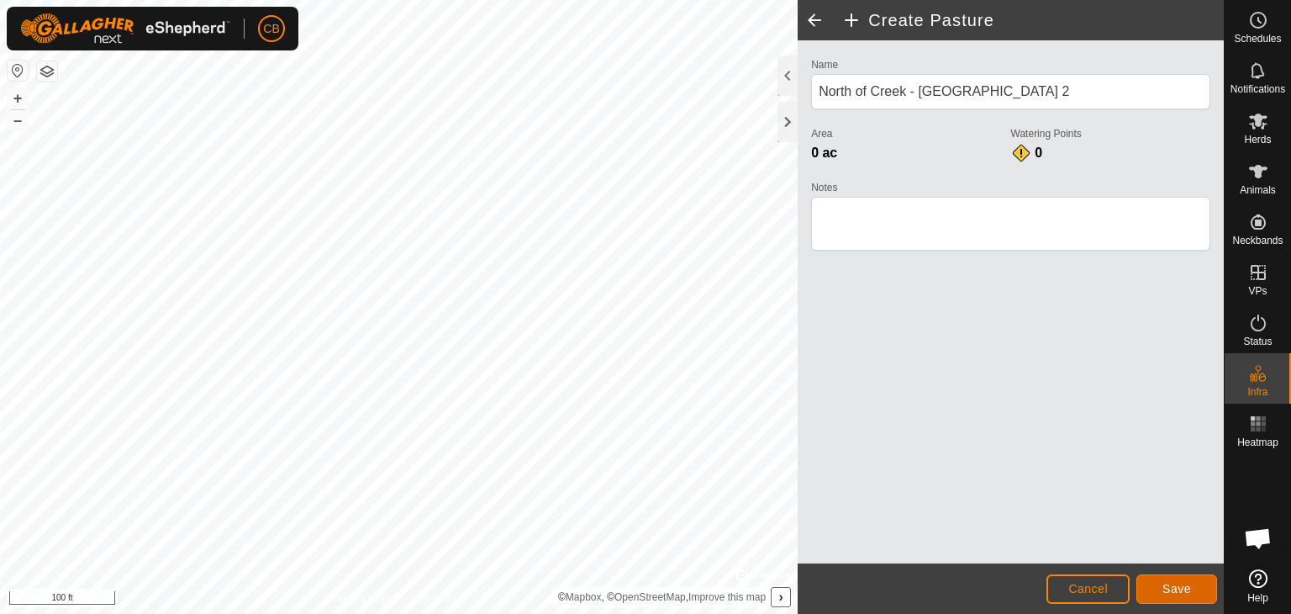
click at [1169, 589] on span "Save" at bounding box center [1177, 588] width 29 height 13
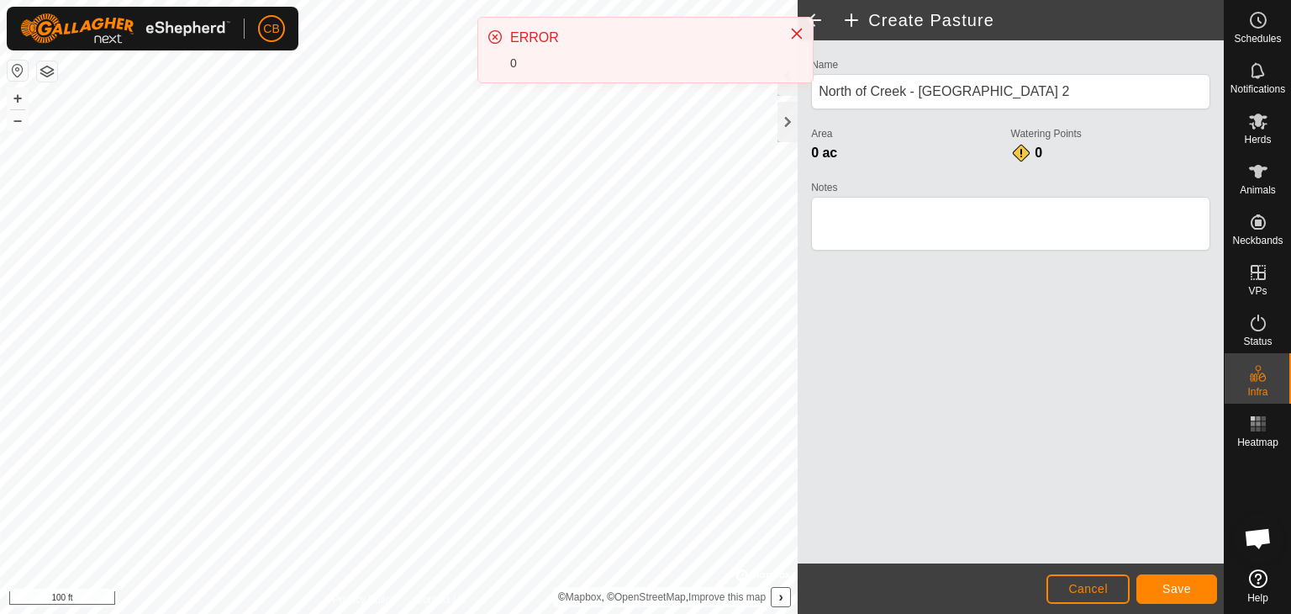
drag, startPoint x: 797, startPoint y: 30, endPoint x: 798, endPoint y: 65, distance: 34.5
click at [797, 31] on icon "Close" at bounding box center [796, 33] width 13 height 13
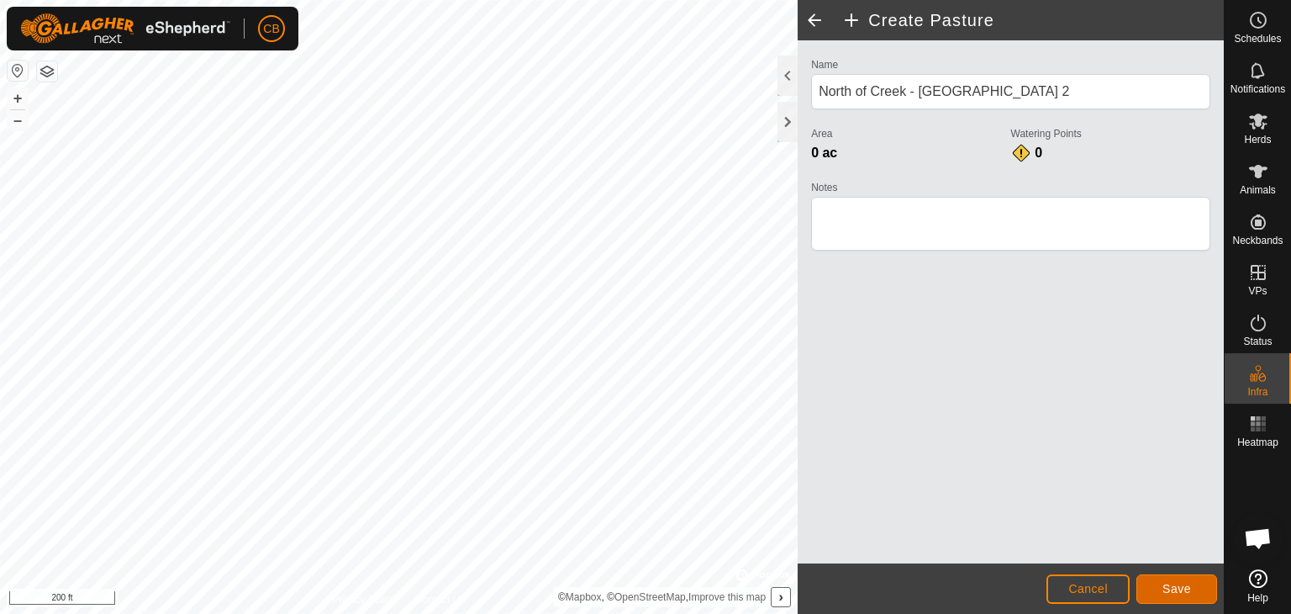
click at [1171, 585] on span "Save" at bounding box center [1177, 588] width 29 height 13
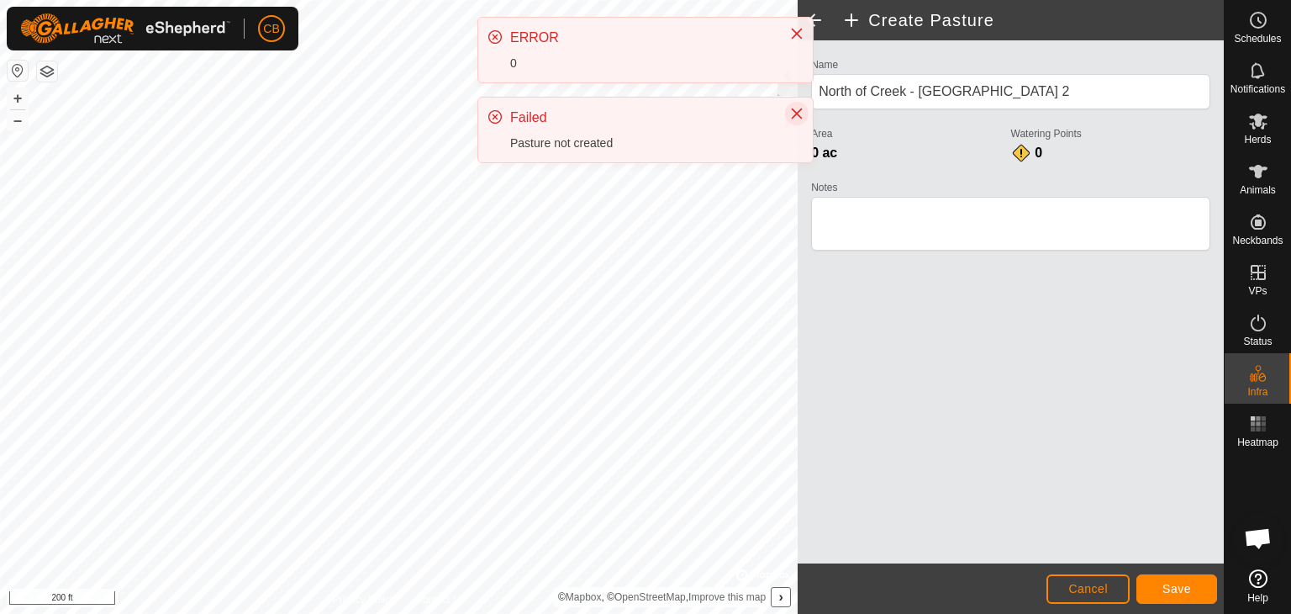
click at [794, 112] on icon "Close" at bounding box center [796, 113] width 13 height 13
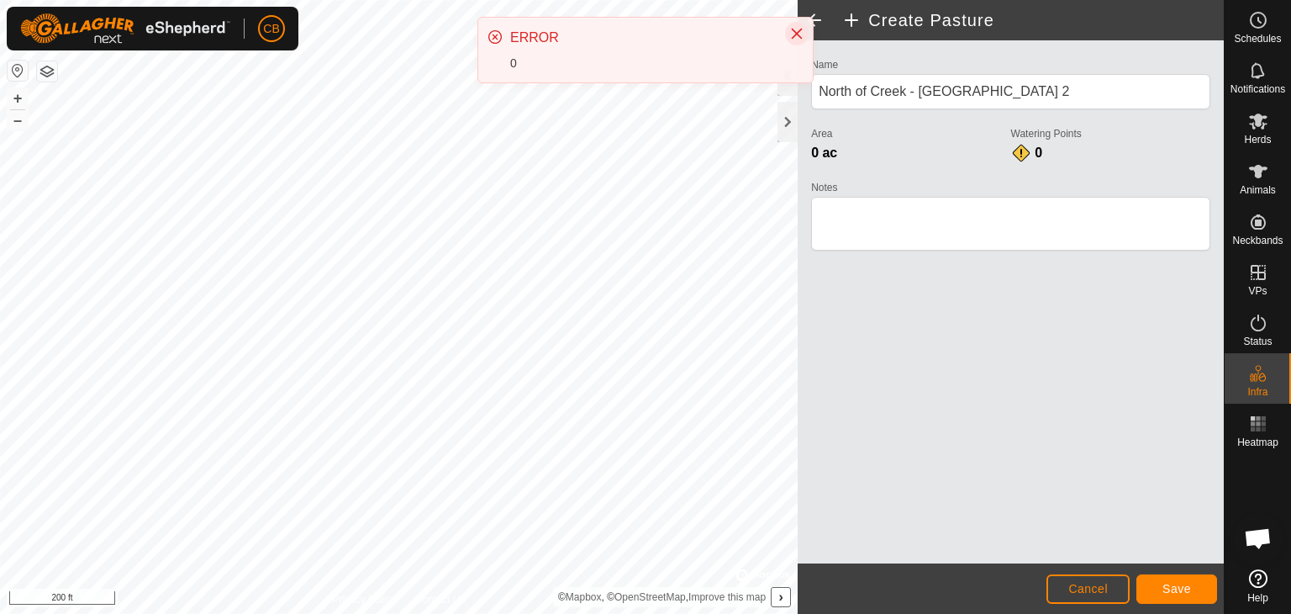
click at [796, 32] on icon "Close" at bounding box center [797, 34] width 11 height 11
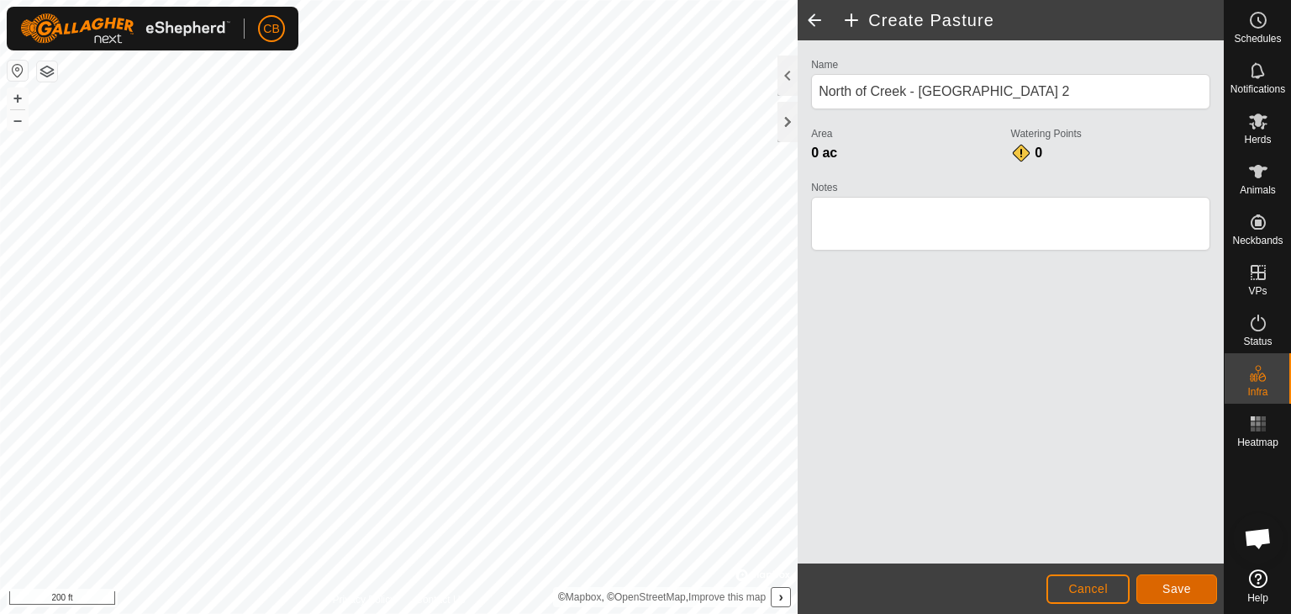
click at [1184, 587] on span "Save" at bounding box center [1177, 588] width 29 height 13
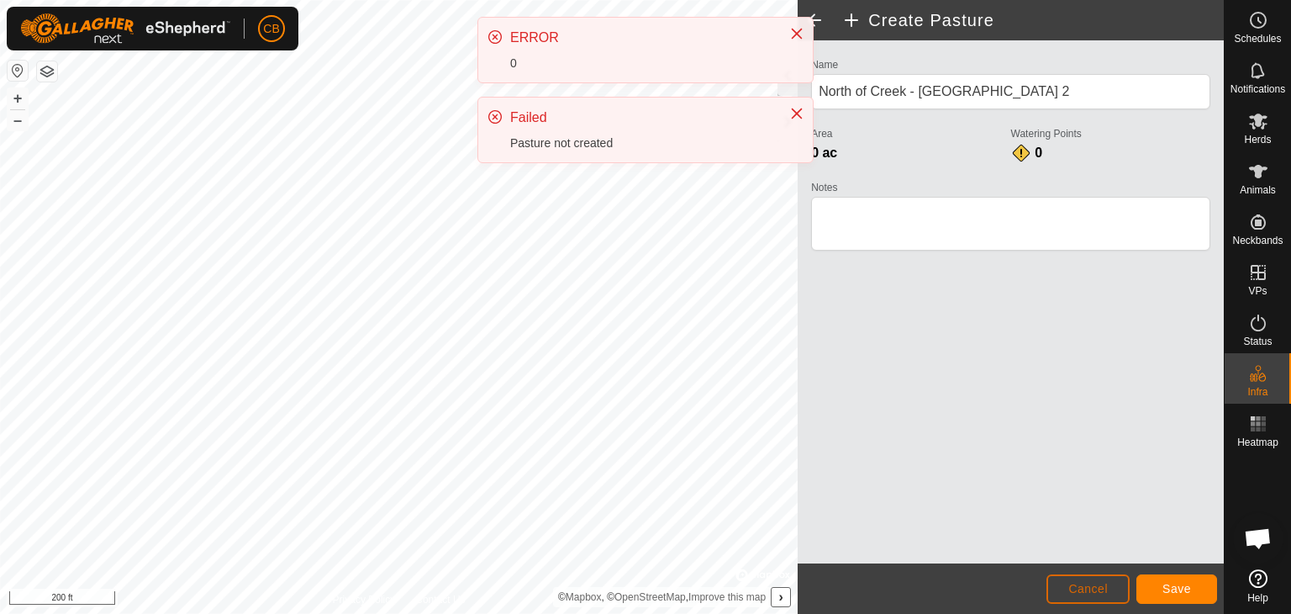
click at [1079, 587] on span "Cancel" at bounding box center [1088, 588] width 40 height 13
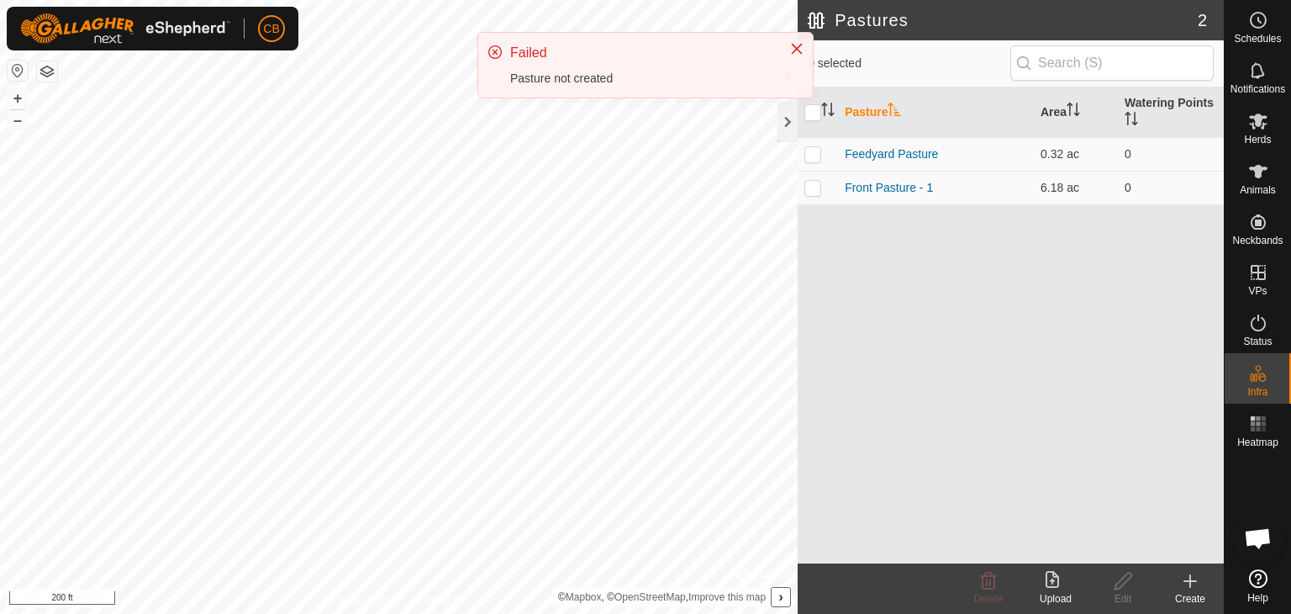
drag, startPoint x: 794, startPoint y: 112, endPoint x: 794, endPoint y: 59, distance: 53.0
click at [794, 98] on div "Failed Pasture not created" at bounding box center [645, 65] width 335 height 65
click at [797, 29] on icon "Close" at bounding box center [796, 33] width 13 height 13
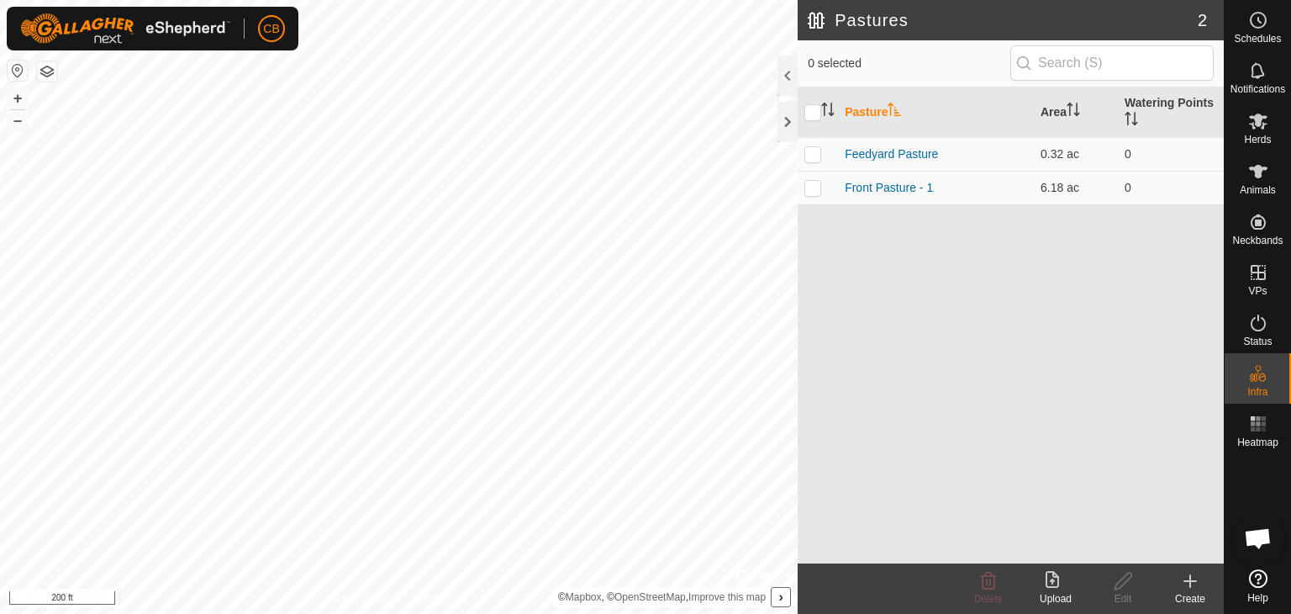
click at [1189, 588] on icon at bounding box center [1190, 581] width 20 height 20
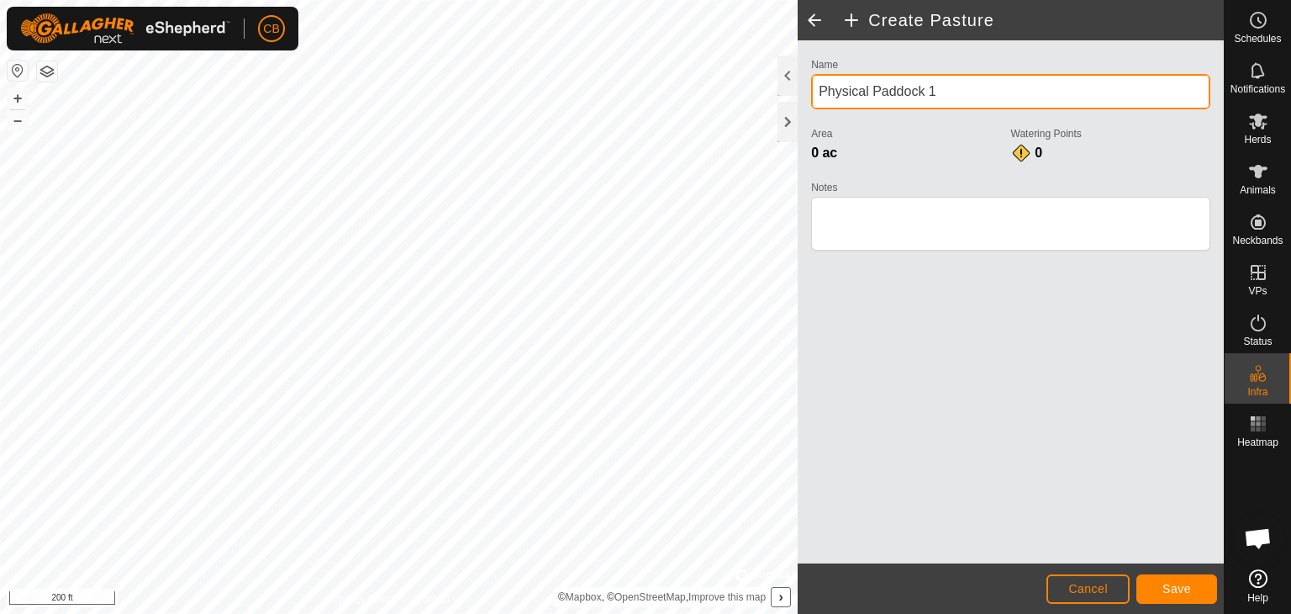
drag, startPoint x: 952, startPoint y: 92, endPoint x: 804, endPoint y: 100, distance: 149.0
click at [804, 100] on div "Name Physical Paddock 1 Area 0 ac Watering Points 0 Notes" at bounding box center [1011, 301] width 426 height 523
type input "North of Creek - [GEOGRAPHIC_DATA] 2"
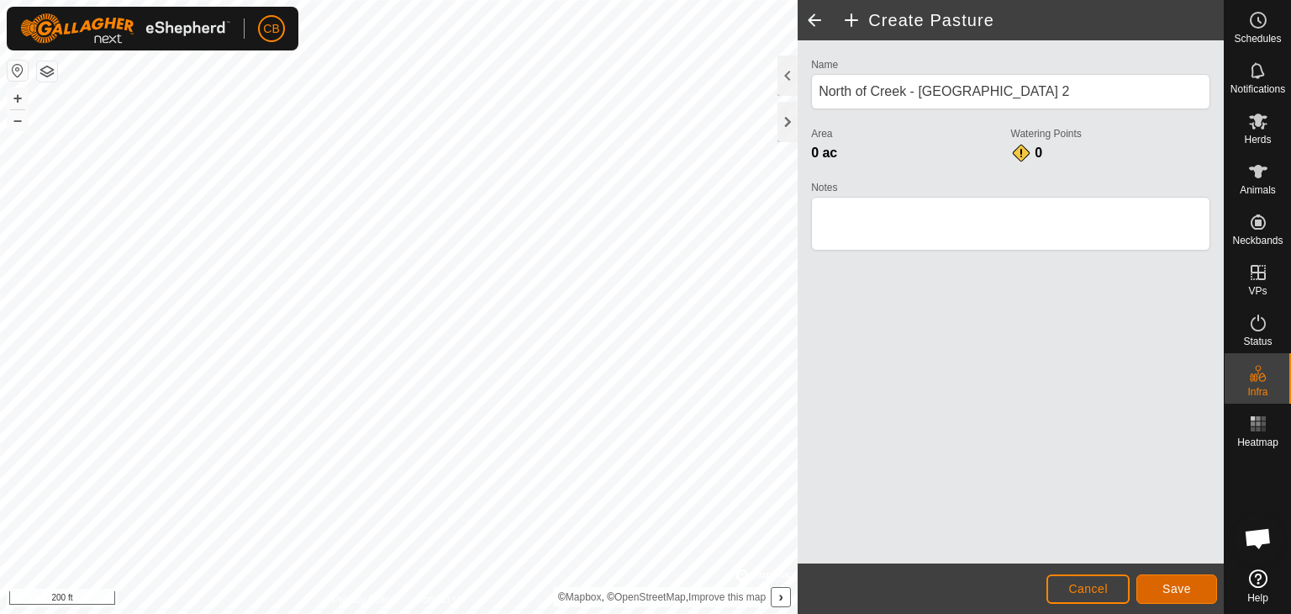
click at [1172, 587] on span "Save" at bounding box center [1177, 588] width 29 height 13
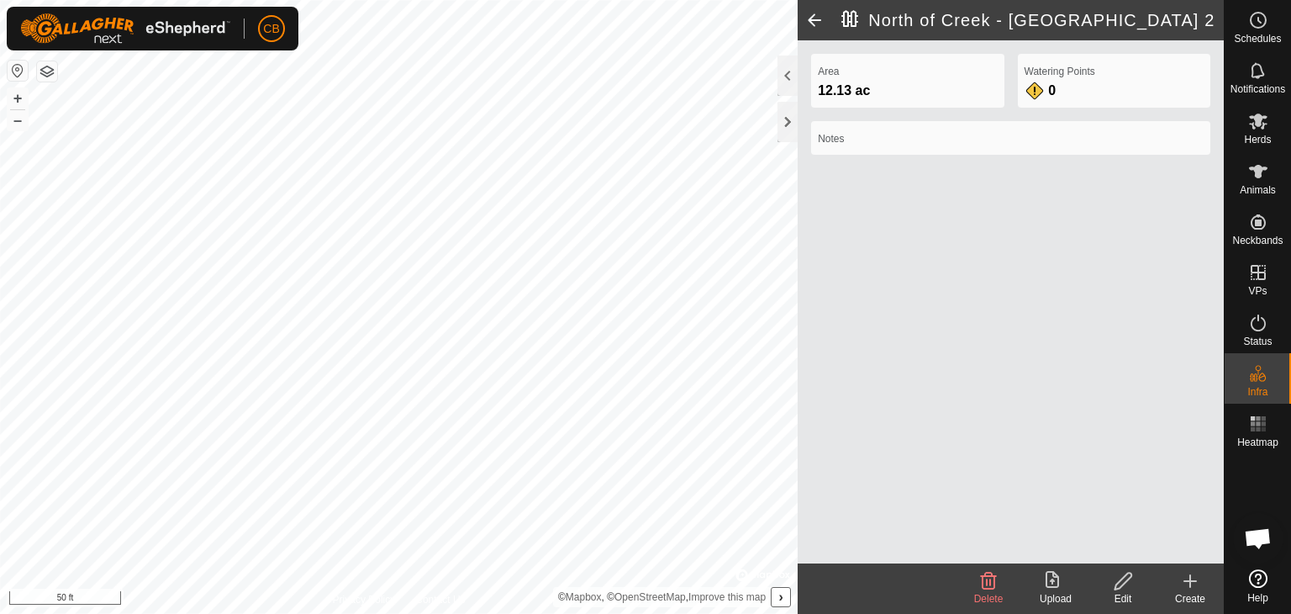
click at [1125, 588] on icon at bounding box center [1123, 581] width 21 height 20
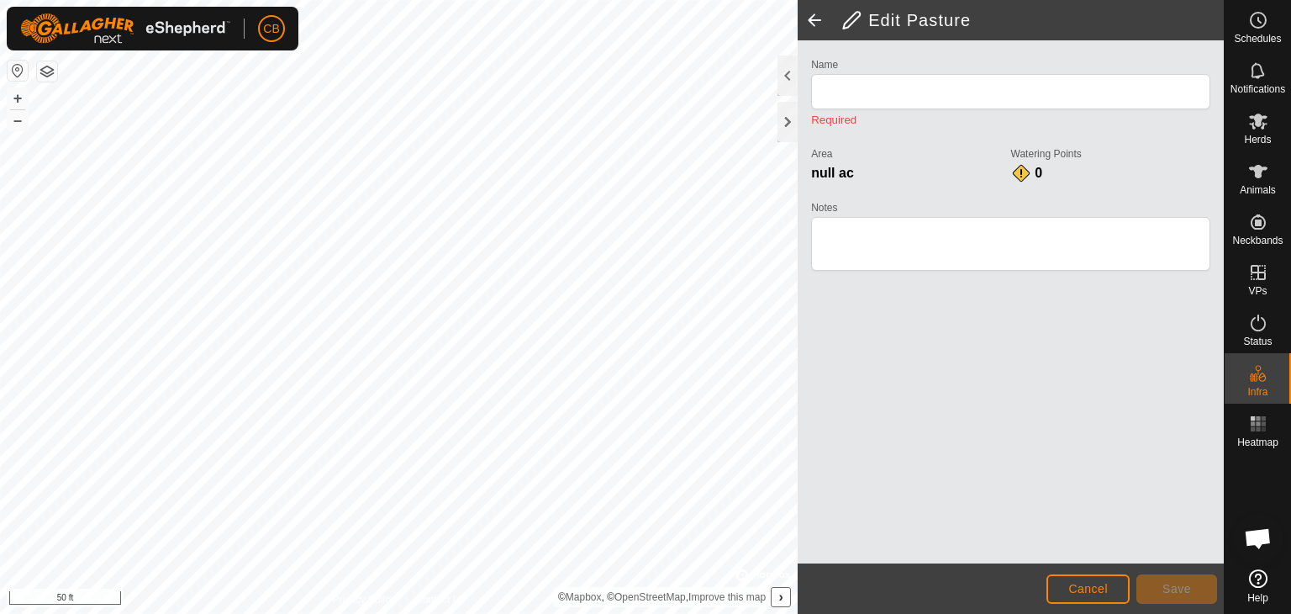
type input "North of Creek - [GEOGRAPHIC_DATA] 2"
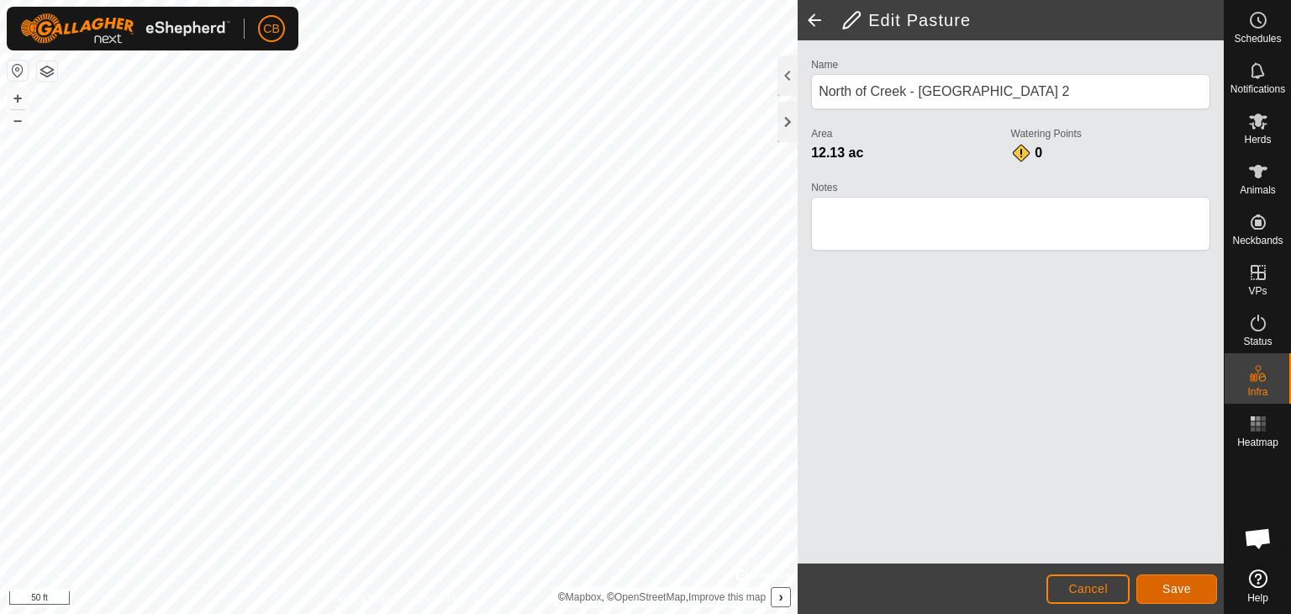
click at [1169, 589] on span "Save" at bounding box center [1177, 588] width 29 height 13
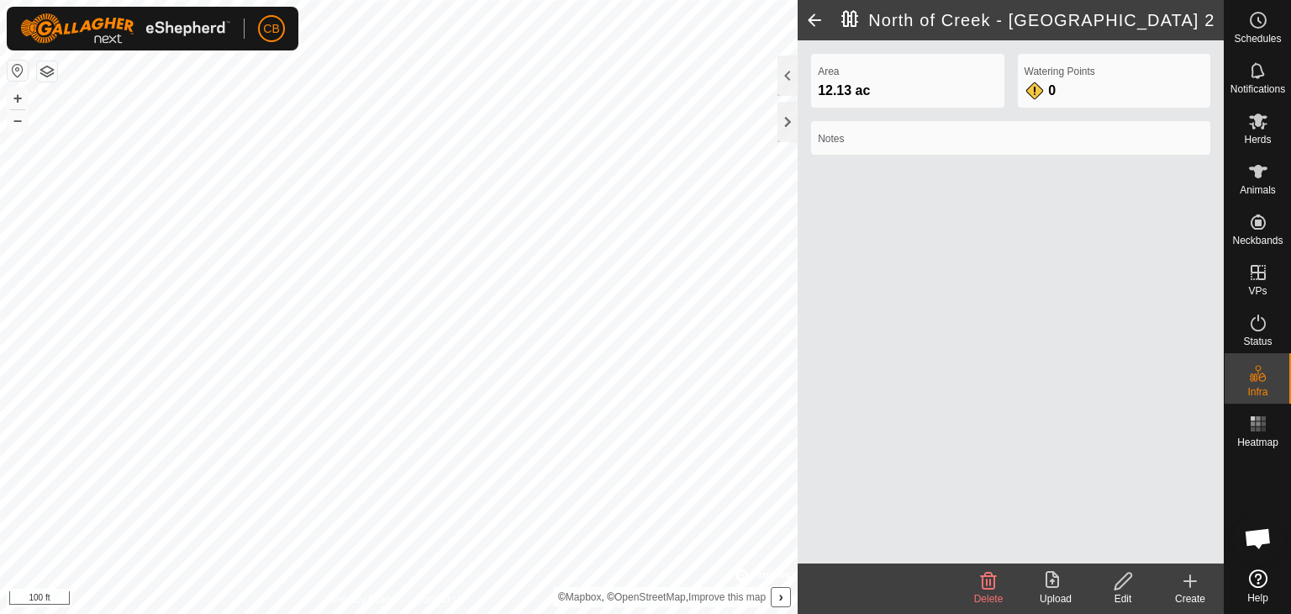
click at [1190, 583] on icon at bounding box center [1190, 581] width 0 height 12
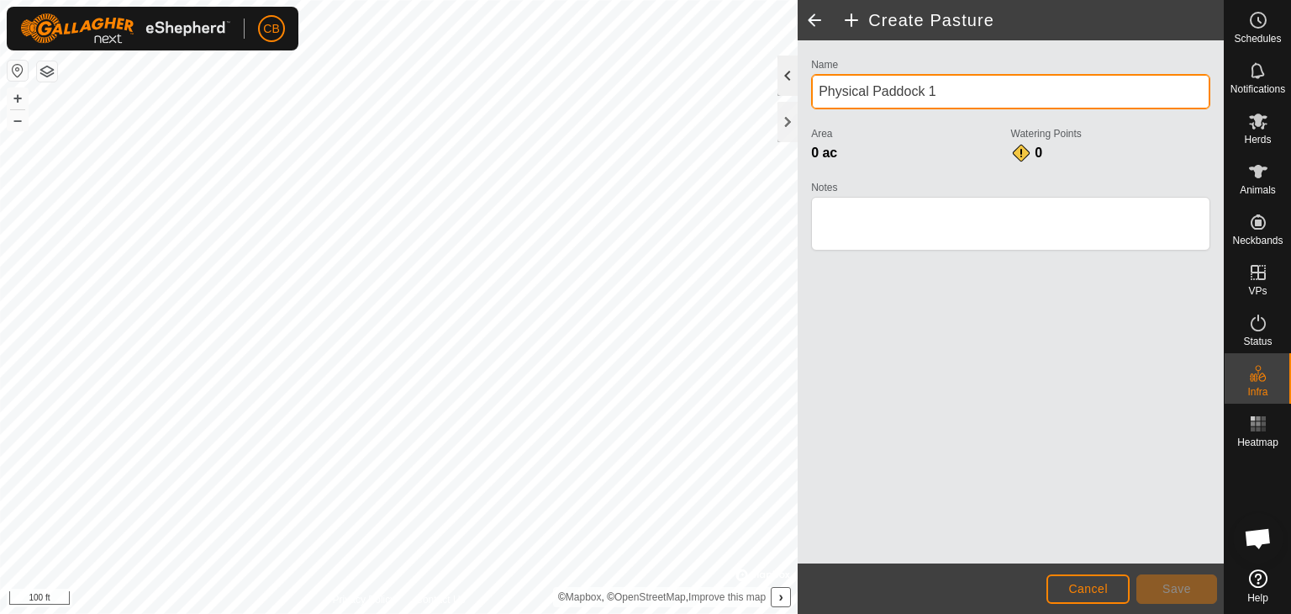
drag, startPoint x: 962, startPoint y: 89, endPoint x: 784, endPoint y: 91, distance: 177.4
click at [798, 91] on div "Create Pasture Name Physical Paddock 1 Area 0 ac Watering Points 0 Notes Cancel…" at bounding box center [1011, 307] width 426 height 614
type input "[GEOGRAPHIC_DATA] - Pasture 3"
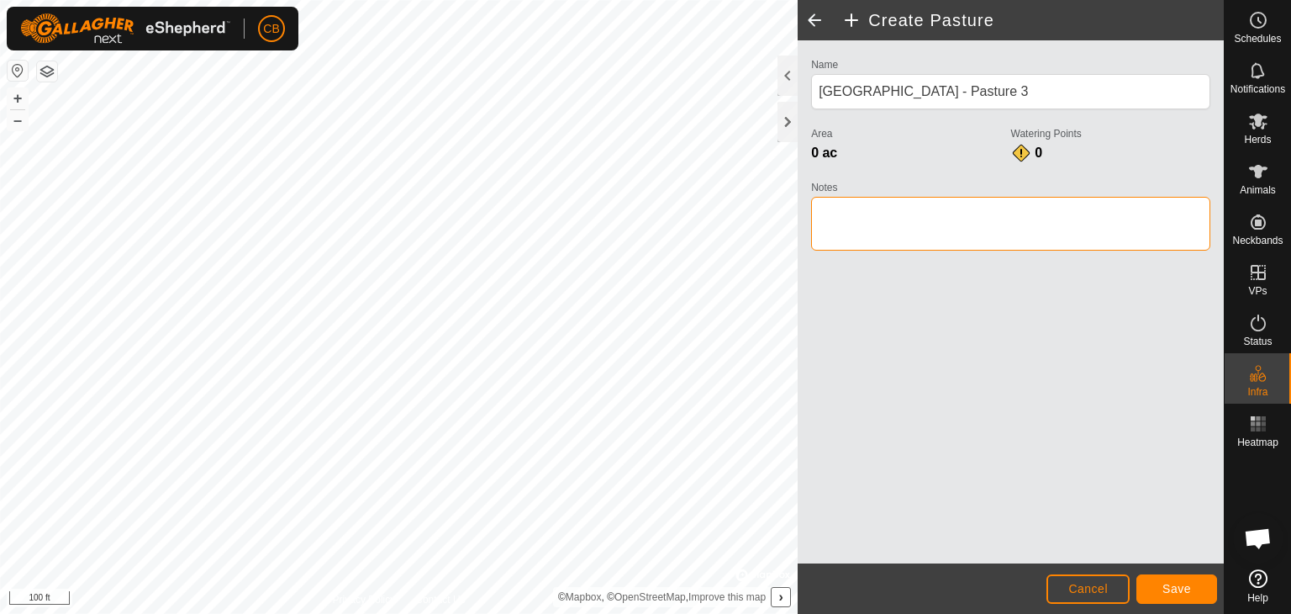
click at [911, 213] on textarea "Notes" at bounding box center [1010, 224] width 399 height 54
type textarea "Flash Graze or use on hot days"
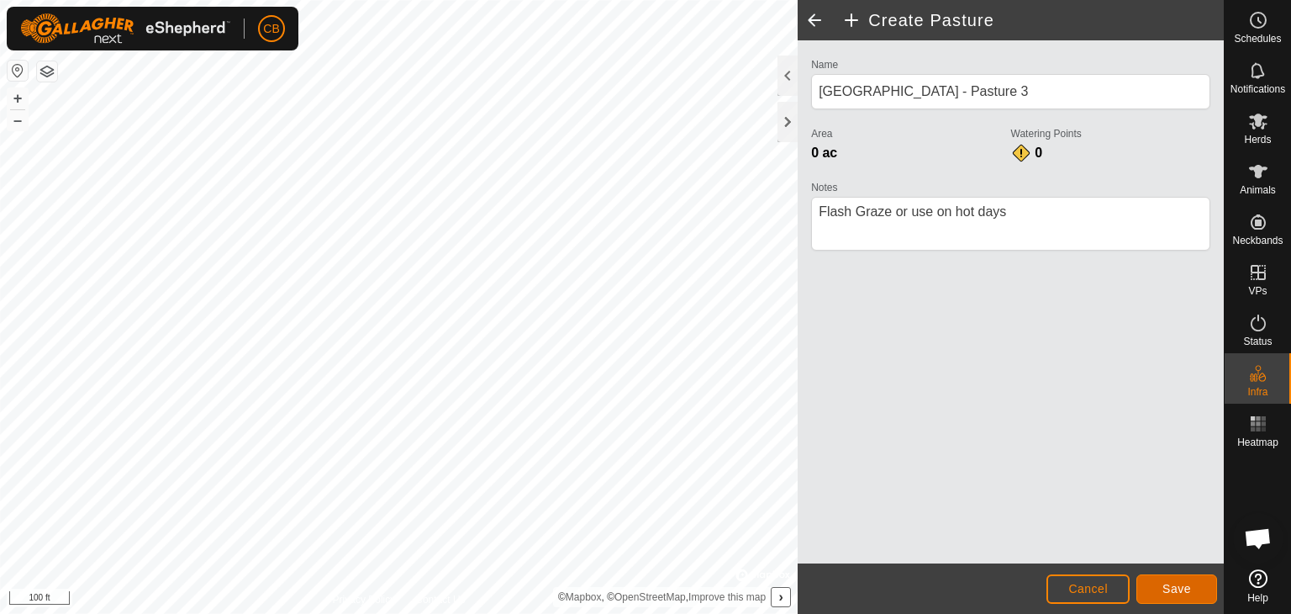
click at [1187, 586] on span "Save" at bounding box center [1177, 588] width 29 height 13
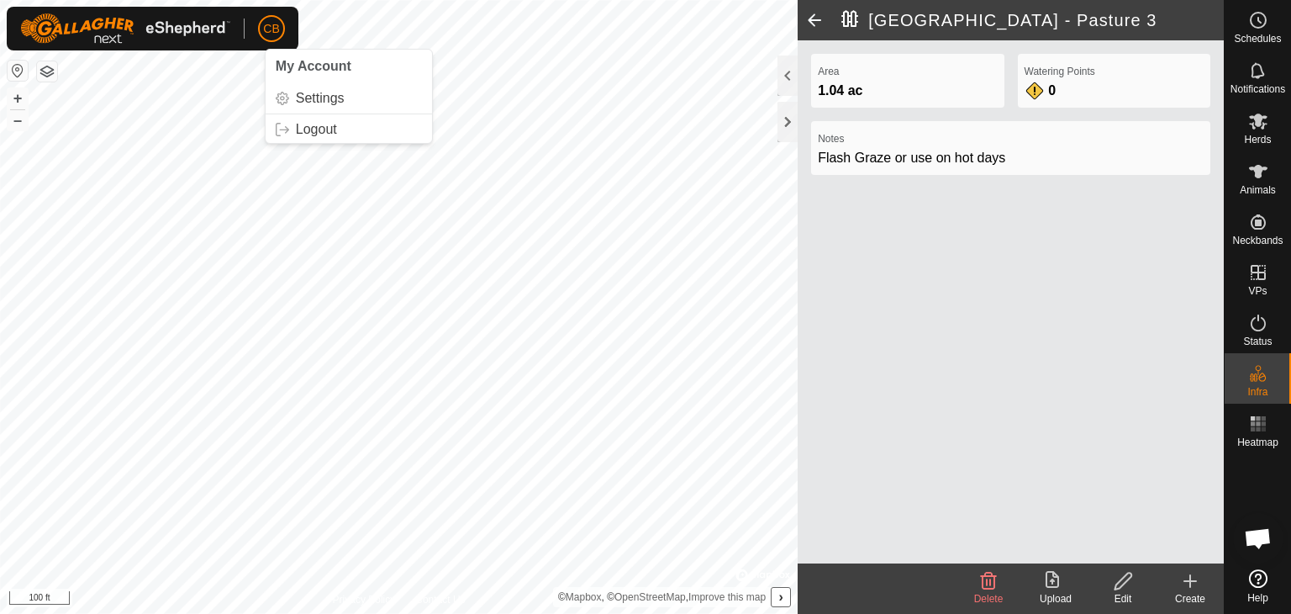
click at [1021, 439] on div "Area 1.04 ac Watering Points 0 Notes Flash Graze or use on hot days" at bounding box center [1011, 301] width 426 height 523
click at [790, 125] on div at bounding box center [788, 122] width 20 height 40
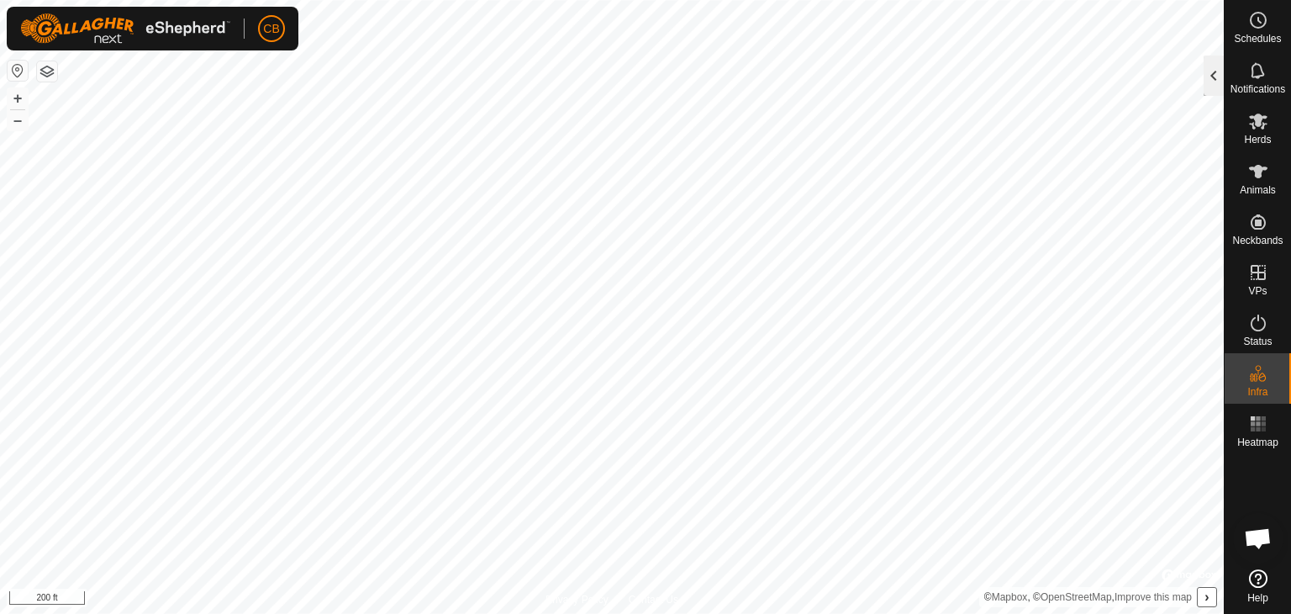
click at [1211, 69] on div at bounding box center [1214, 75] width 20 height 40
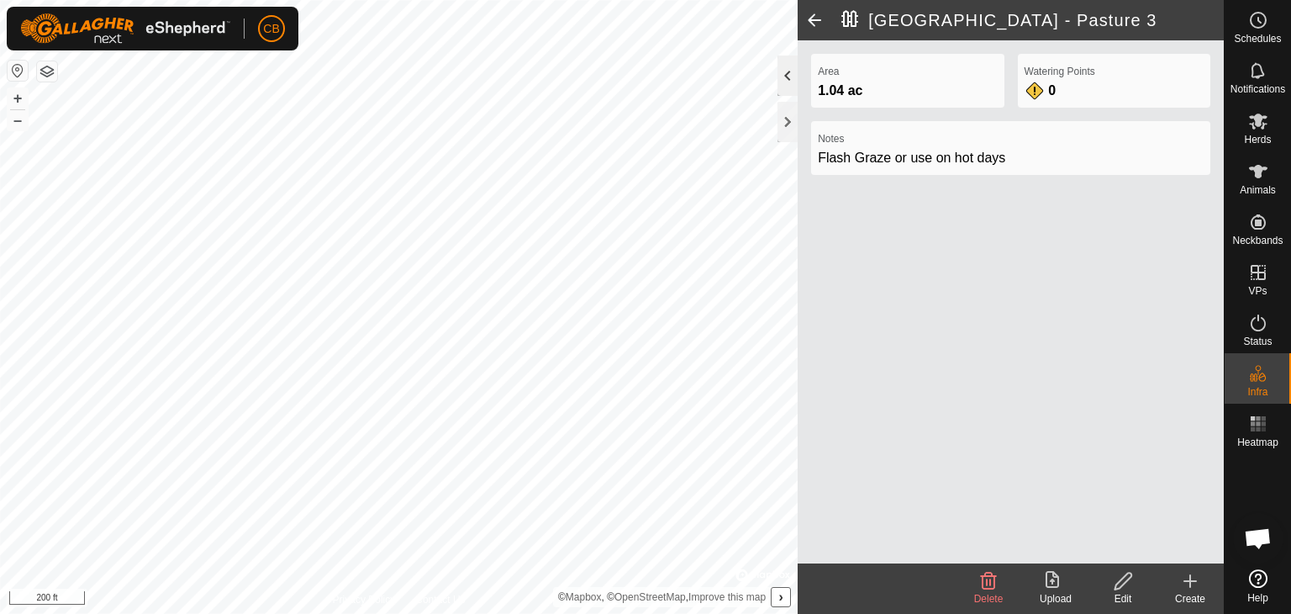
click at [790, 78] on div at bounding box center [788, 75] width 20 height 40
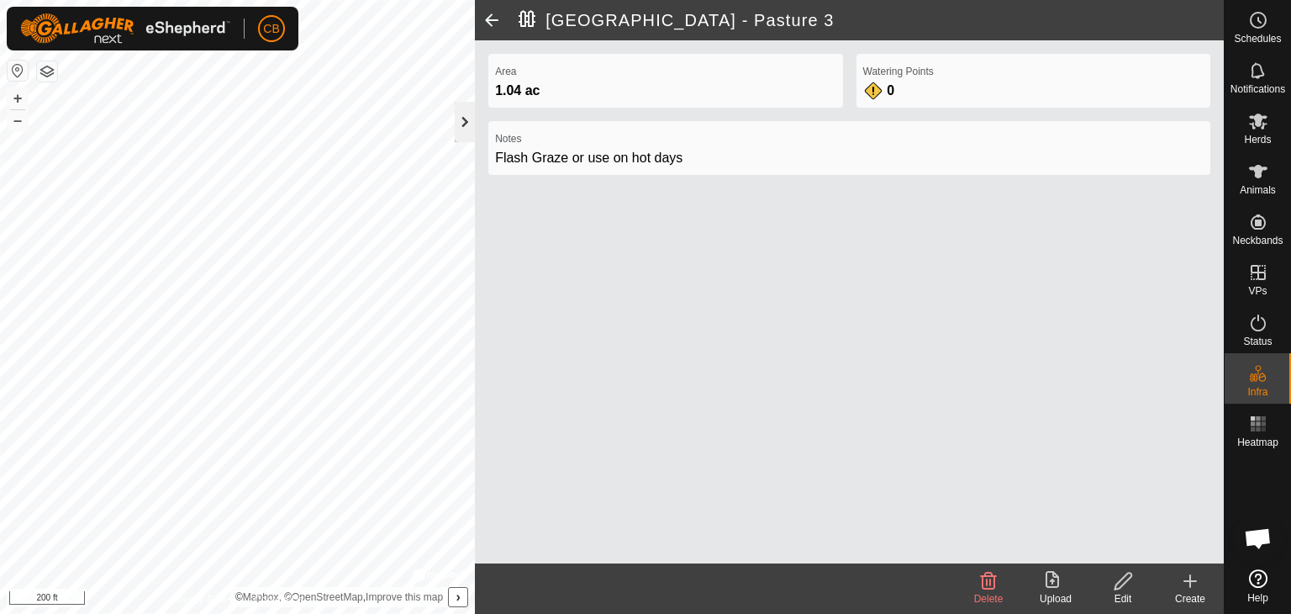
click at [462, 131] on div at bounding box center [465, 122] width 20 height 40
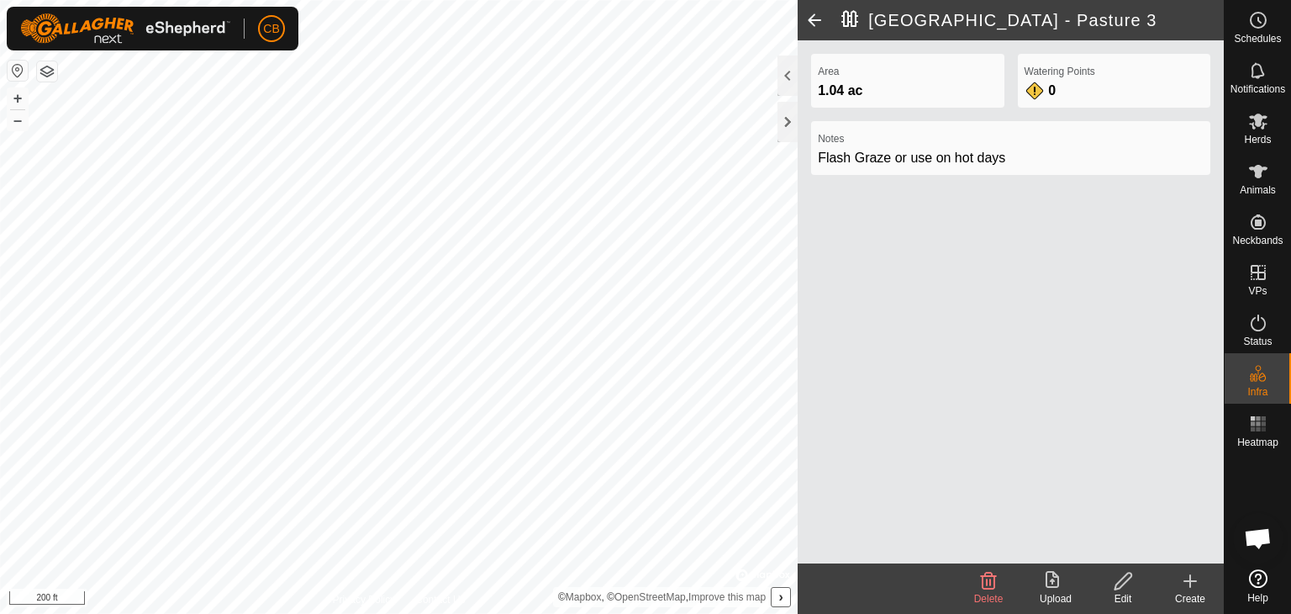
drag, startPoint x: 890, startPoint y: 6, endPoint x: 871, endPoint y: 24, distance: 26.8
click at [890, 8] on header "[GEOGRAPHIC_DATA] - Pasture 3" at bounding box center [1011, 20] width 426 height 40
click at [863, 27] on h2 "[GEOGRAPHIC_DATA] - Pasture 3" at bounding box center [1033, 20] width 383 height 20
click at [820, 18] on span at bounding box center [815, 20] width 34 height 40
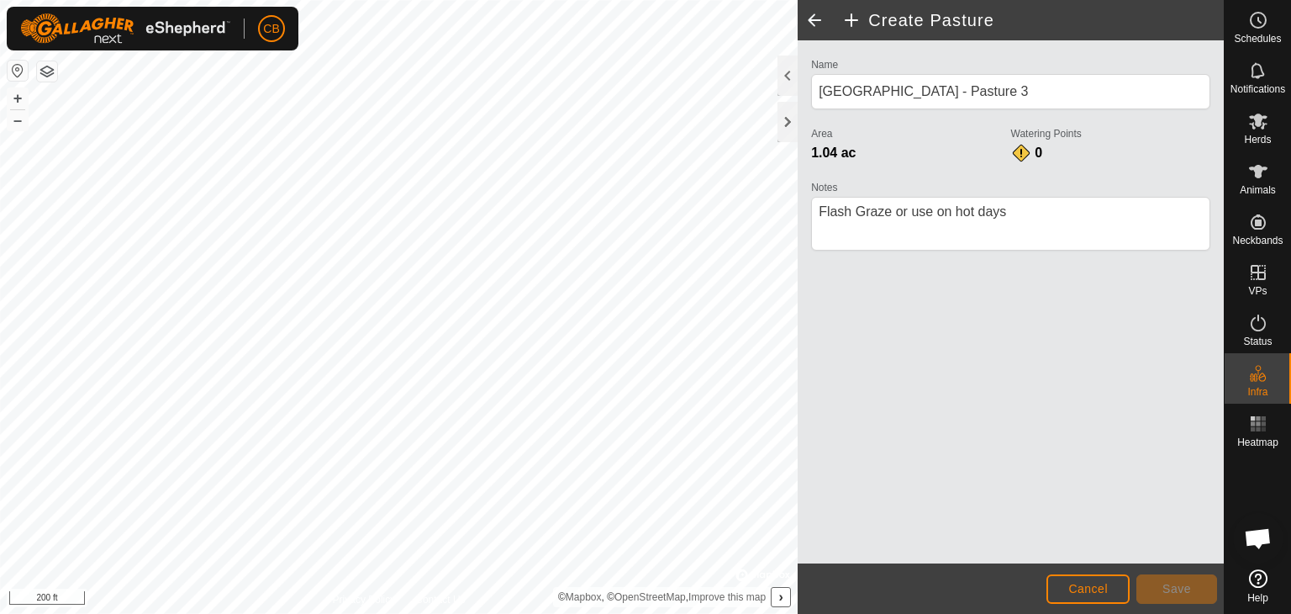
click at [814, 18] on span at bounding box center [815, 20] width 34 height 40
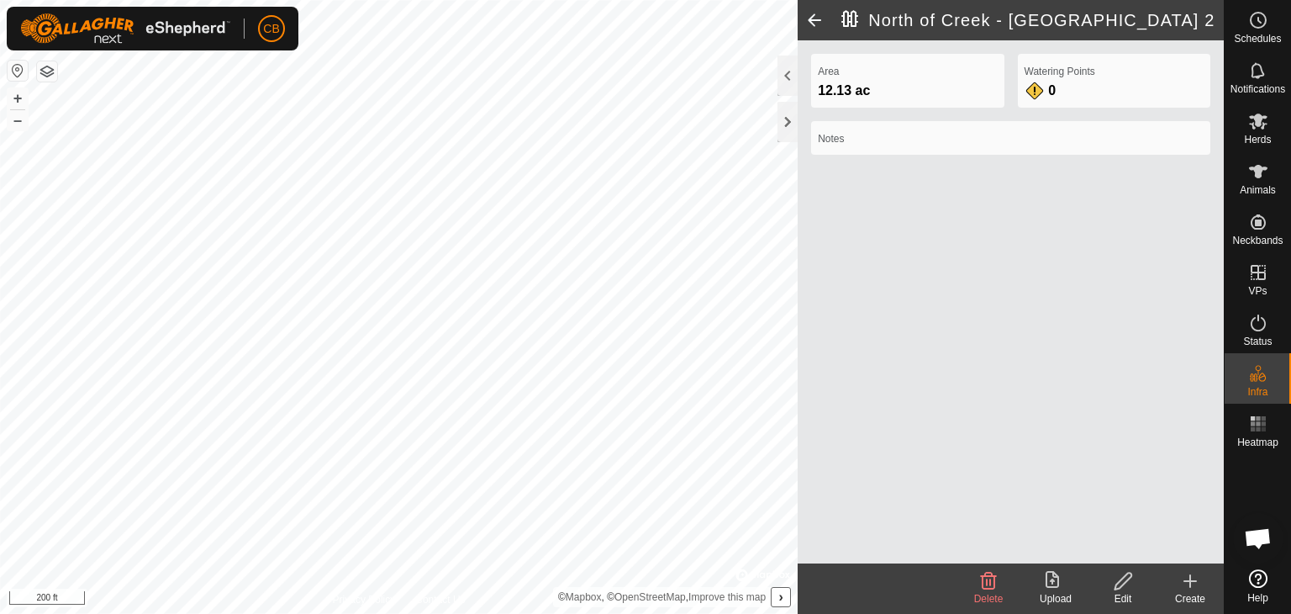
click at [814, 18] on span at bounding box center [815, 20] width 34 height 40
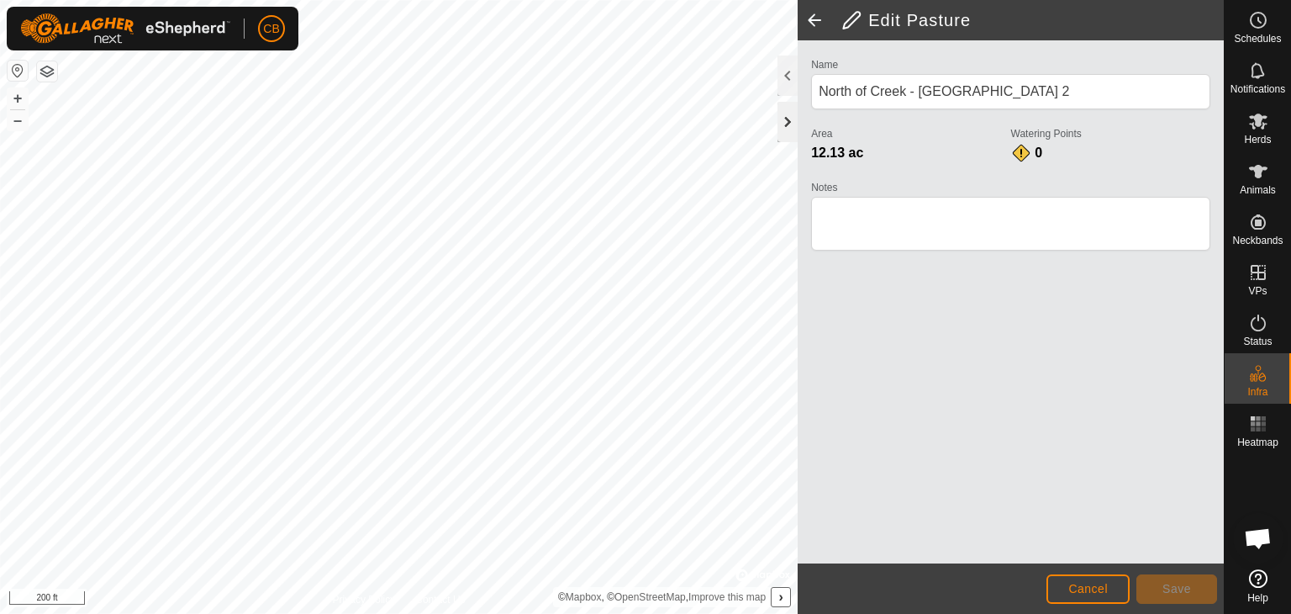
click at [787, 125] on div at bounding box center [788, 122] width 20 height 40
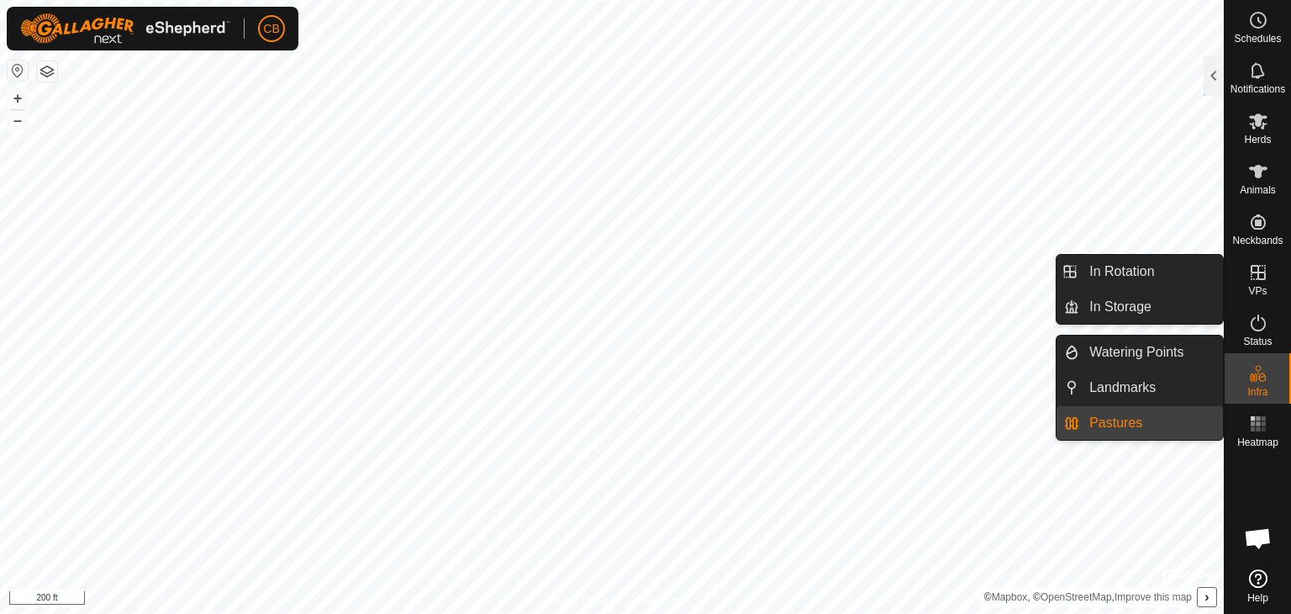
click at [1116, 421] on link "Pastures" at bounding box center [1151, 423] width 144 height 34
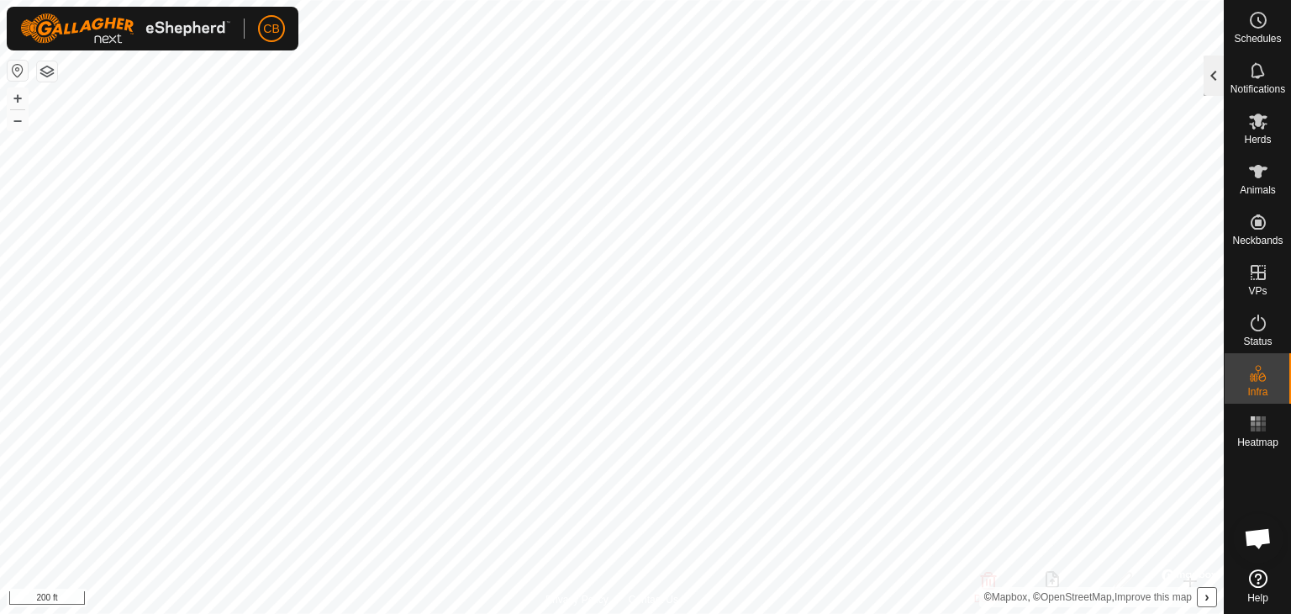
click at [1211, 74] on div at bounding box center [1214, 75] width 20 height 40
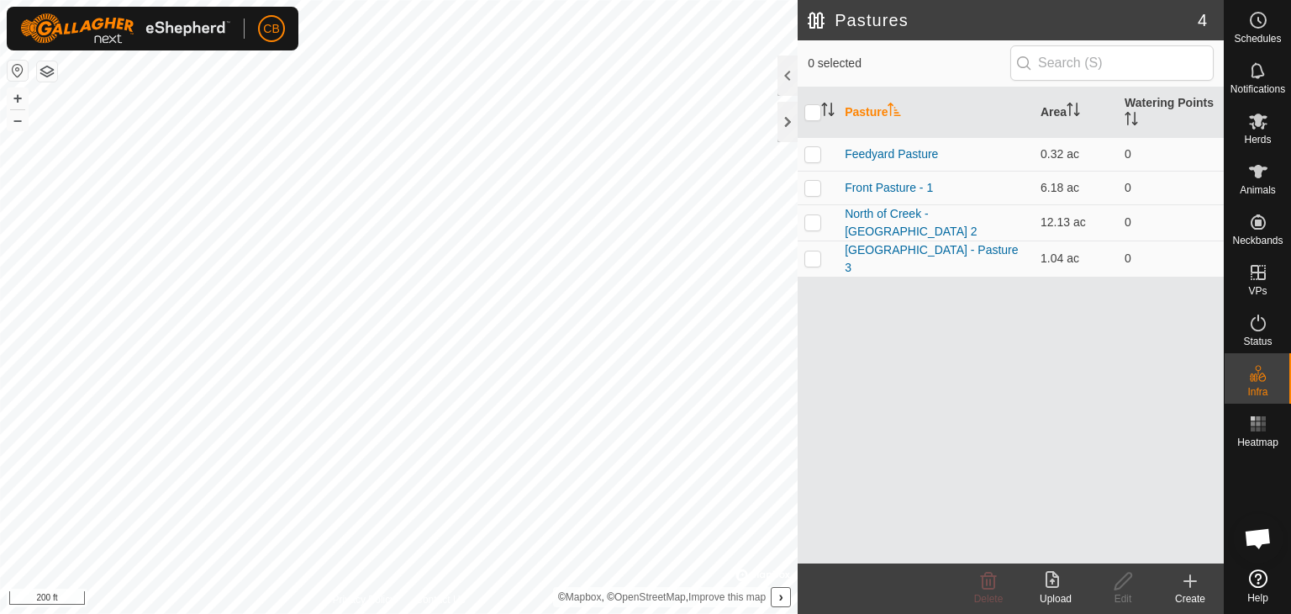
click at [1187, 583] on icon at bounding box center [1190, 581] width 20 height 20
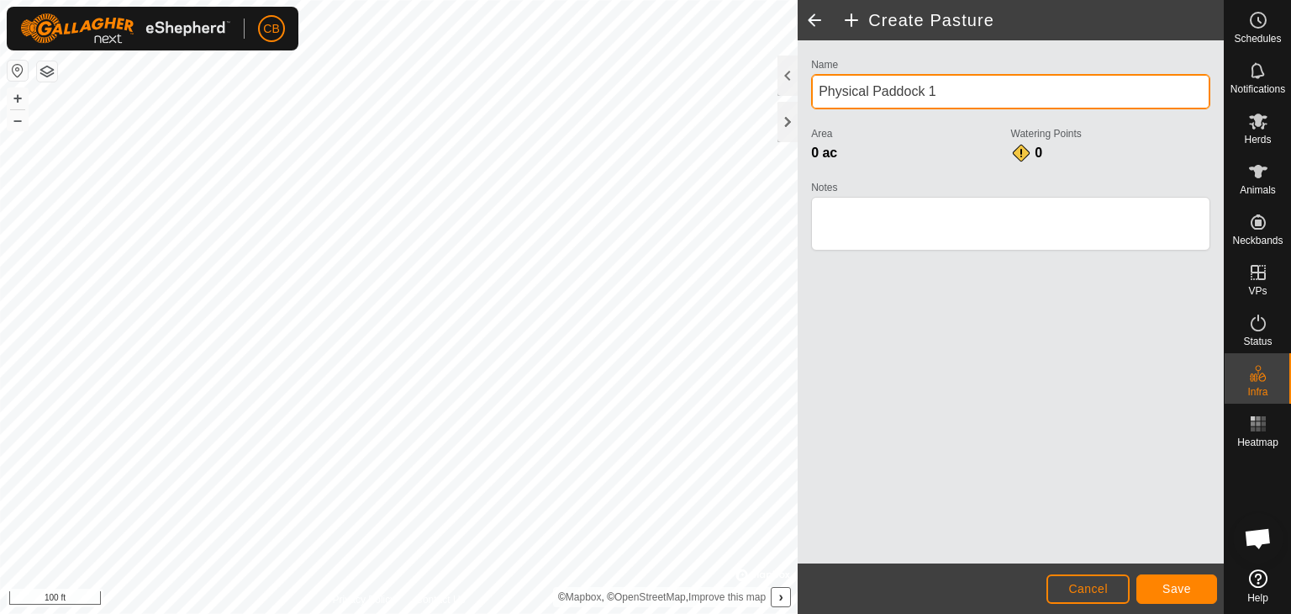
click at [953, 98] on input "Physical Paddock 1" at bounding box center [1010, 91] width 399 height 35
drag, startPoint x: 960, startPoint y: 85, endPoint x: 778, endPoint y: 76, distance: 182.7
click at [798, 76] on div "Create Pasture Name Physical Paddock 1 Area 0 ac Watering Points 0 Notes Cancel…" at bounding box center [1011, 307] width 426 height 614
type input "North Pasture - Harolds"
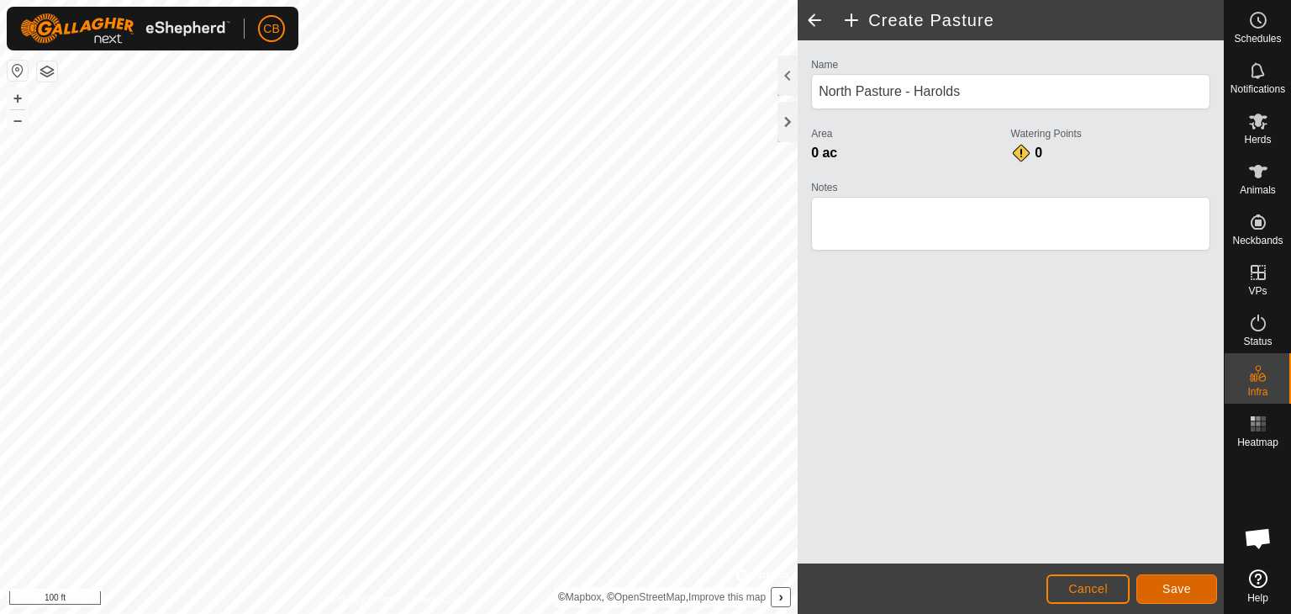
click at [1170, 588] on span "Save" at bounding box center [1177, 588] width 29 height 13
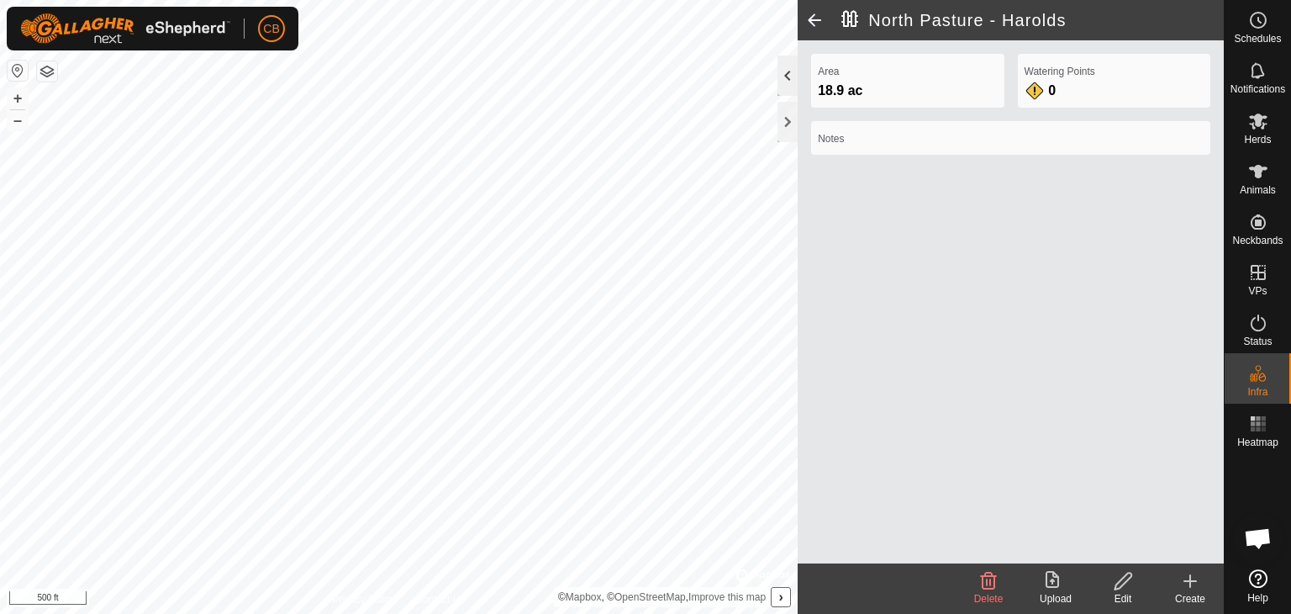
click at [787, 69] on div at bounding box center [788, 75] width 20 height 40
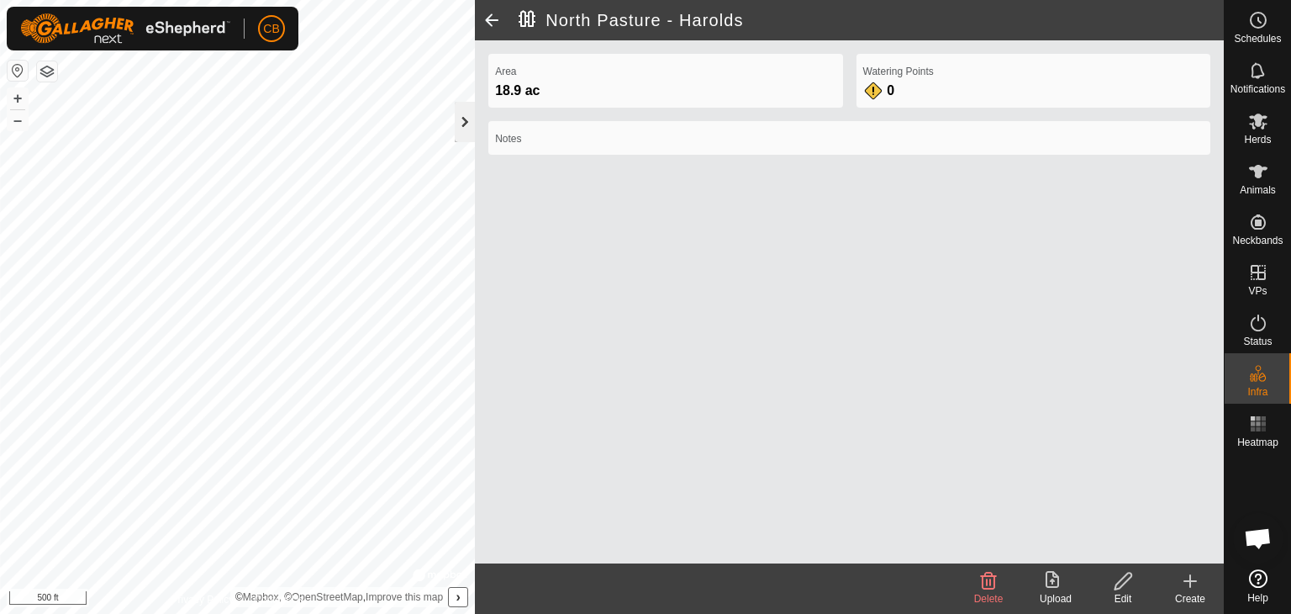
click at [462, 126] on div at bounding box center [465, 122] width 20 height 40
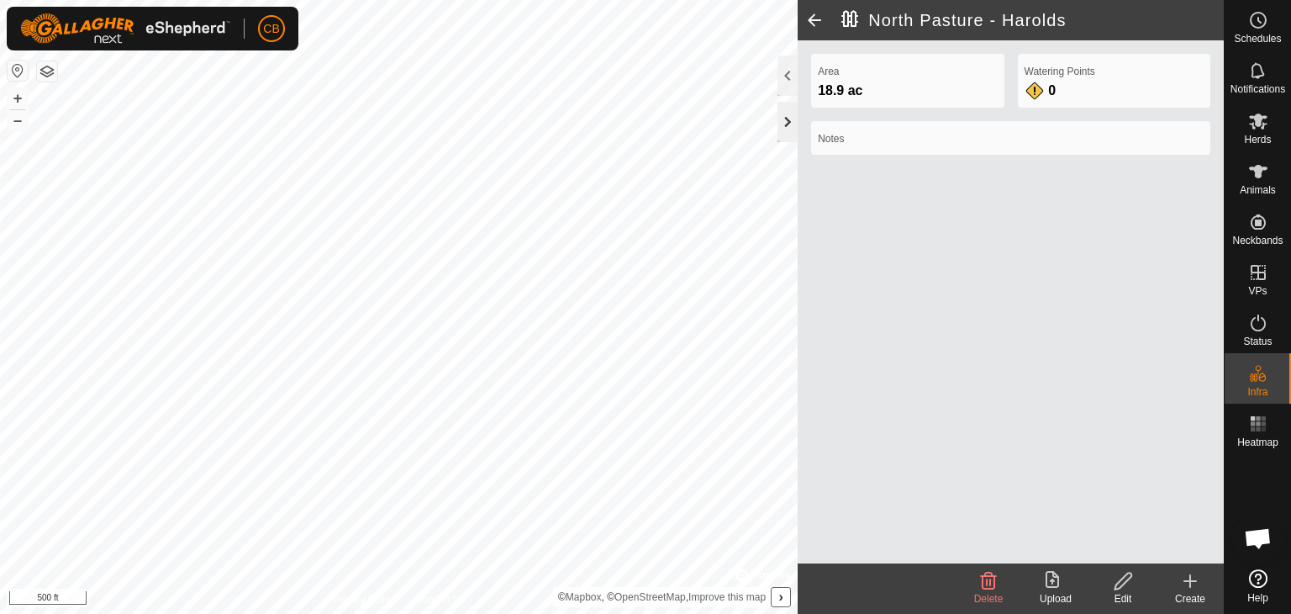
click at [794, 122] on div at bounding box center [788, 122] width 20 height 40
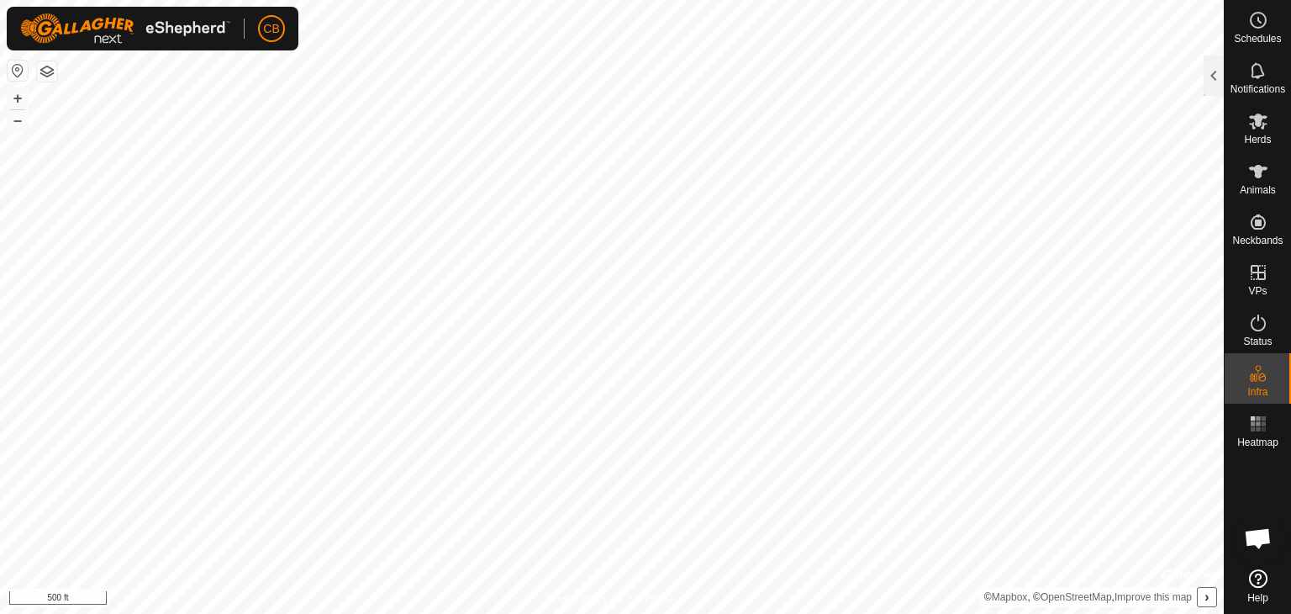
click at [17, 70] on button "button" at bounding box center [18, 71] width 20 height 20
click at [266, 28] on span "CB" at bounding box center [271, 29] width 16 height 18
click at [314, 134] on link "Logout" at bounding box center [349, 129] width 166 height 27
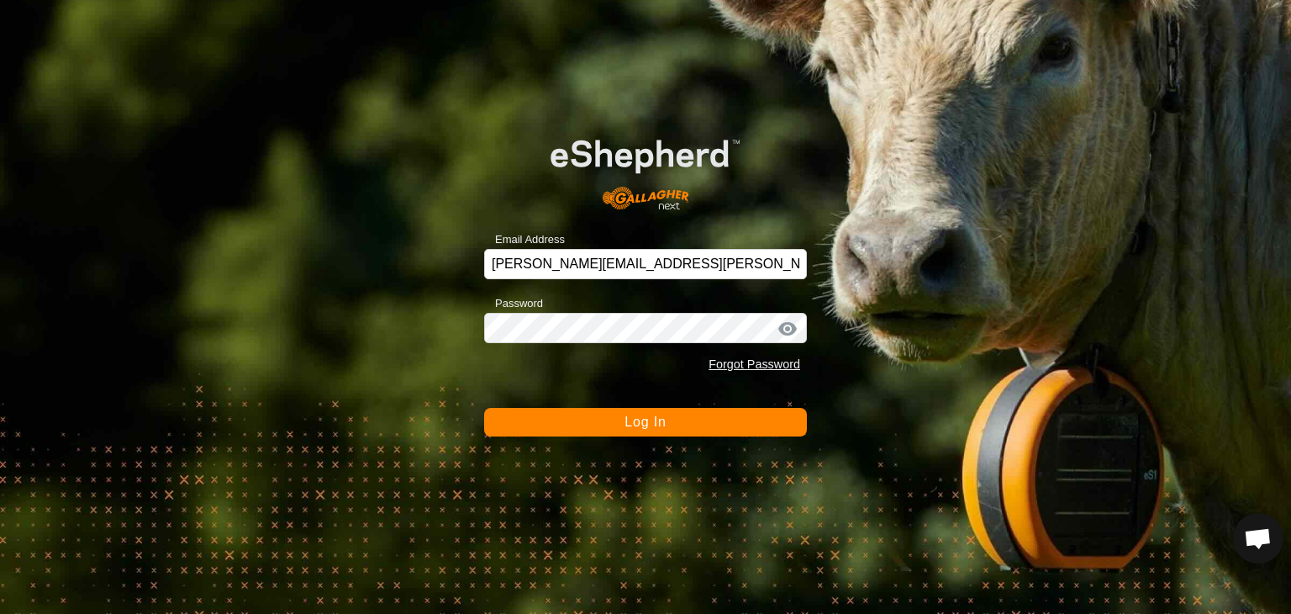
click at [613, 408] on button "Log In" at bounding box center [645, 422] width 323 height 29
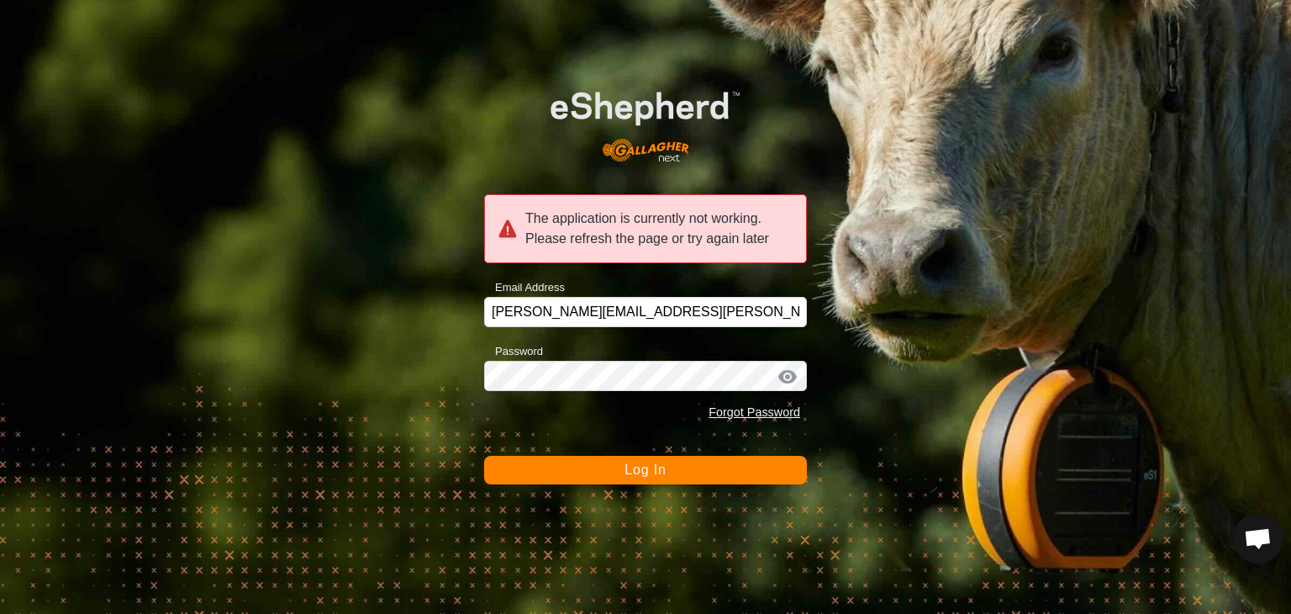
click at [630, 462] on span "Log In" at bounding box center [645, 469] width 41 height 14
click at [667, 456] on button "Log In" at bounding box center [645, 470] width 323 height 29
click at [621, 120] on img at bounding box center [645, 120] width 258 height 110
